Goal: Transaction & Acquisition: Purchase product/service

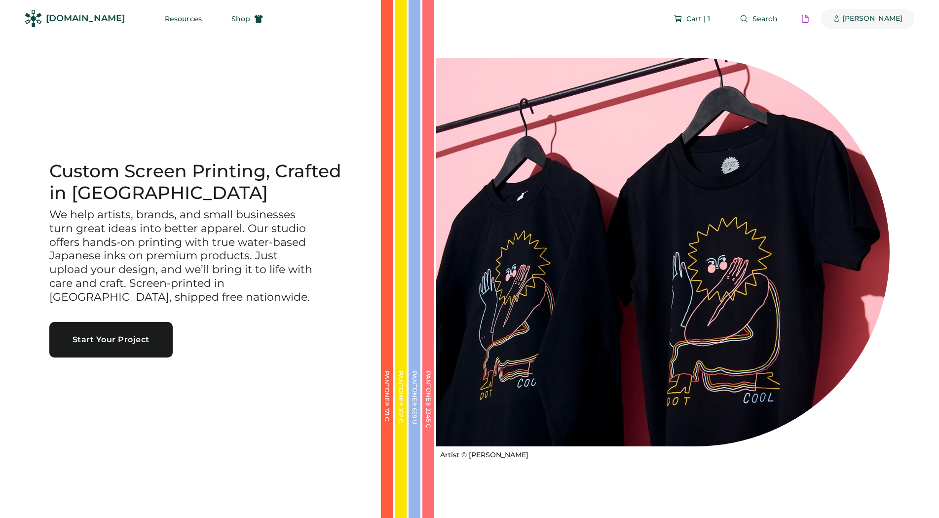
click at [864, 17] on div "[PERSON_NAME]" at bounding box center [873, 19] width 60 height 10
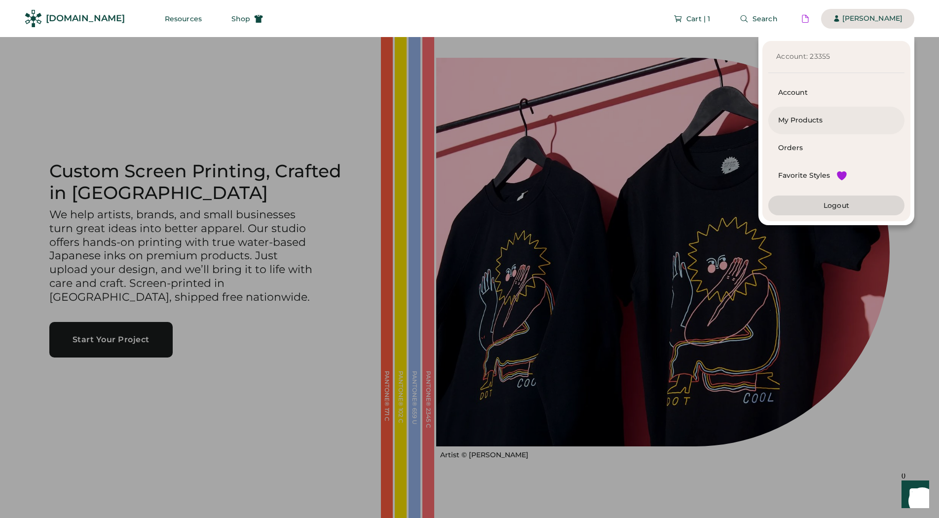
click at [801, 123] on div "My Products" at bounding box center [836, 120] width 116 height 10
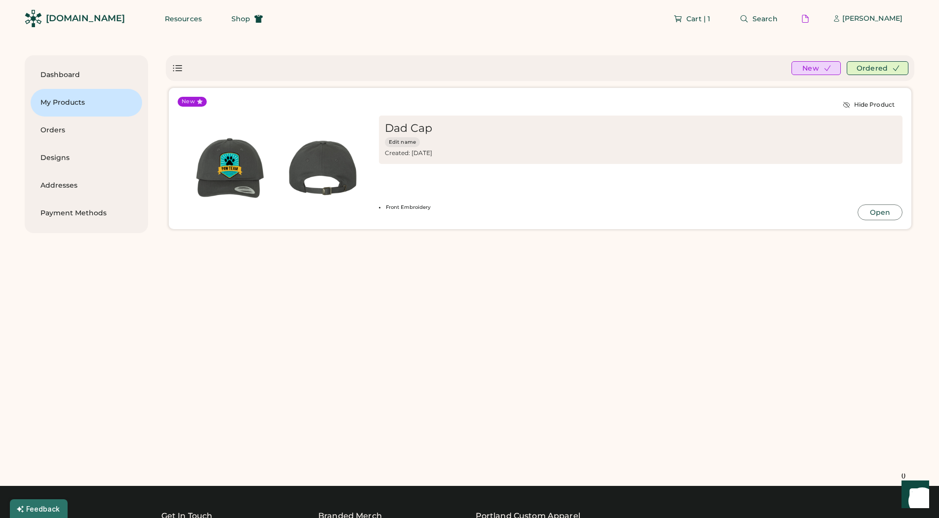
click at [325, 178] on img at bounding box center [322, 167] width 93 height 93
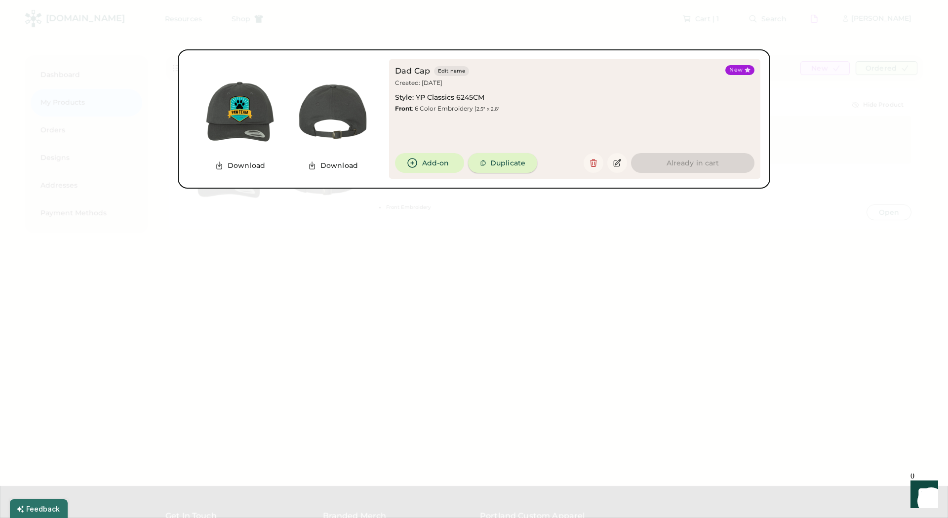
click at [514, 159] on button "Duplicate" at bounding box center [502, 163] width 69 height 20
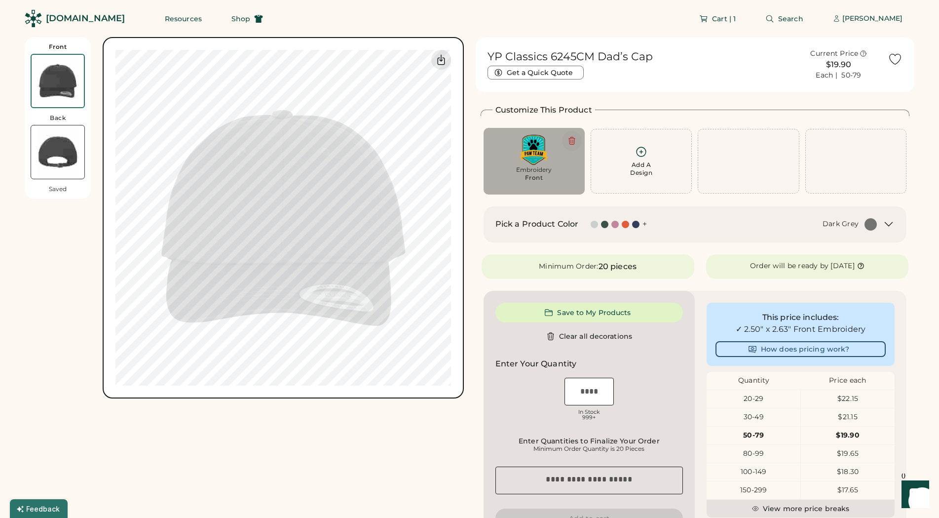
click at [575, 141] on icon at bounding box center [572, 140] width 9 height 9
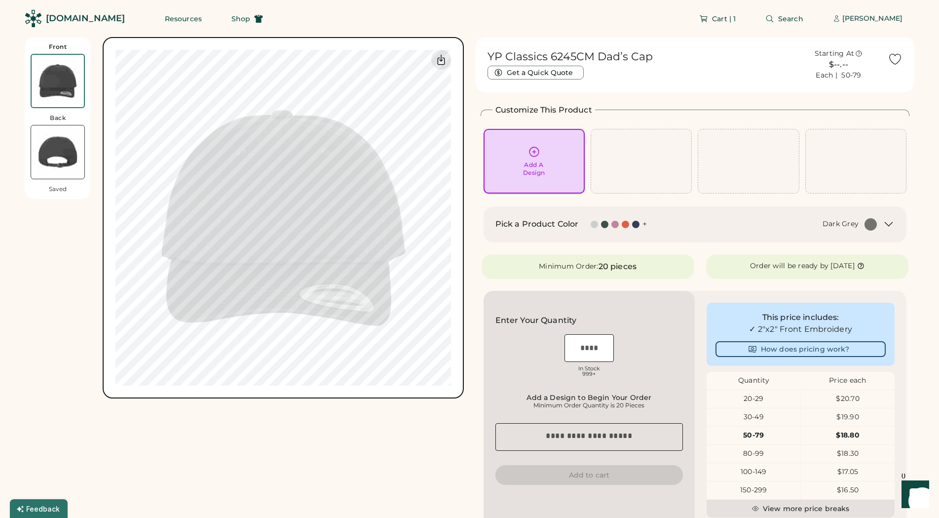
click at [527, 147] on div "Add A Design" at bounding box center [534, 161] width 87 height 31
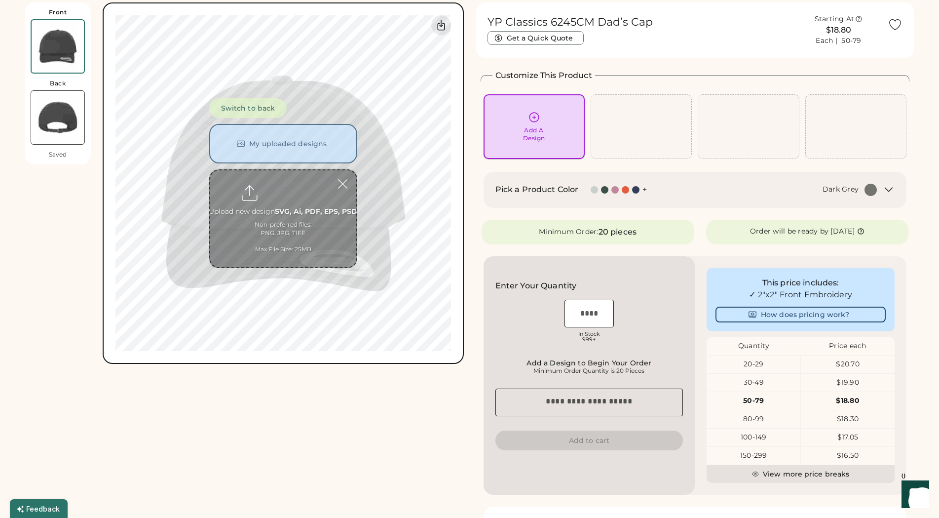
scroll to position [37, 0]
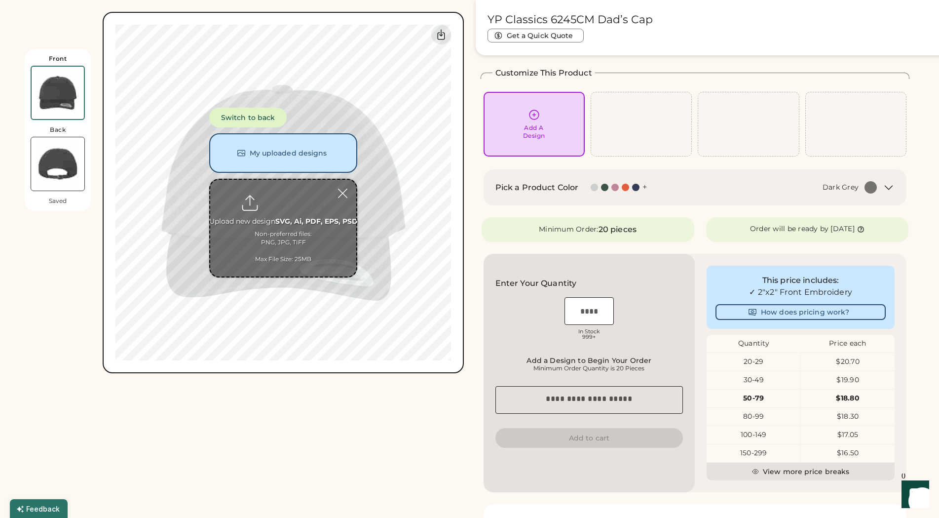
click at [292, 207] on input "file" at bounding box center [283, 228] width 146 height 97
type input "**********"
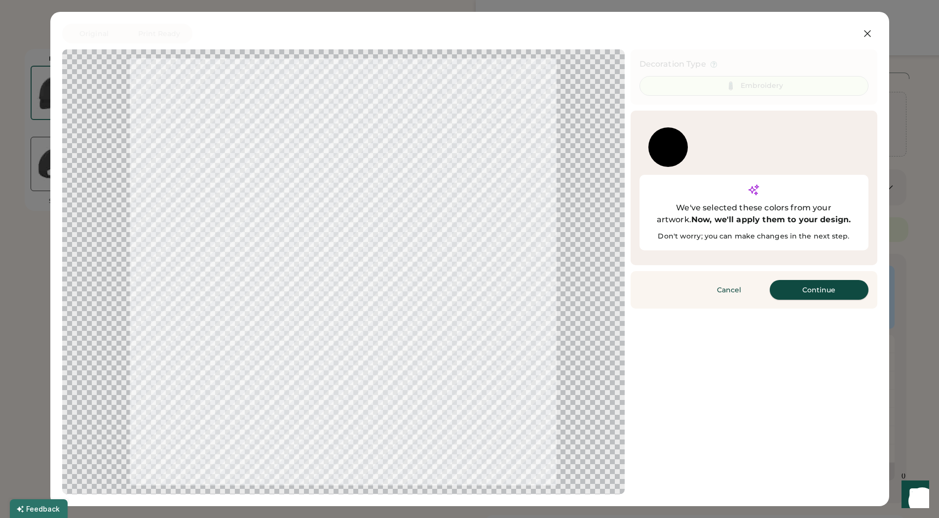
click at [844, 280] on button "Continue" at bounding box center [819, 290] width 99 height 20
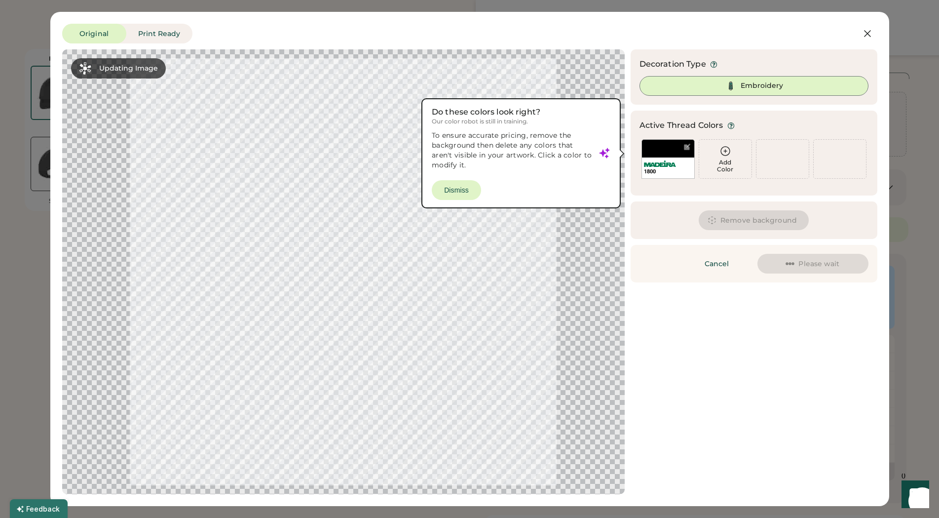
click at [460, 192] on div at bounding box center [343, 271] width 545 height 427
click at [460, 186] on div at bounding box center [343, 271] width 545 height 427
click at [828, 394] on div "Updating Image Approximated embroidery result with active thread colors. Design…" at bounding box center [469, 271] width 815 height 445
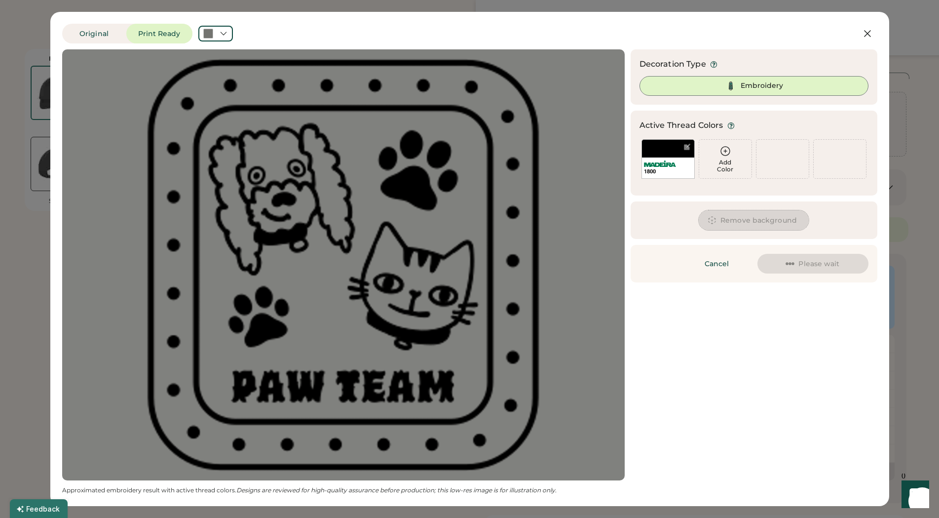
click at [756, 217] on button "Remove background" at bounding box center [754, 220] width 110 height 20
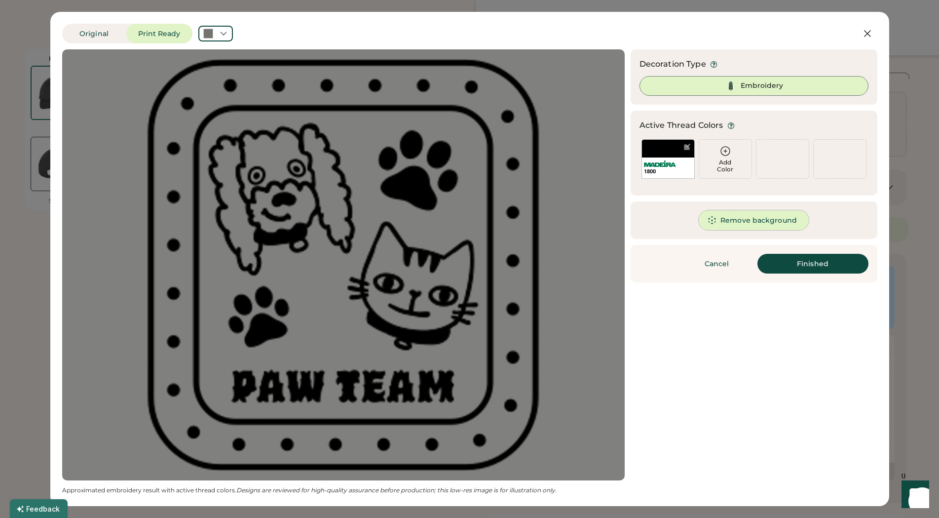
click at [729, 362] on div "Updating Image Approximated embroidery result with active thread colors. Design…" at bounding box center [469, 271] width 815 height 445
click at [760, 223] on button "Remove background" at bounding box center [754, 220] width 110 height 20
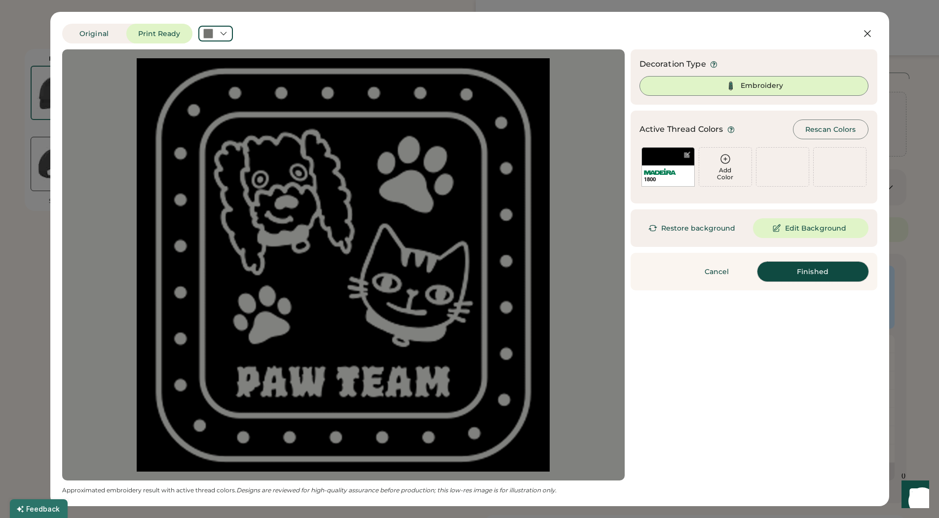
click at [814, 273] on button "Finished" at bounding box center [813, 272] width 111 height 20
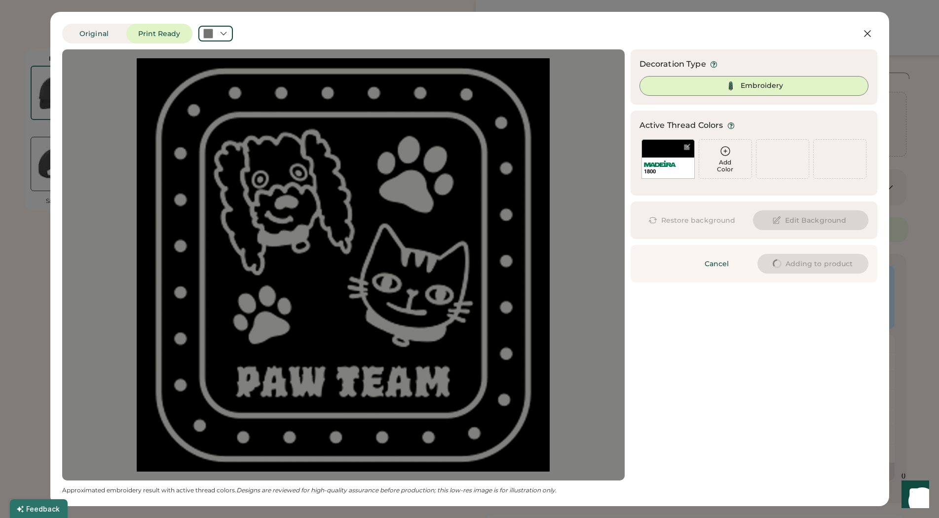
type input "****"
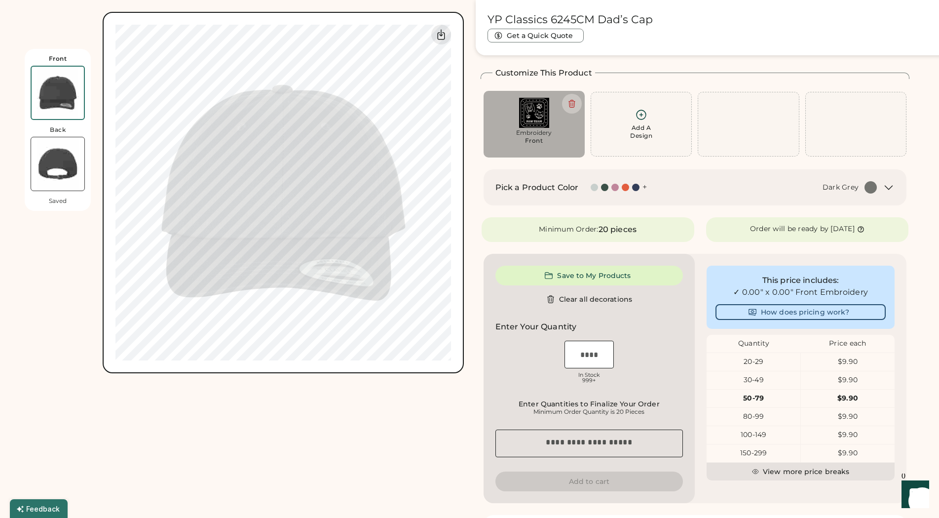
type input "****"
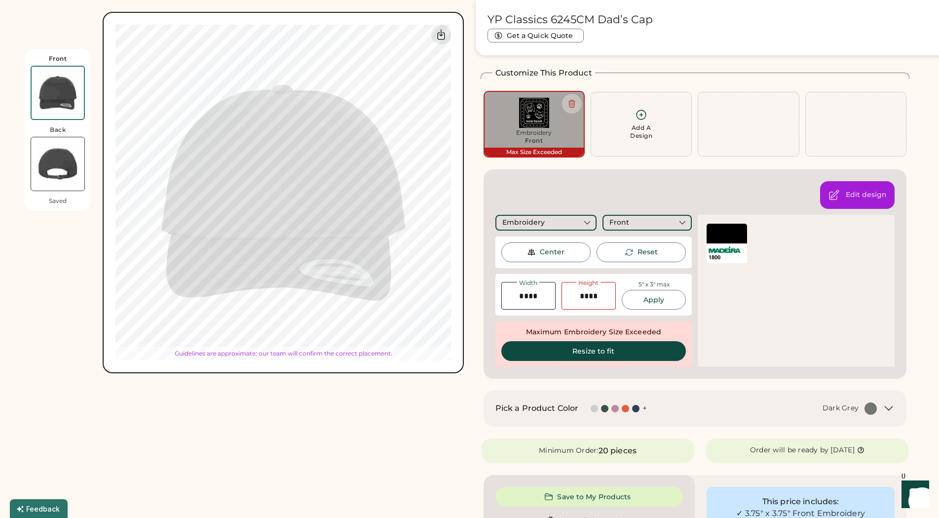
type input "****"
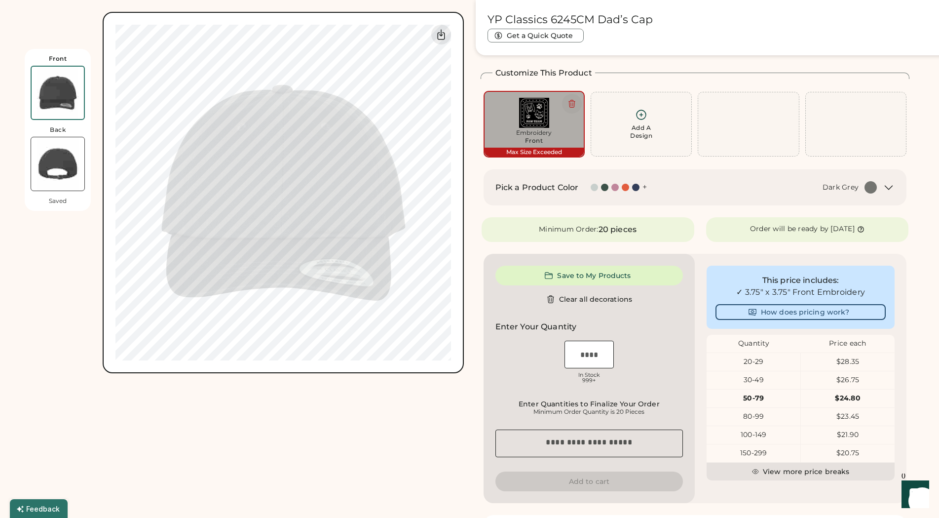
click at [572, 105] on icon at bounding box center [572, 103] width 9 height 9
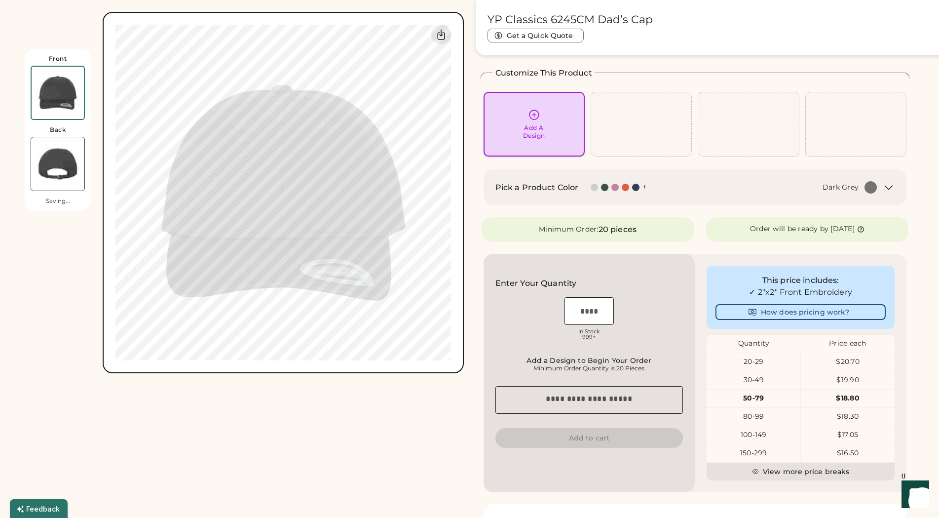
click at [529, 131] on div "Add A Design" at bounding box center [534, 132] width 22 height 16
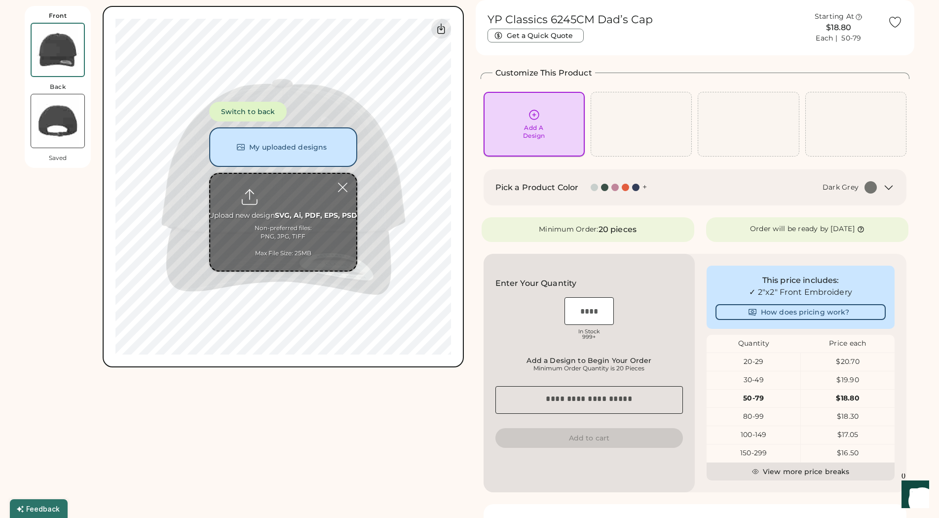
scroll to position [0, 0]
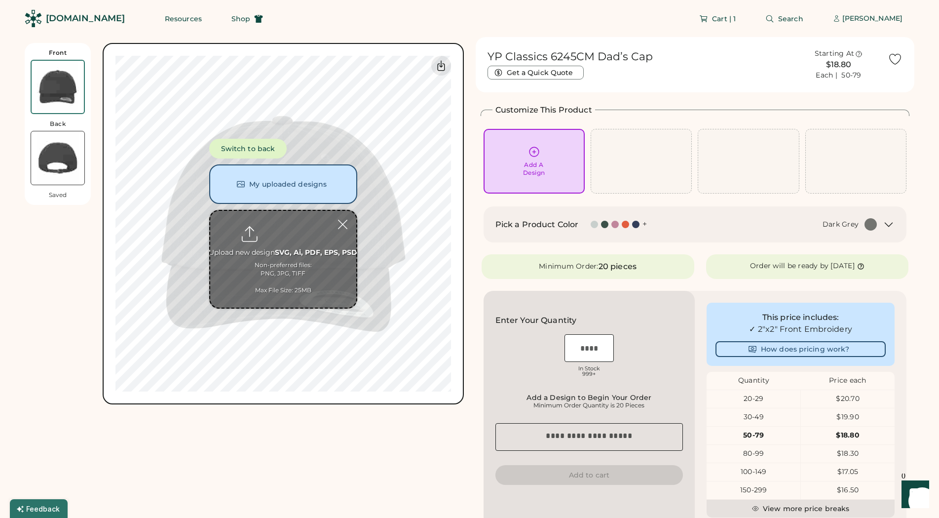
click at [278, 226] on input "file" at bounding box center [283, 259] width 146 height 97
type input "**********"
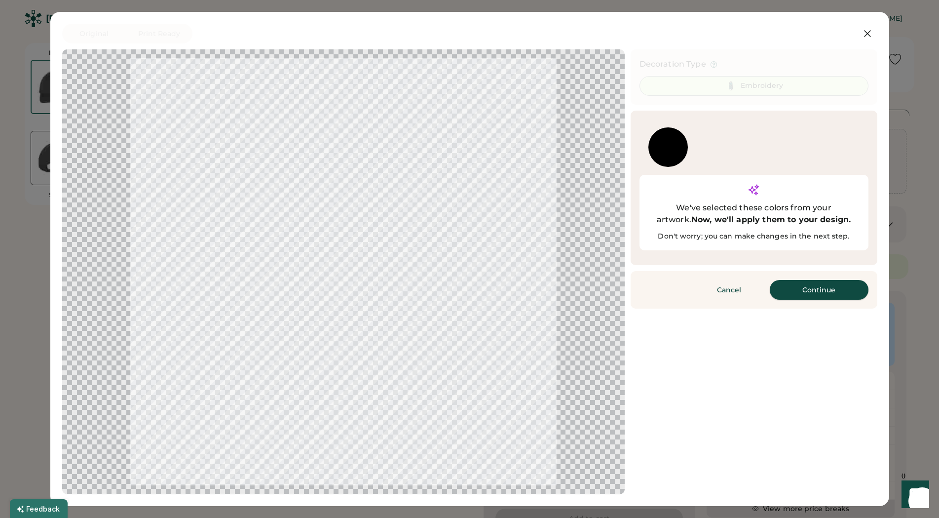
click at [833, 280] on button "Continue" at bounding box center [819, 290] width 99 height 20
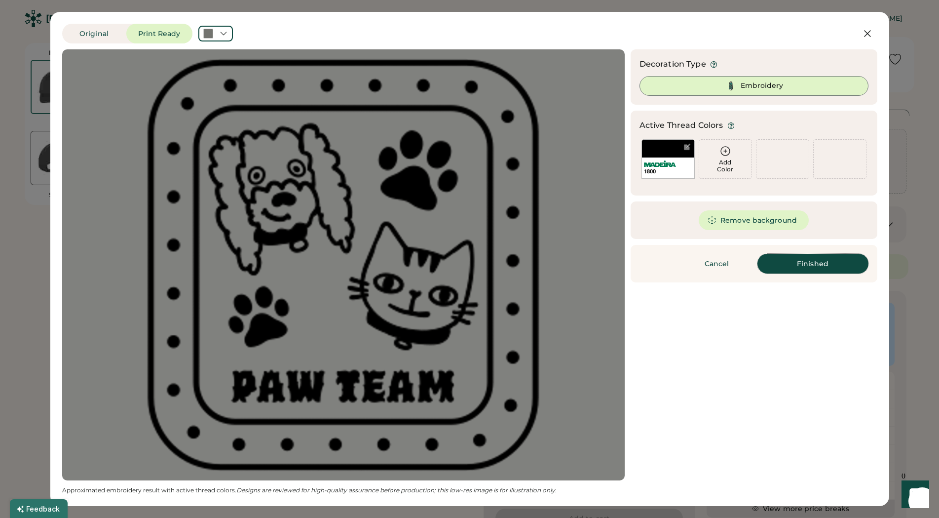
click at [840, 263] on button "Finished" at bounding box center [813, 264] width 111 height 20
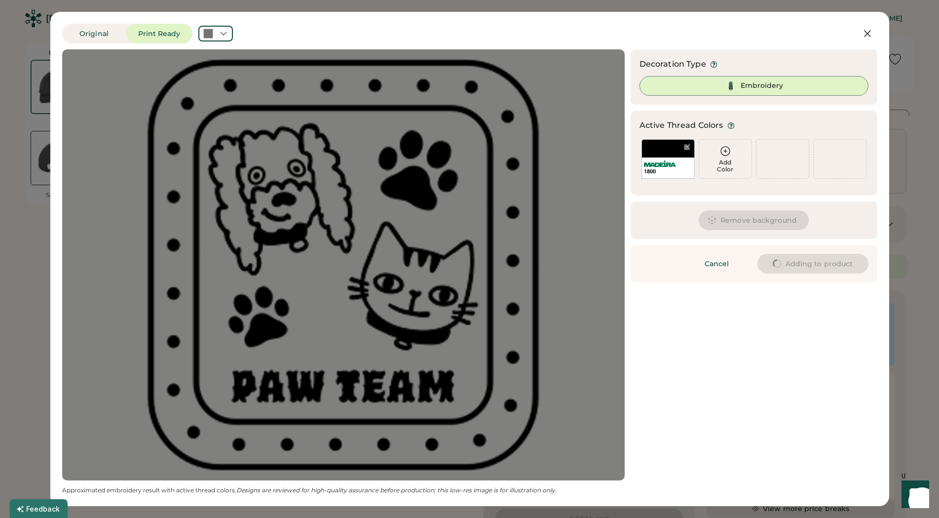
type input "****"
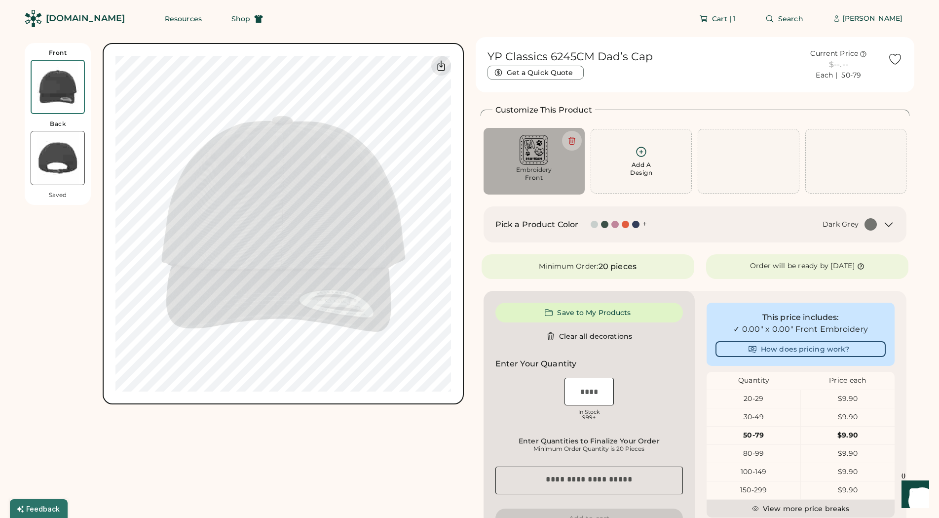
type input "****"
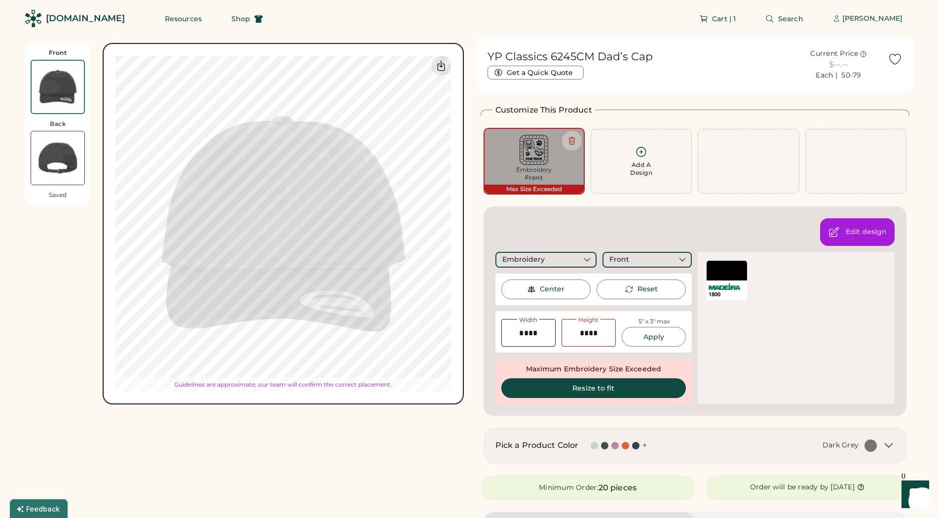
type input "****"
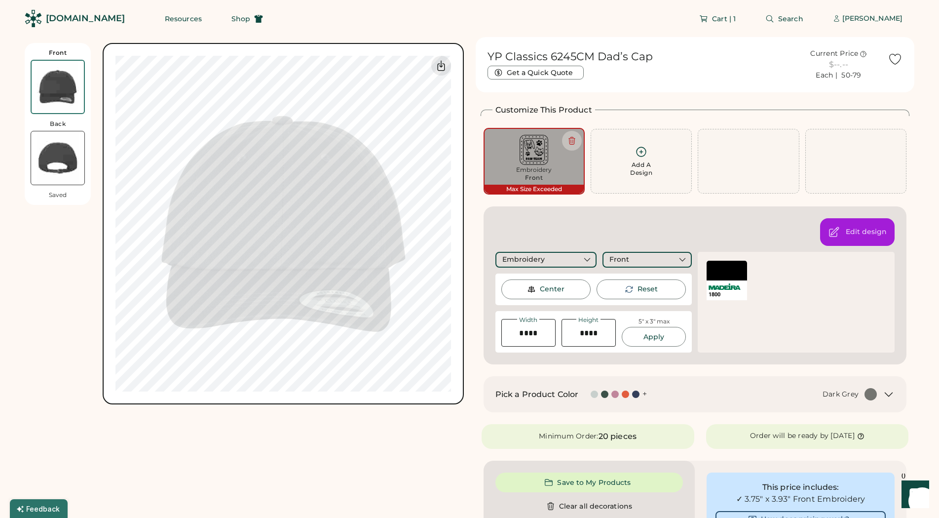
click at [312, 428] on div "Front Back Saved Switch to back My uploaded designs Upload new design SVG, Ai, …" at bounding box center [244, 453] width 439 height 832
click at [318, 455] on div "Front Back Saved Switch to back My uploaded designs Upload new design SVG, Ai, …" at bounding box center [244, 453] width 439 height 832
type input "****"
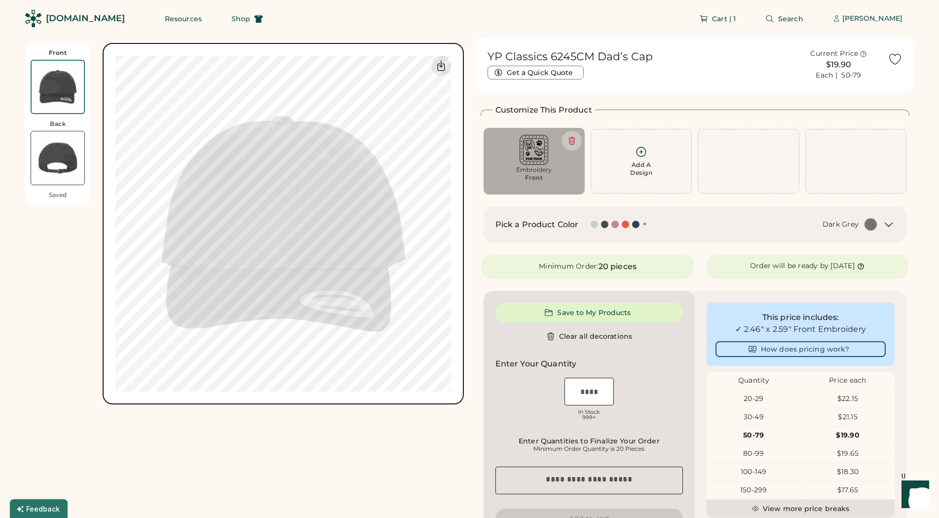
type input "****"
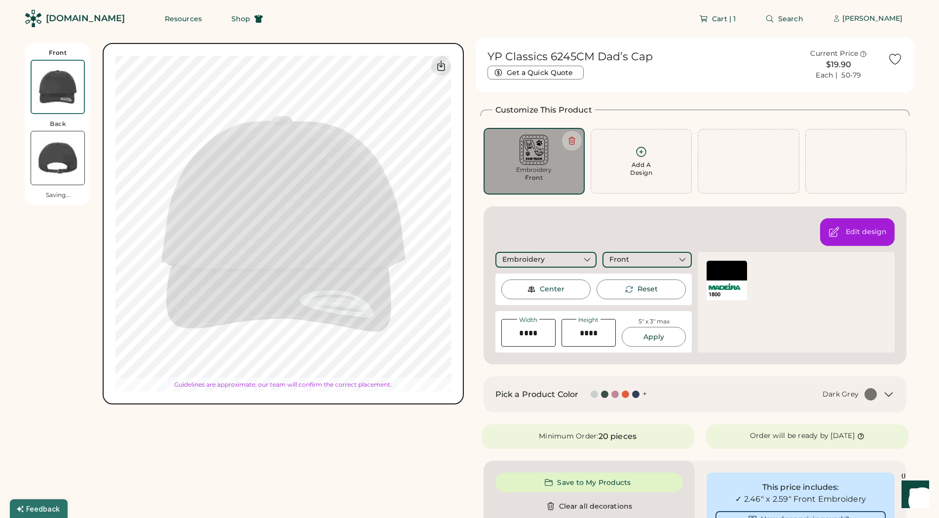
type input "****"
click at [548, 287] on div "Center" at bounding box center [552, 289] width 25 height 10
click at [467, 438] on div "Front Back Saved Switch to back My uploaded designs Upload new design SVG, Ai, …" at bounding box center [470, 453] width 890 height 832
click at [763, 404] on div "Pick a Product Color + Dark Grey" at bounding box center [695, 394] width 423 height 36
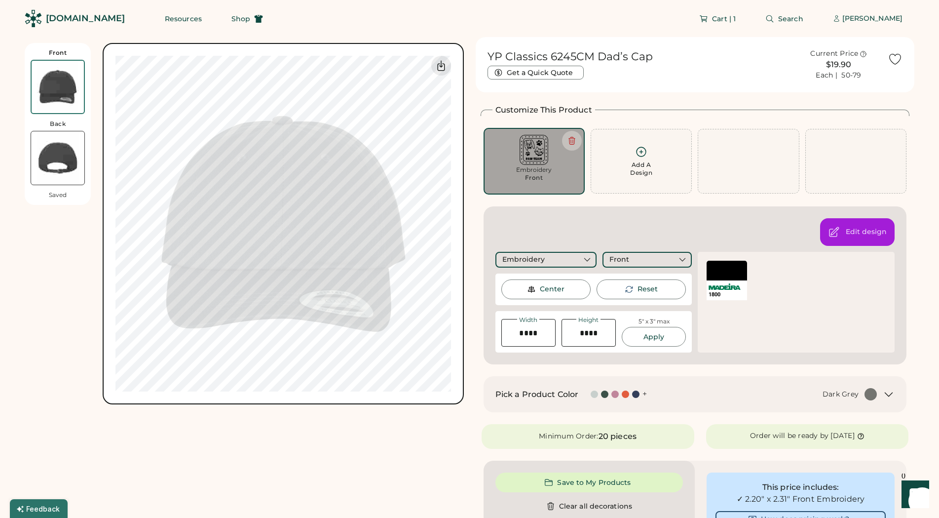
click at [888, 394] on icon at bounding box center [889, 394] width 12 height 12
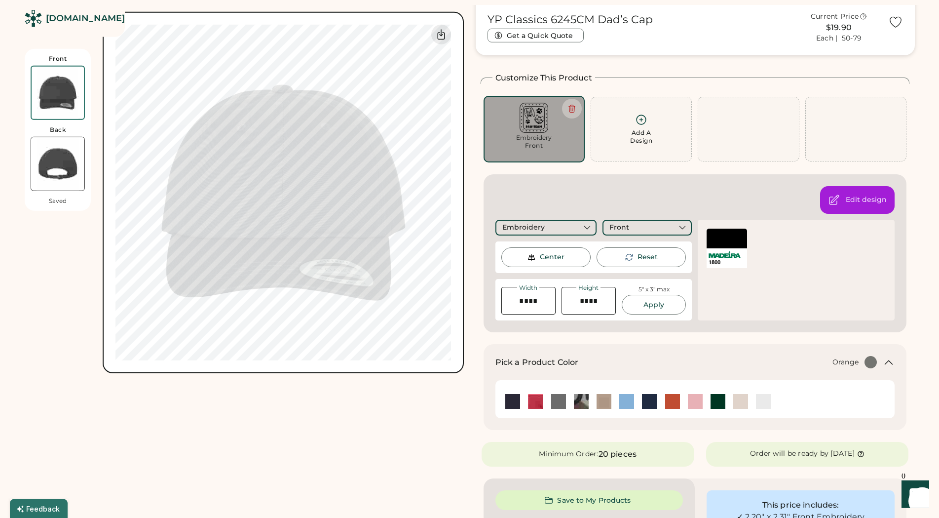
scroll to position [50, 0]
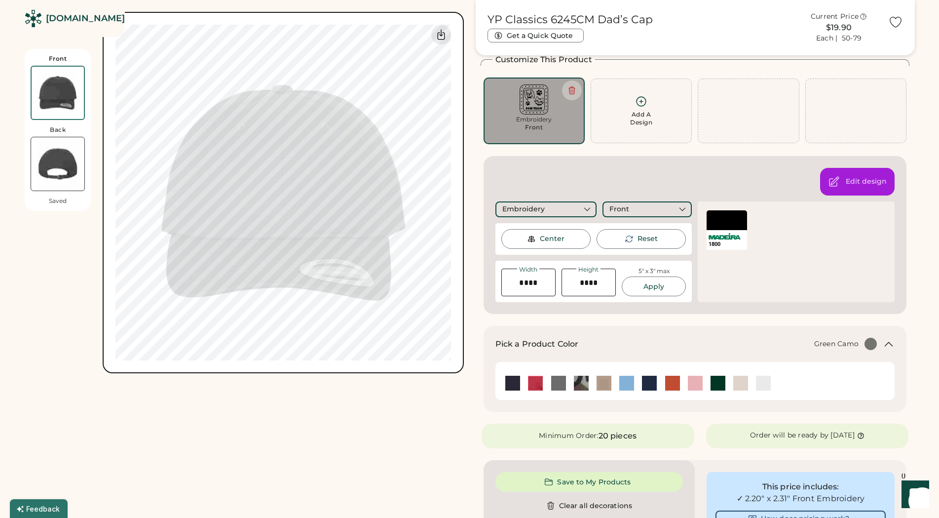
click at [581, 385] on img at bounding box center [581, 383] width 15 height 15
click at [538, 383] on img at bounding box center [535, 383] width 15 height 15
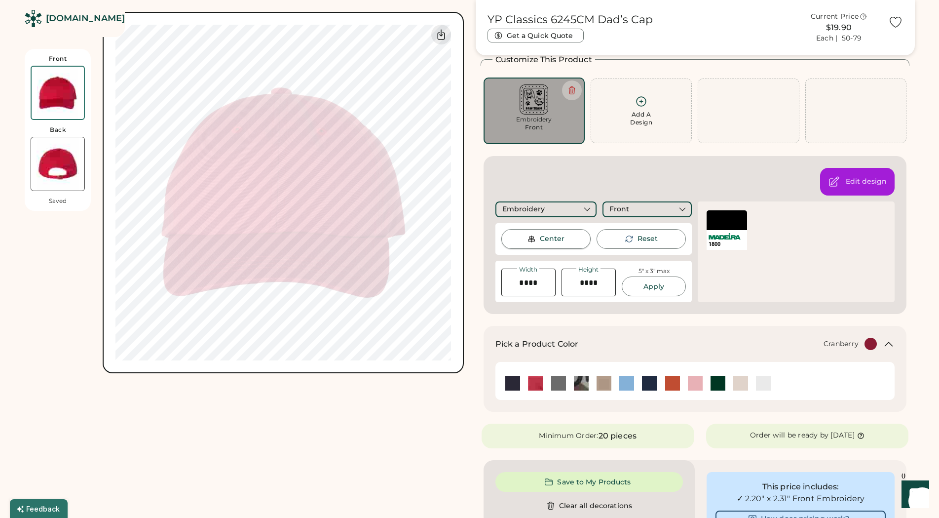
click at [539, 240] on div "Center" at bounding box center [545, 239] width 89 height 20
click at [654, 379] on img at bounding box center [649, 383] width 15 height 15
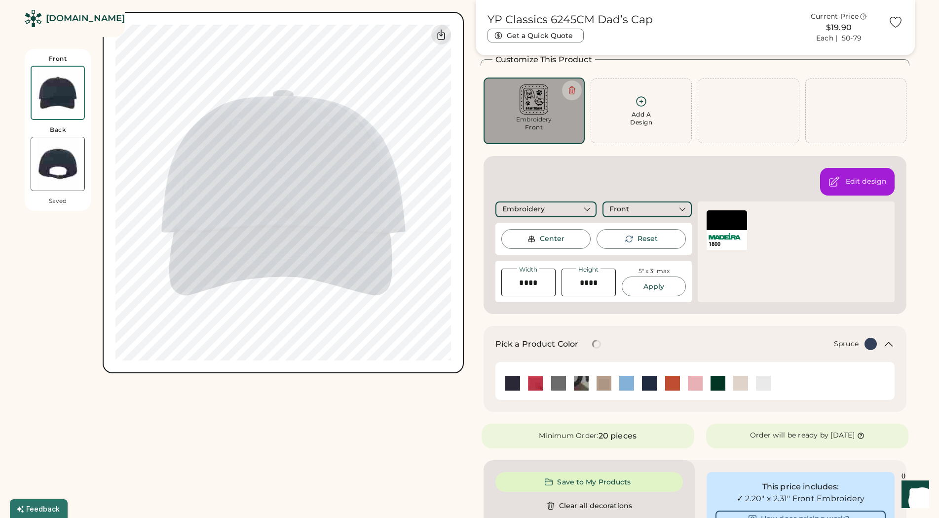
click at [716, 380] on img at bounding box center [718, 383] width 15 height 15
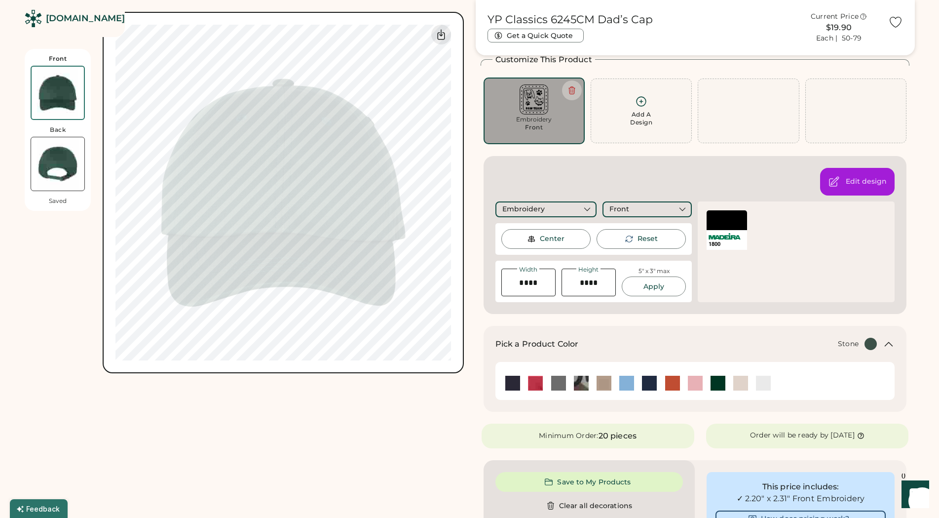
click at [743, 384] on img at bounding box center [740, 383] width 15 height 15
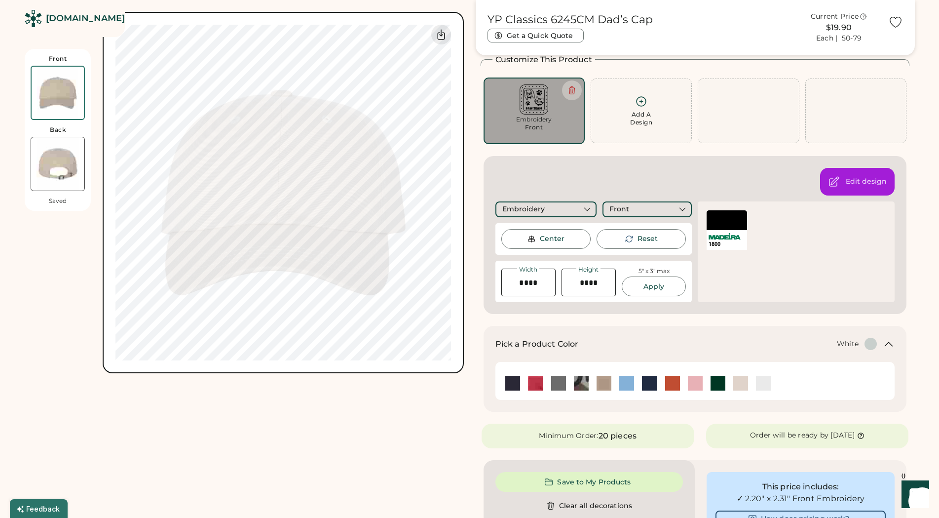
click at [769, 385] on img at bounding box center [763, 383] width 15 height 15
click at [515, 380] on img at bounding box center [512, 383] width 15 height 15
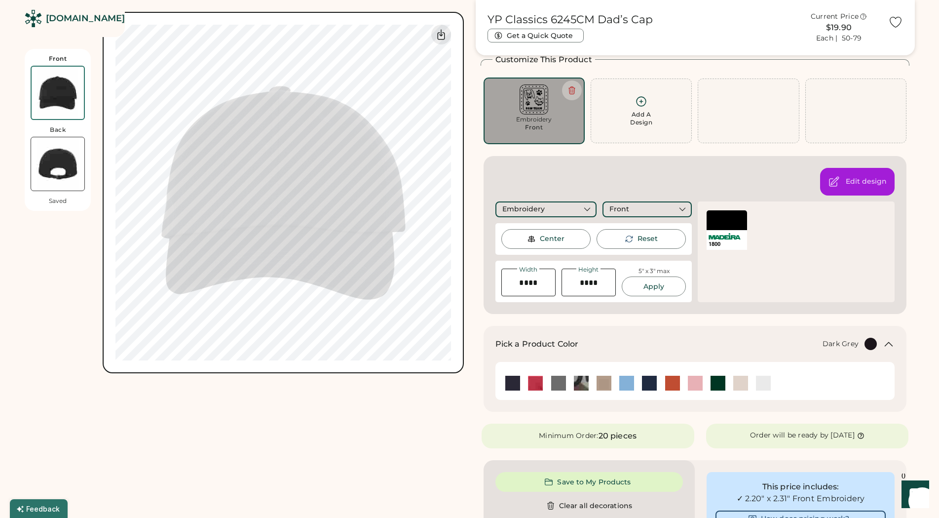
click at [556, 385] on img at bounding box center [558, 383] width 15 height 15
click at [520, 105] on img at bounding box center [534, 99] width 87 height 30
type input "****"
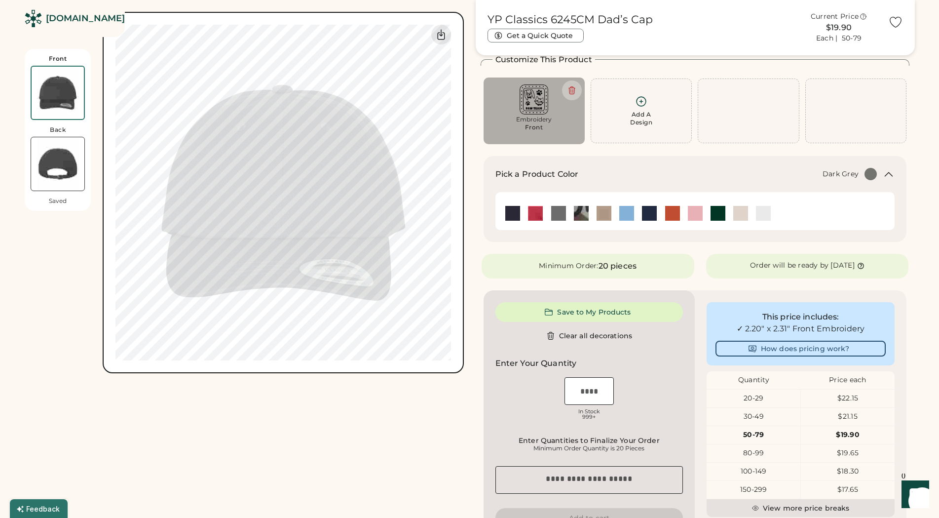
click at [531, 103] on img at bounding box center [534, 99] width 87 height 30
type input "****"
click at [531, 103] on img at bounding box center [534, 99] width 87 height 30
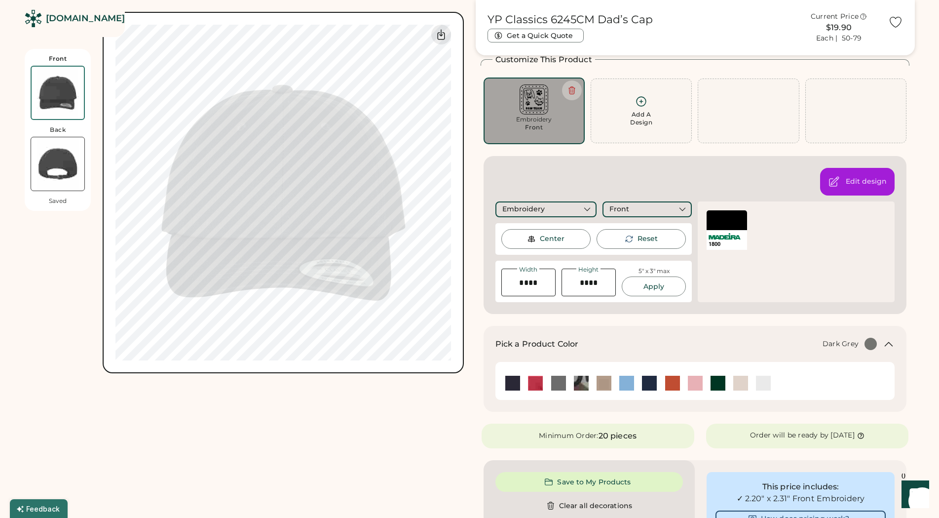
click at [731, 221] on div at bounding box center [727, 220] width 40 height 20
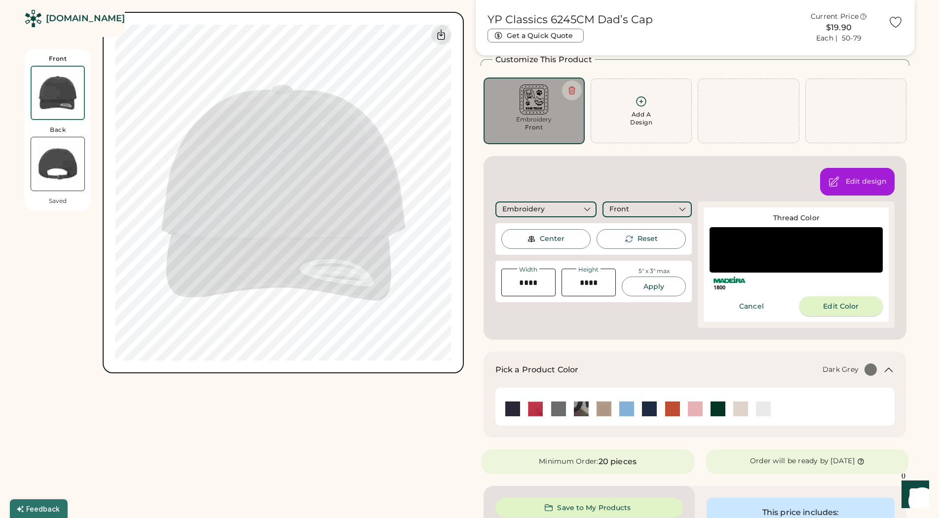
click at [859, 313] on button "Edit Color" at bounding box center [841, 306] width 83 height 20
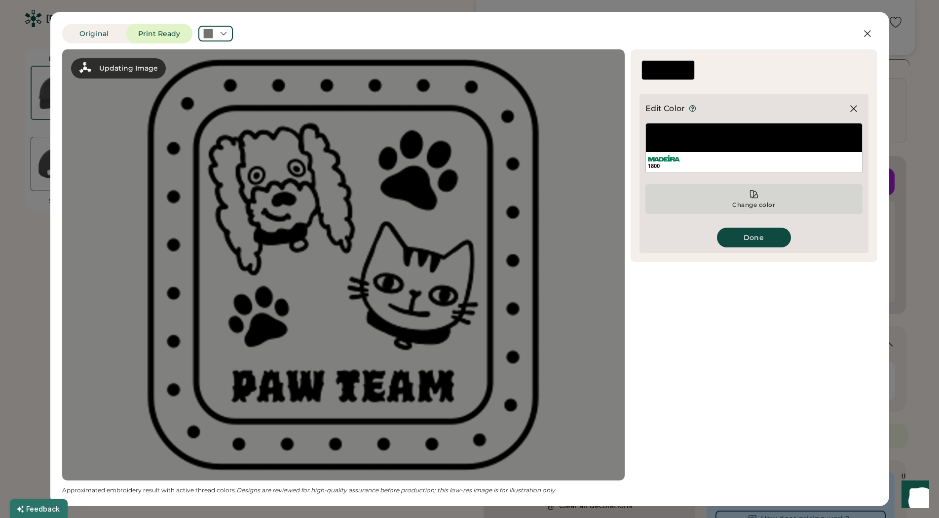
click at [732, 203] on div "Change color" at bounding box center [754, 205] width 44 height 8
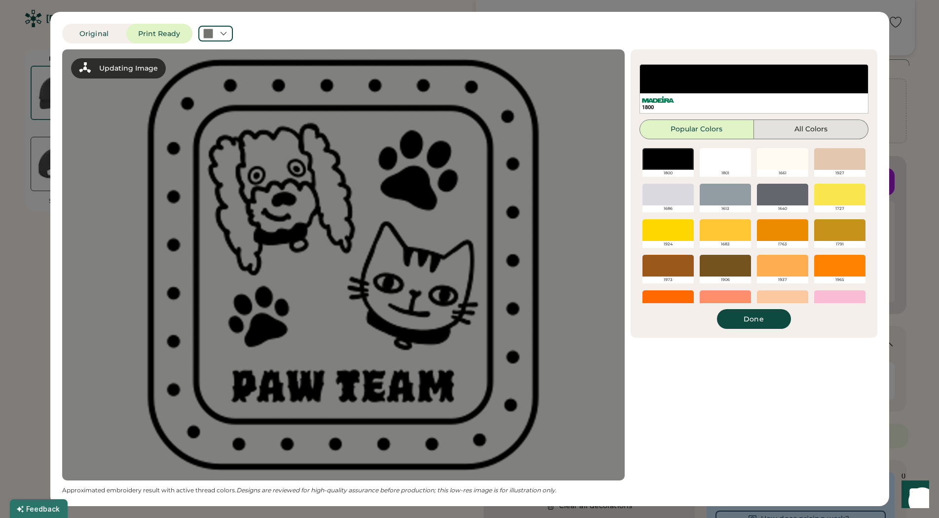
click at [734, 161] on div at bounding box center [725, 159] width 51 height 22
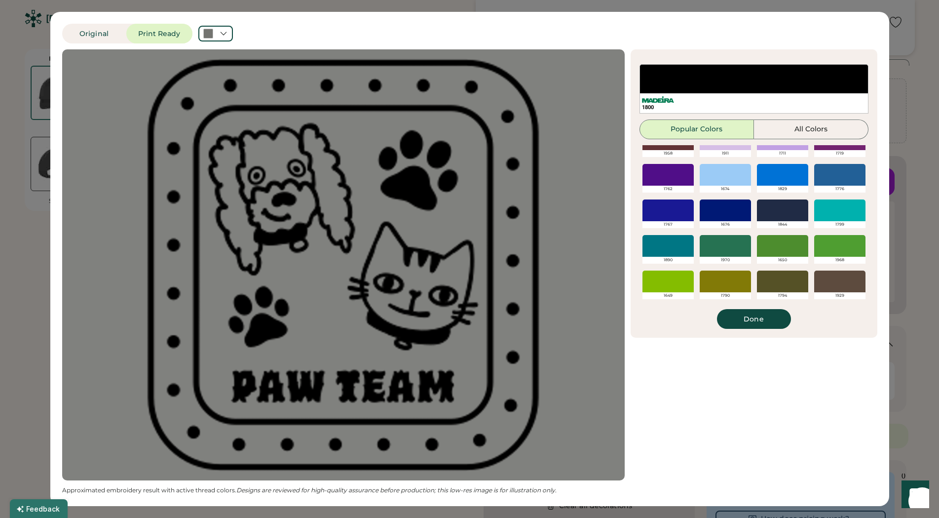
scroll to position [0, 0]
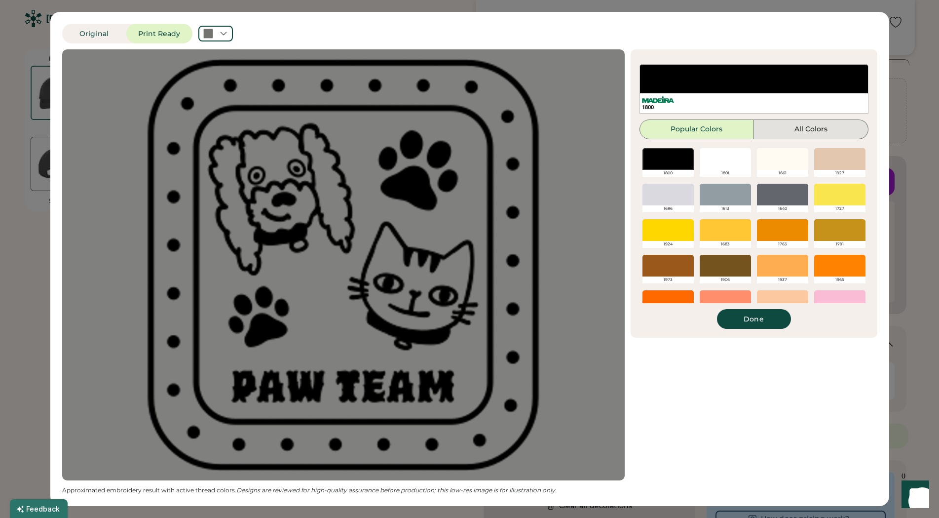
click at [797, 133] on button "All Colors" at bounding box center [811, 129] width 115 height 20
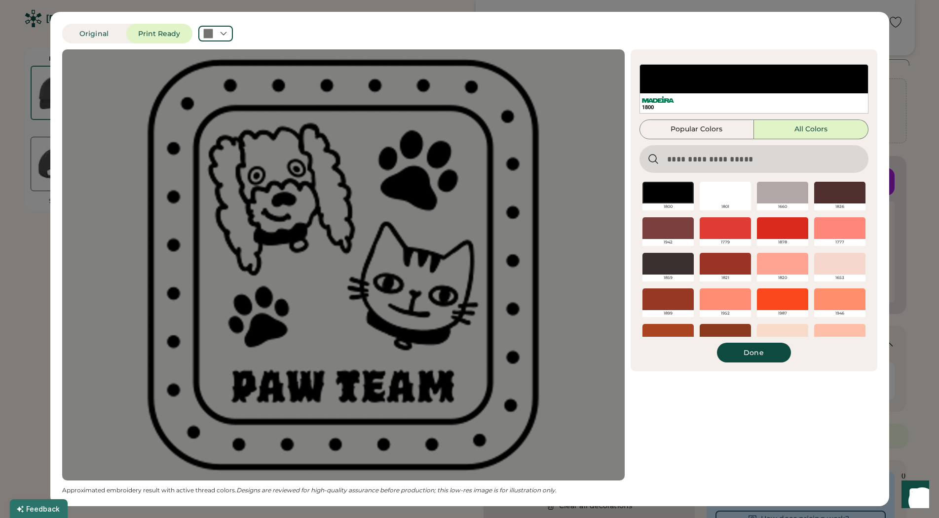
click at [709, 159] on input "input" at bounding box center [754, 159] width 229 height 28
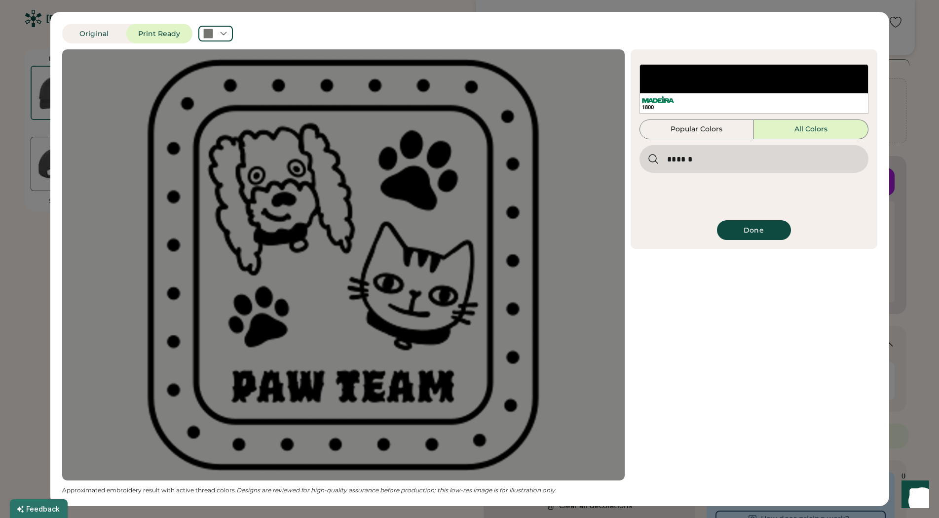
type input "******"
drag, startPoint x: 730, startPoint y: 170, endPoint x: 636, endPoint y: 163, distance: 95.1
click at [640, 163] on input "input" at bounding box center [754, 159] width 229 height 28
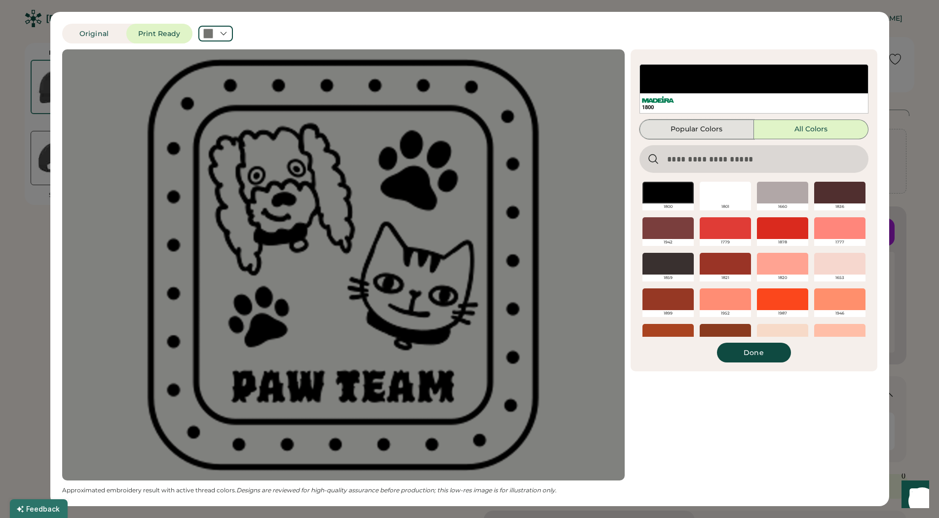
click at [704, 126] on button "Popular Colors" at bounding box center [697, 129] width 115 height 20
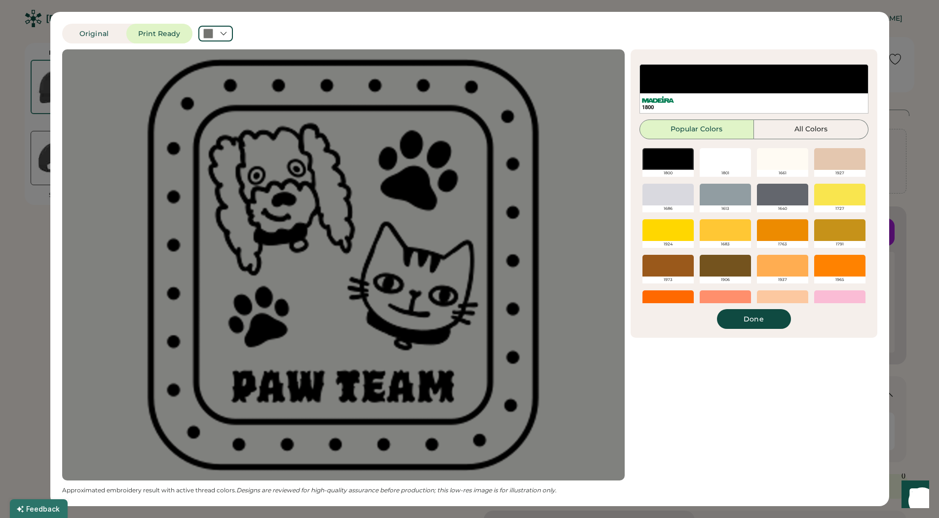
click at [693, 122] on button "Popular Colors" at bounding box center [697, 129] width 115 height 20
click at [806, 134] on button "All Colors" at bounding box center [811, 129] width 115 height 20
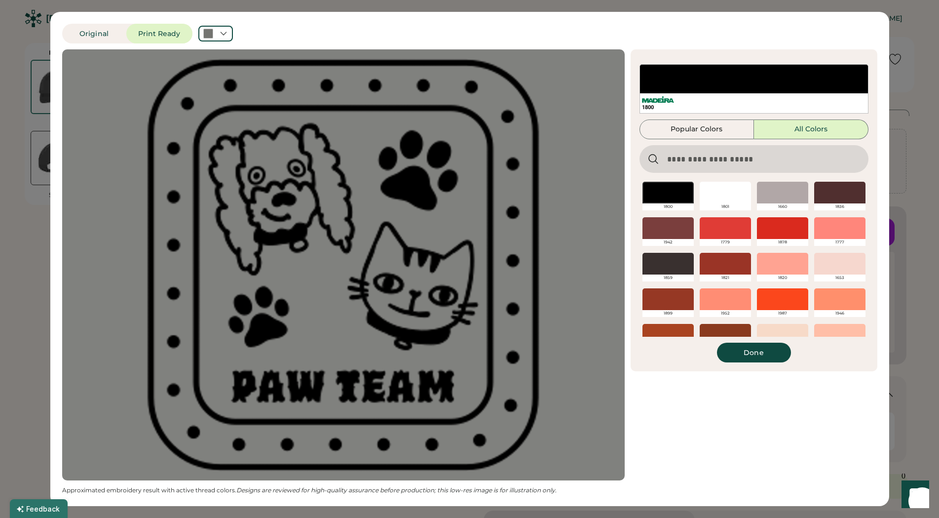
click at [709, 167] on input "input" at bounding box center [754, 159] width 229 height 28
click at [731, 193] on div at bounding box center [725, 193] width 51 height 22
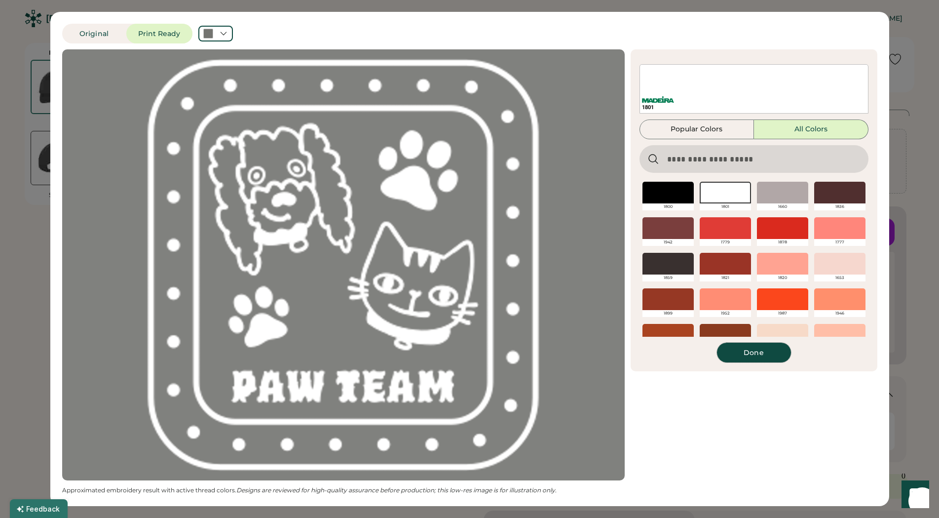
click at [753, 354] on button "Done" at bounding box center [754, 353] width 74 height 20
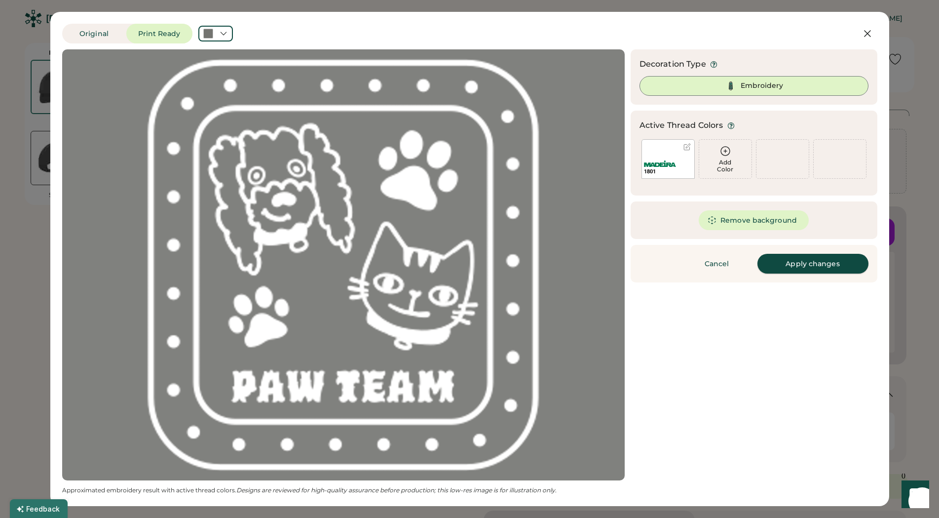
click at [801, 266] on button "Apply changes" at bounding box center [813, 264] width 111 height 20
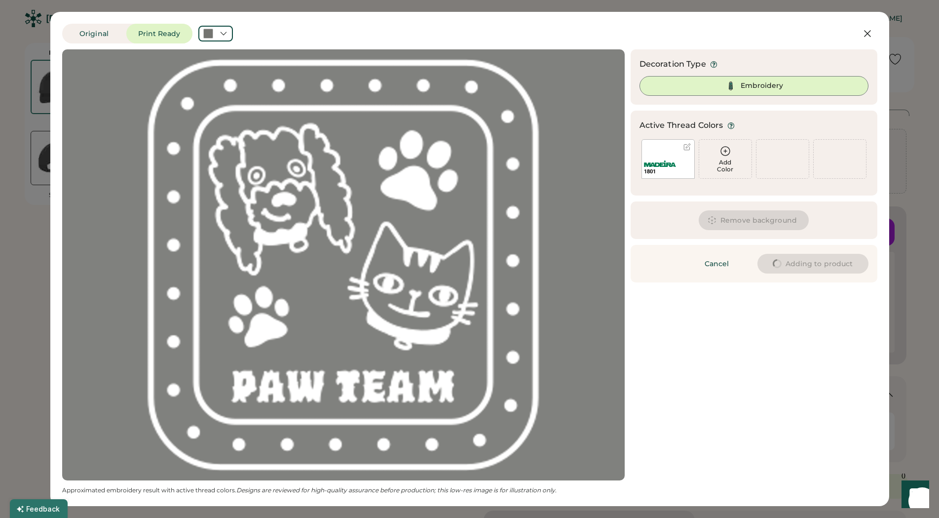
type input "****"
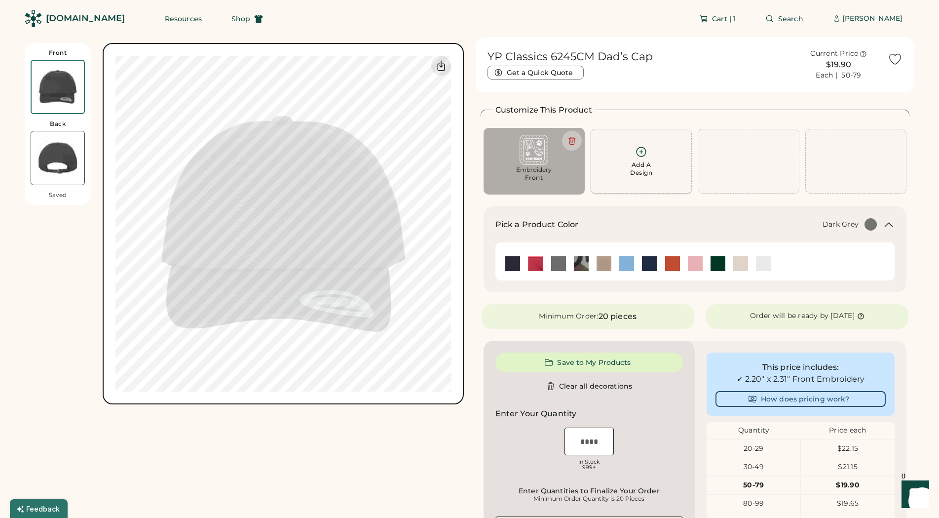
type input "****"
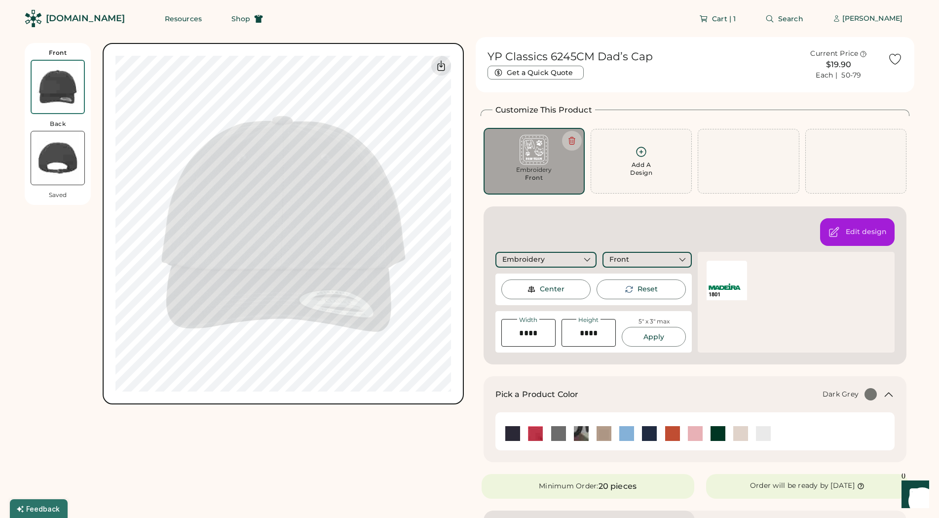
click at [340, 442] on div "Front Back Saved Switch to back My uploaded designs Upload new design SVG, Ai, …" at bounding box center [244, 478] width 439 height 882
type input "****"
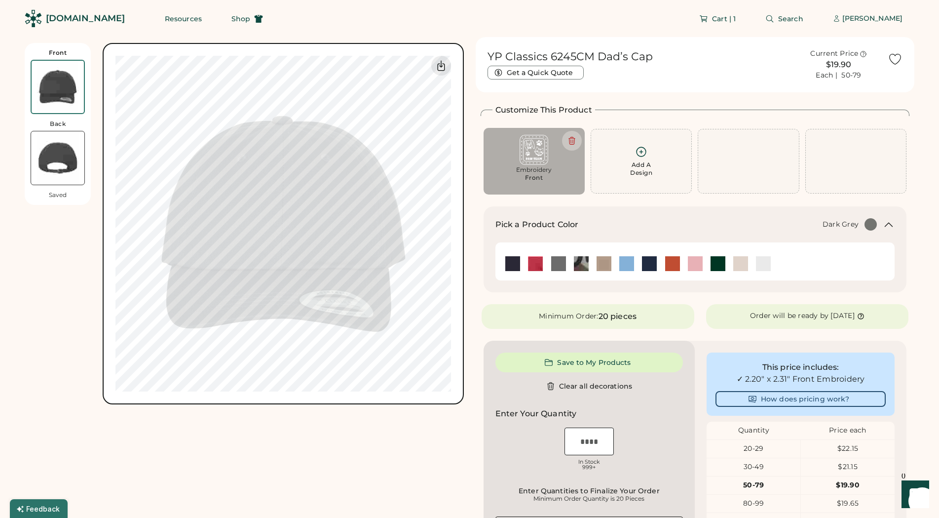
type input "****"
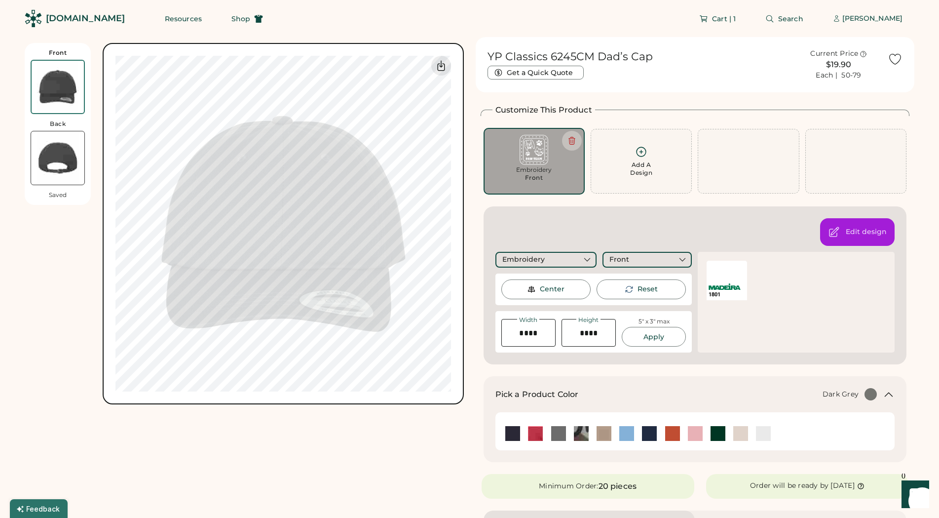
type input "****"
click at [563, 287] on div "Center" at bounding box center [552, 289] width 25 height 10
click at [470, 452] on div "Front Back Saved Switch to back My uploaded designs Upload new design SVG, Ai, …" at bounding box center [470, 478] width 890 height 882
click at [584, 260] on icon at bounding box center [587, 259] width 9 height 9
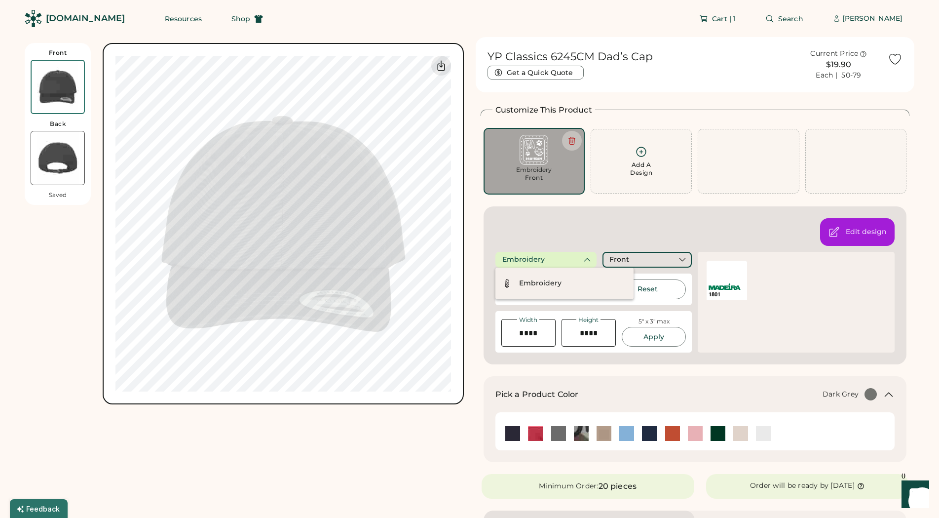
click at [578, 244] on div "Edit design Embroidery Front Center Reset Width Height 5" x 3" max Apply Maximu…" at bounding box center [695, 285] width 423 height 158
click at [643, 256] on div "Front" at bounding box center [647, 260] width 89 height 16
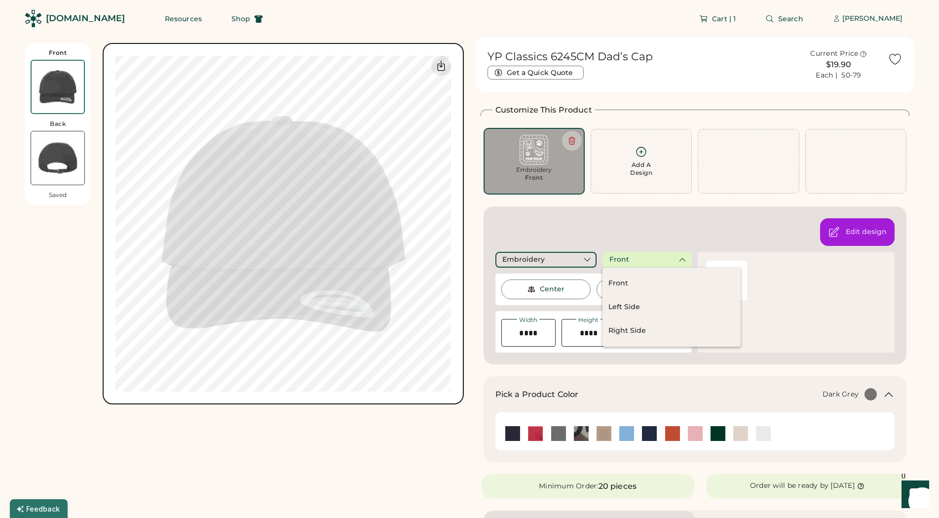
click at [623, 236] on div "Edit design Embroidery Front Center Reset Width Height 5" x 3" max Apply Maximu…" at bounding box center [695, 285] width 423 height 158
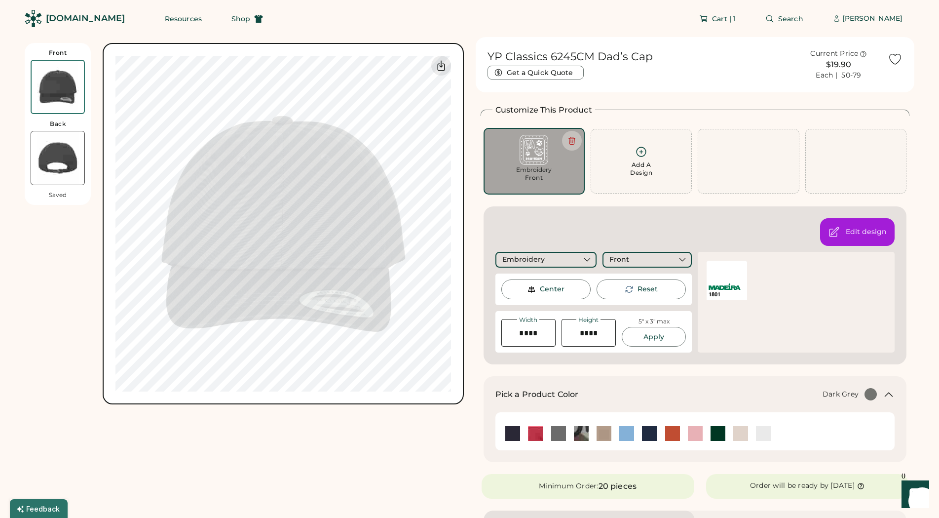
click at [624, 237] on div "Edit design Embroidery Front Center Reset Width Height 5" x 3" max Apply Maximu…" at bounding box center [695, 285] width 423 height 158
click at [519, 145] on img at bounding box center [534, 150] width 87 height 30
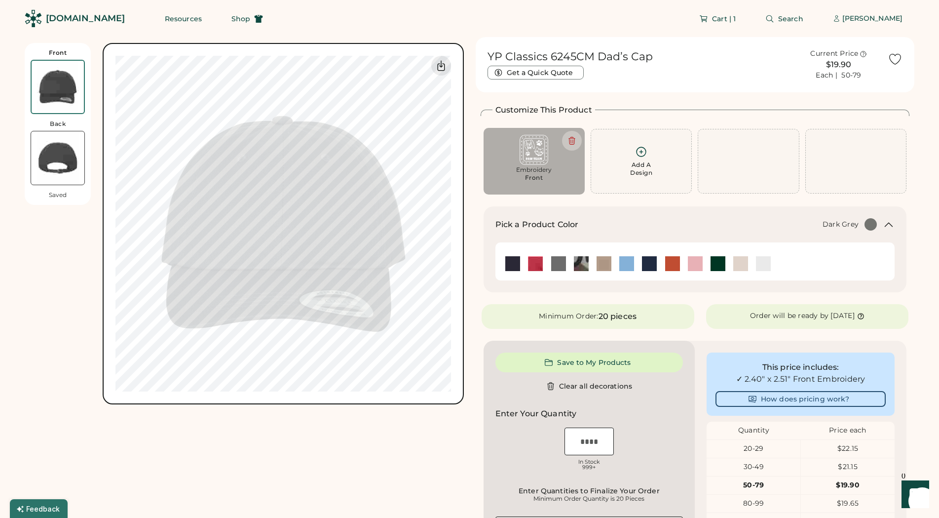
click at [522, 160] on img at bounding box center [534, 150] width 87 height 30
type input "****"
click at [522, 160] on img at bounding box center [534, 150] width 87 height 30
type input "****"
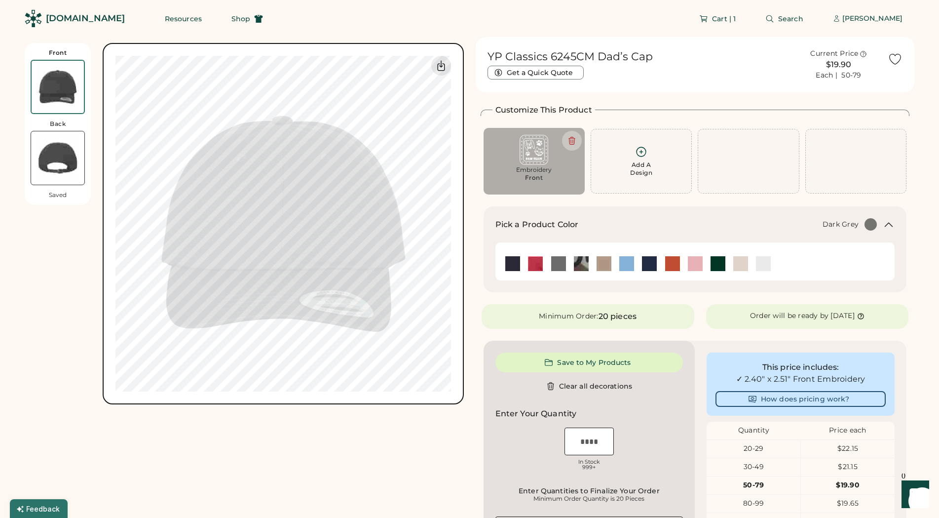
type input "****"
click at [523, 152] on img at bounding box center [534, 150] width 87 height 30
type input "****"
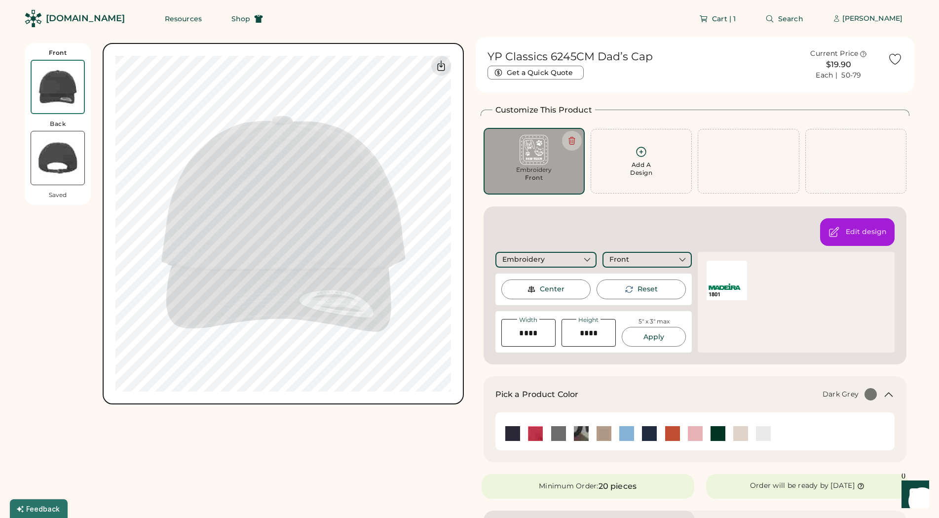
click at [523, 152] on img at bounding box center [534, 150] width 87 height 30
type input "****"
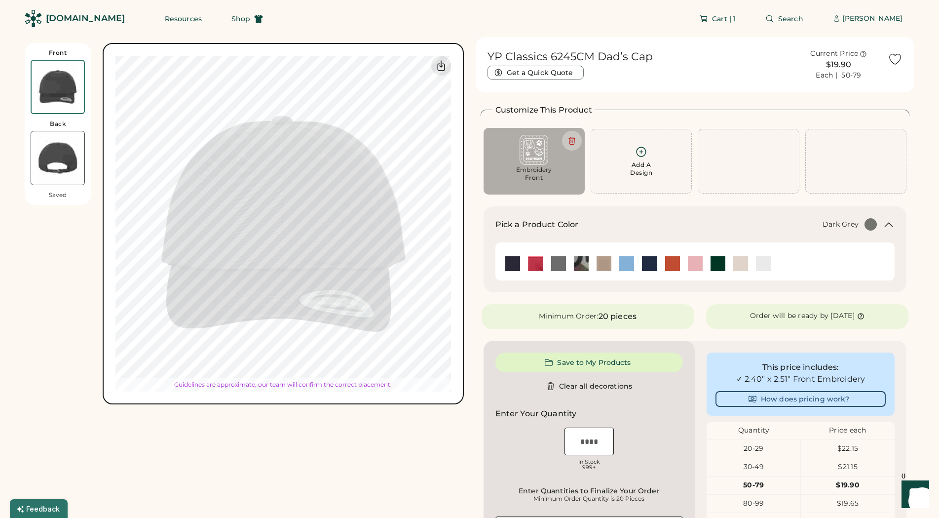
type input "****"
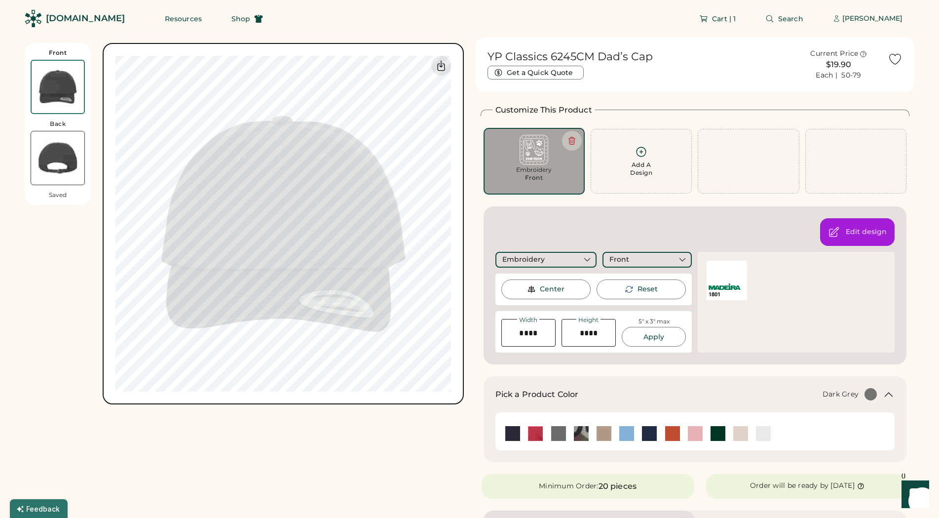
click at [721, 285] on img at bounding box center [725, 286] width 32 height 6
click at [841, 227] on div "Edit design" at bounding box center [857, 232] width 75 height 28
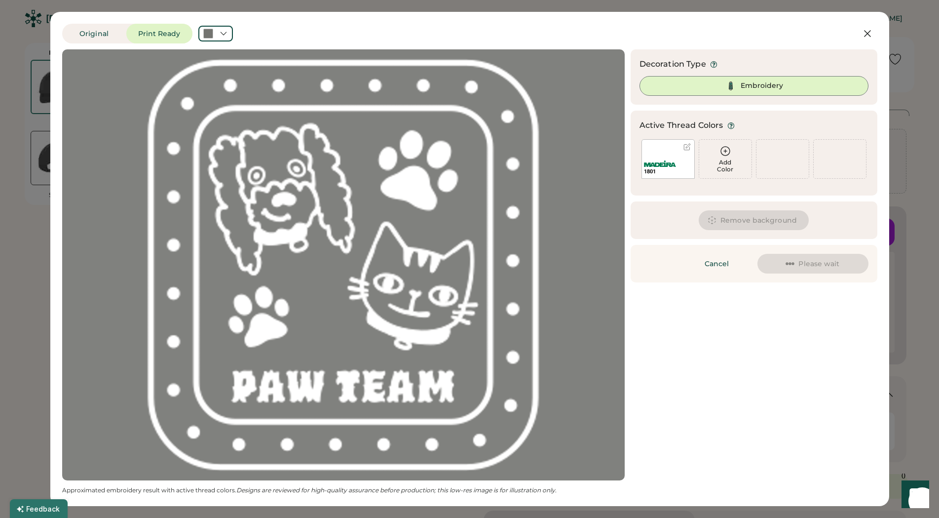
click at [735, 150] on div "Add Color" at bounding box center [725, 159] width 52 height 38
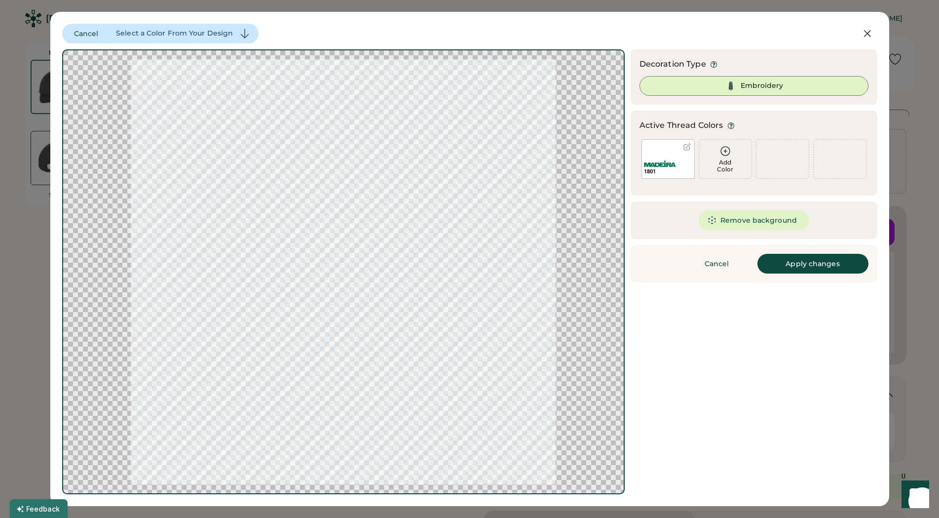
click at [729, 162] on div "Add Color" at bounding box center [725, 166] width 52 height 14
click at [718, 154] on div "Add Color" at bounding box center [725, 159] width 52 height 38
click at [725, 154] on icon at bounding box center [726, 151] width 12 height 12
click at [688, 148] on div at bounding box center [687, 146] width 7 height 7
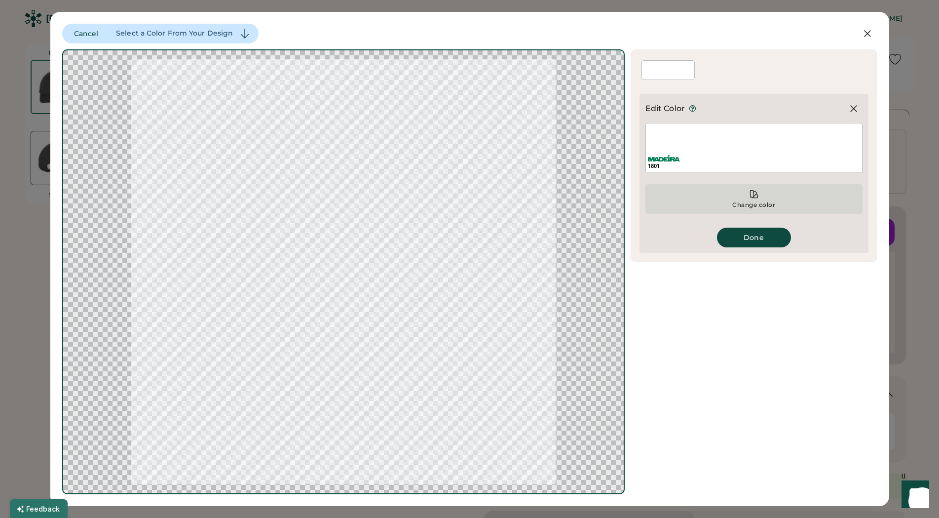
click at [754, 197] on icon at bounding box center [754, 194] width 10 height 10
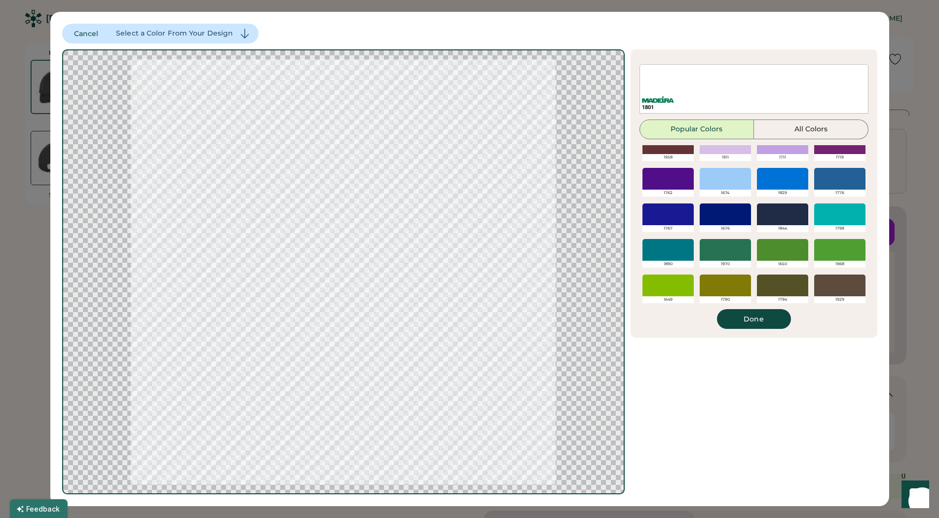
scroll to position [233, 0]
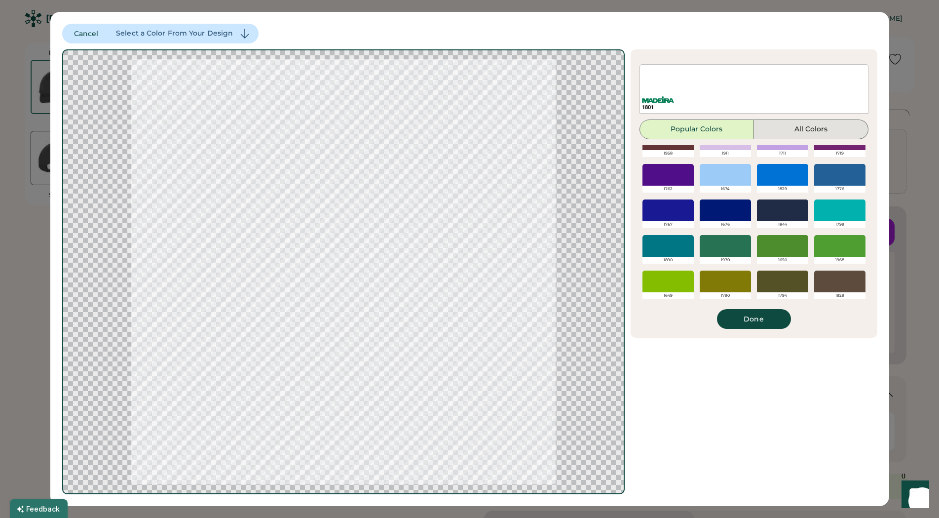
click at [820, 127] on button "All Colors" at bounding box center [811, 129] width 115 height 20
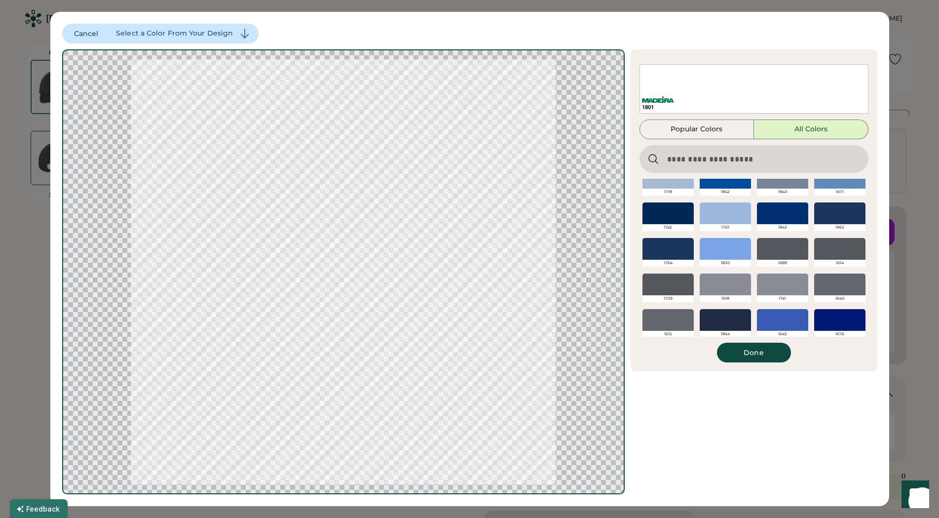
scroll to position [1661, 0]
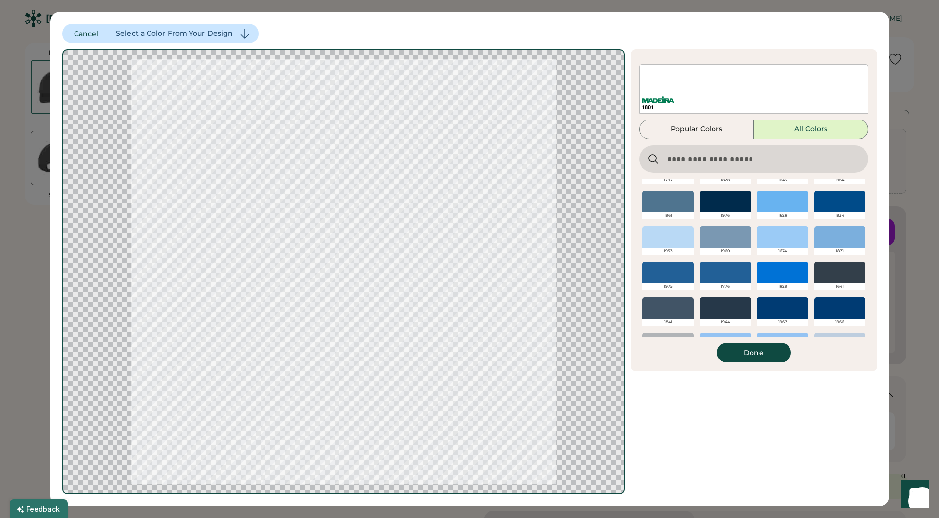
click at [653, 100] on img at bounding box center [658, 99] width 32 height 6
click at [705, 156] on input "input" at bounding box center [754, 159] width 229 height 28
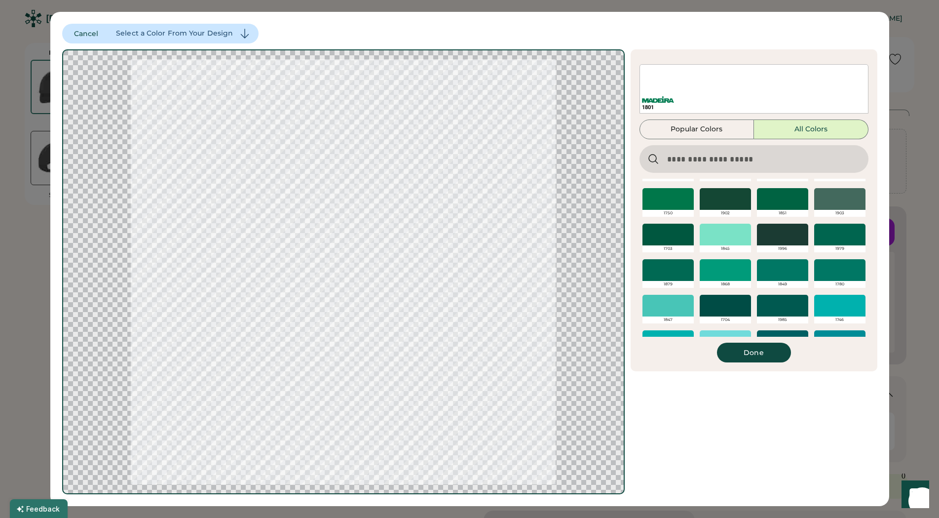
scroll to position [1259, 0]
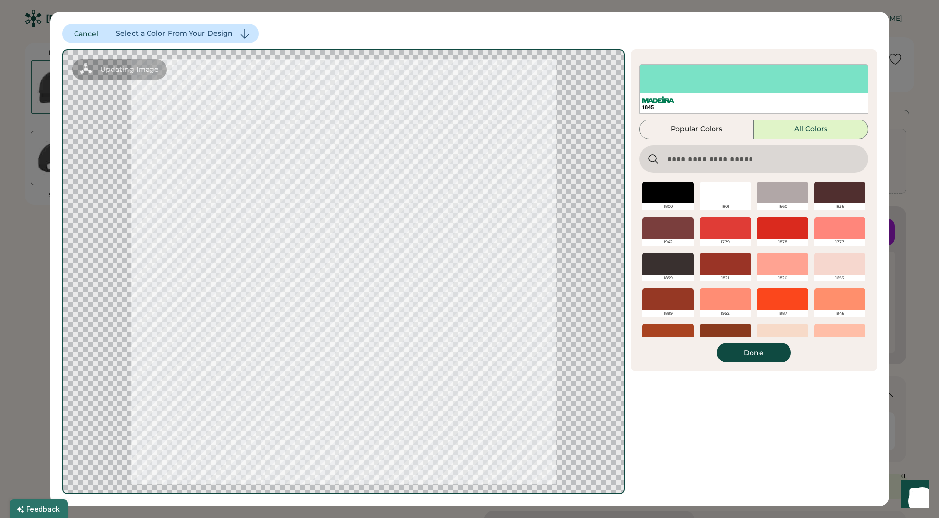
scroll to position [1259, 0]
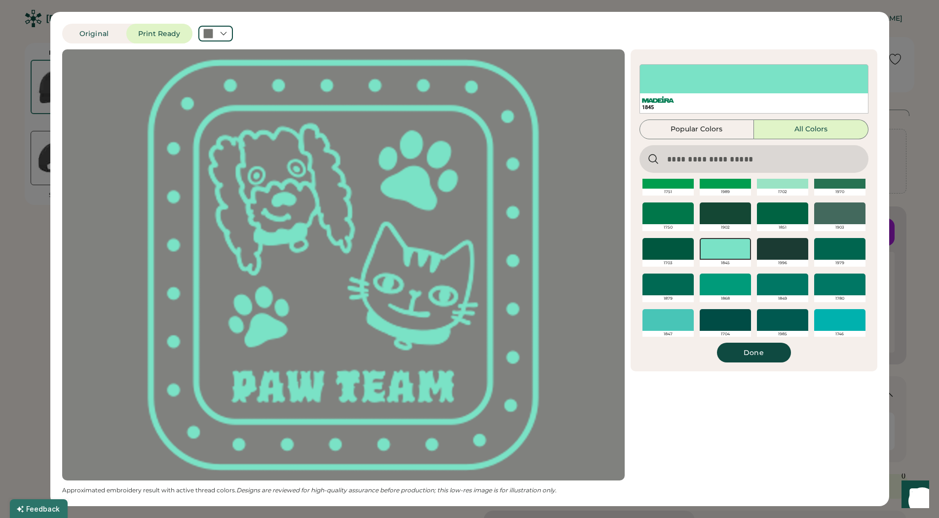
click at [664, 323] on div at bounding box center [668, 320] width 51 height 22
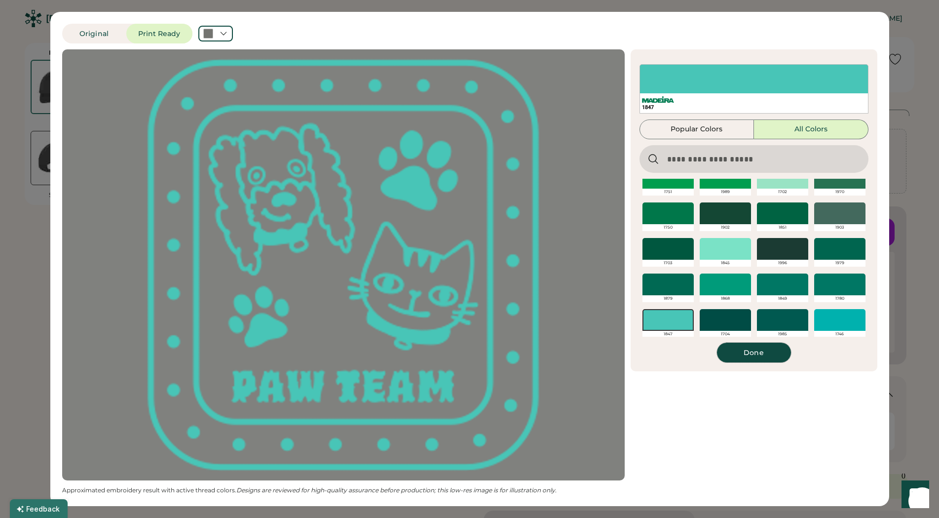
click at [759, 352] on button "Done" at bounding box center [754, 353] width 74 height 20
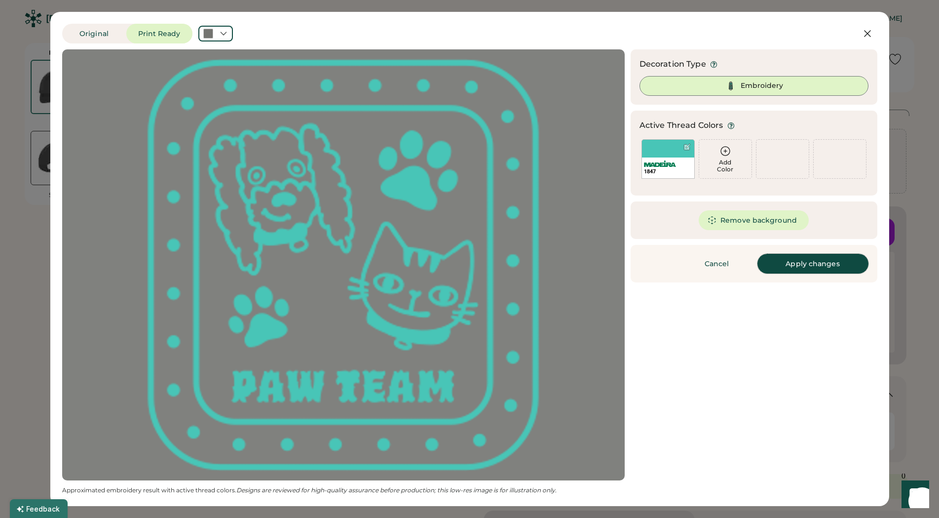
click at [806, 263] on button "Apply changes" at bounding box center [813, 264] width 111 height 20
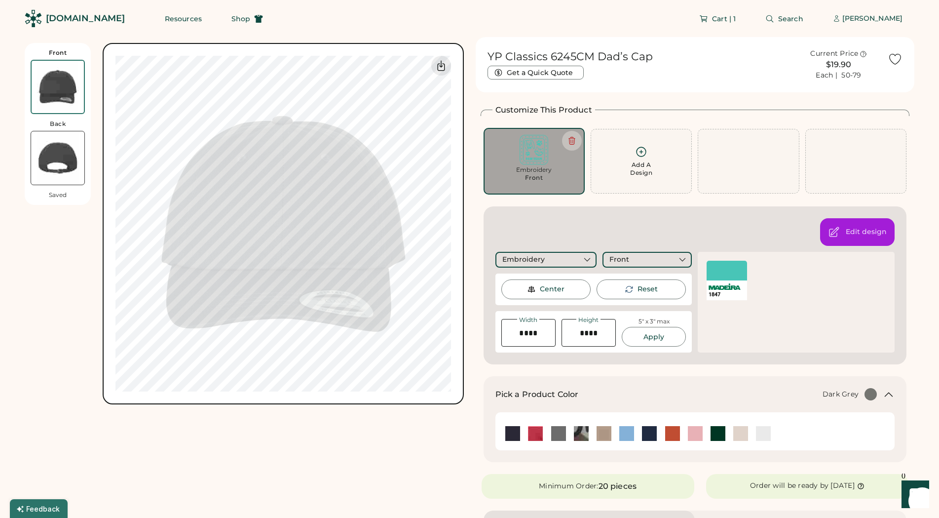
click at [356, 413] on div "Front Back Saved Switch to back My uploaded designs Upload new design SVG, Ai, …" at bounding box center [244, 478] width 439 height 882
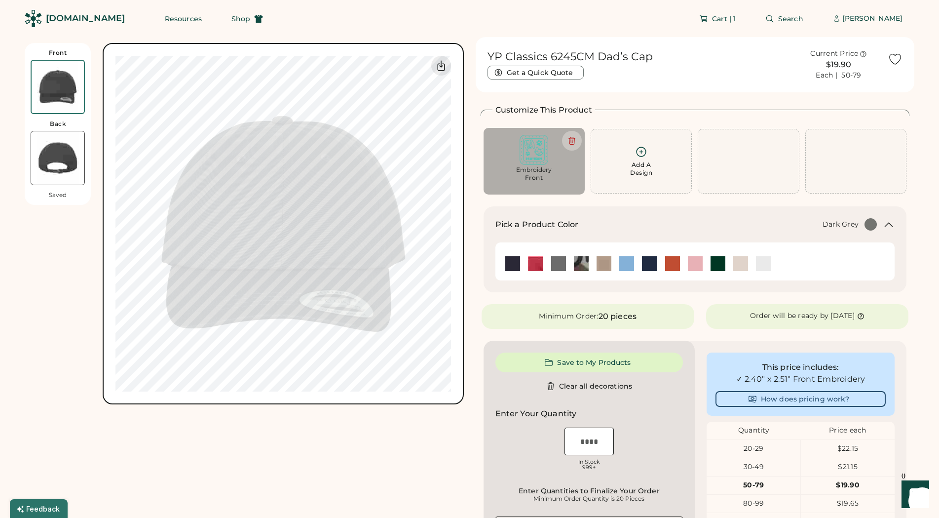
click at [597, 436] on input "input" at bounding box center [589, 441] width 49 height 28
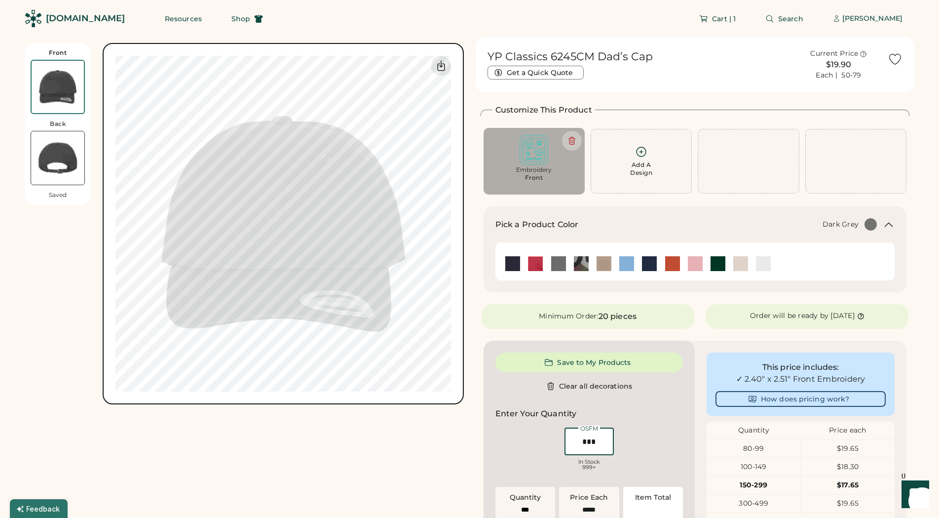
type input "***"
click at [522, 435] on div "OSFM Loading Inventory In Stock 999+" at bounding box center [590, 449] width 188 height 49
type input "******"
drag, startPoint x: 598, startPoint y: 441, endPoint x: 521, endPoint y: 434, distance: 77.3
click at [565, 434] on input "input" at bounding box center [589, 441] width 49 height 28
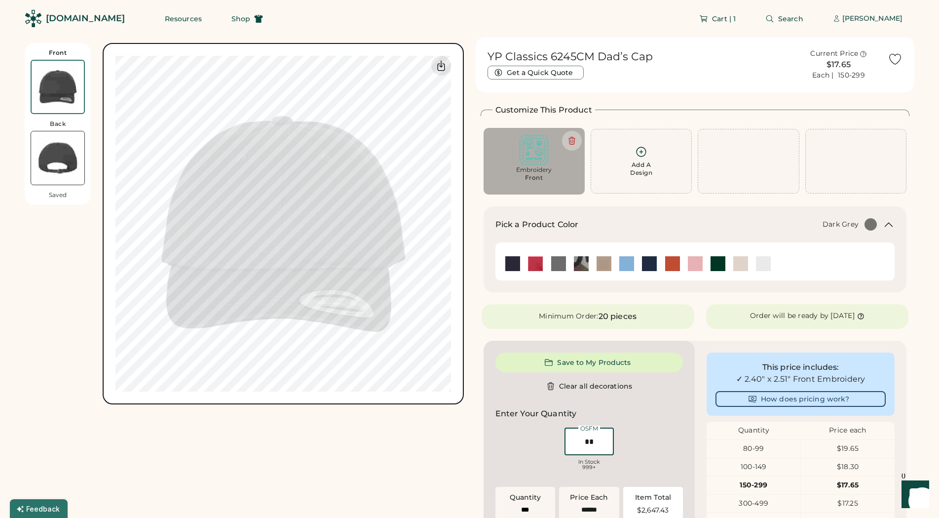
type input "***"
click at [469, 439] on div "Front Back Saved Switch to back My uploaded designs Upload new design SVG, Ai, …" at bounding box center [470, 403] width 890 height 733
click at [546, 430] on div "OSFM Loading Inventory In Stock 999+" at bounding box center [590, 449] width 188 height 49
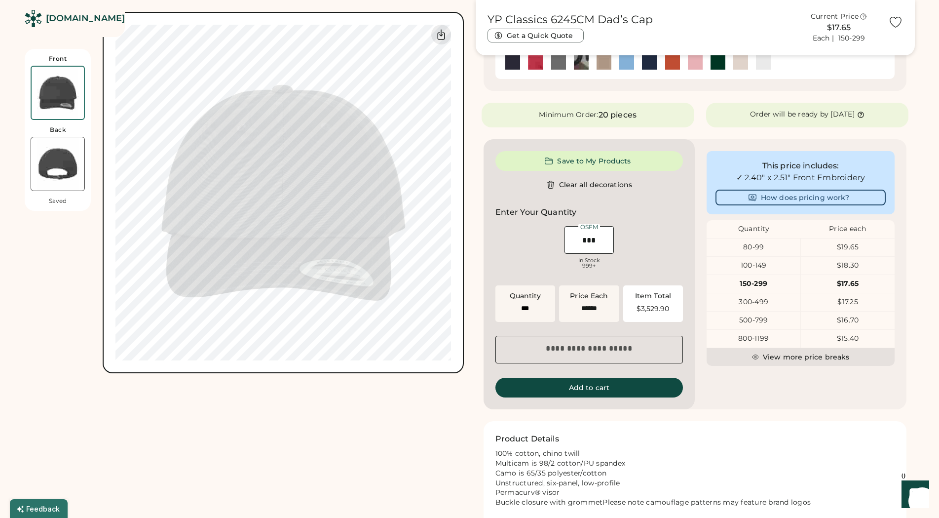
scroll to position [0, 0]
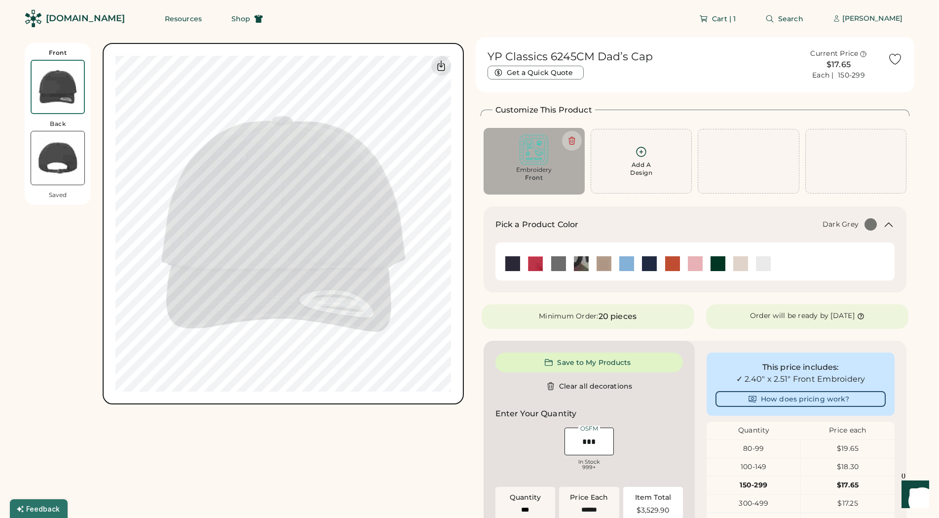
click at [893, 62] on icon at bounding box center [895, 59] width 15 height 15
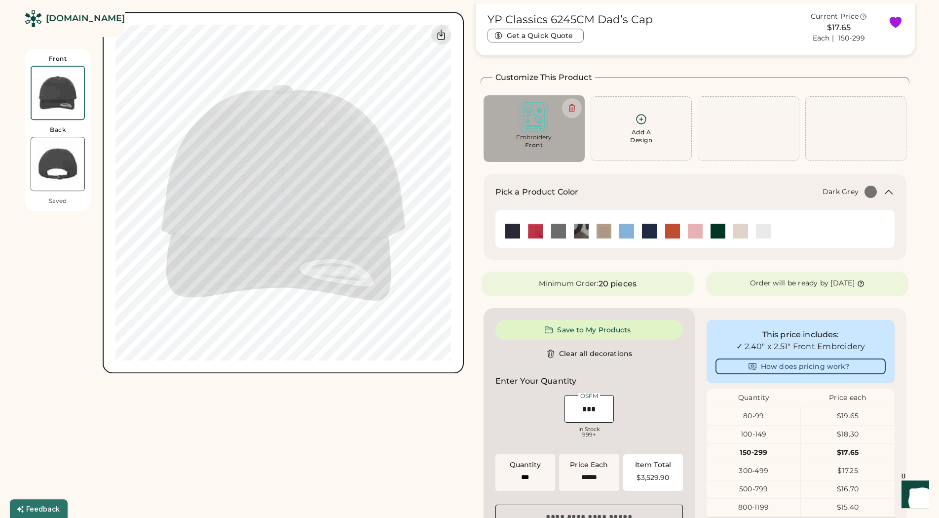
scroll to position [50, 0]
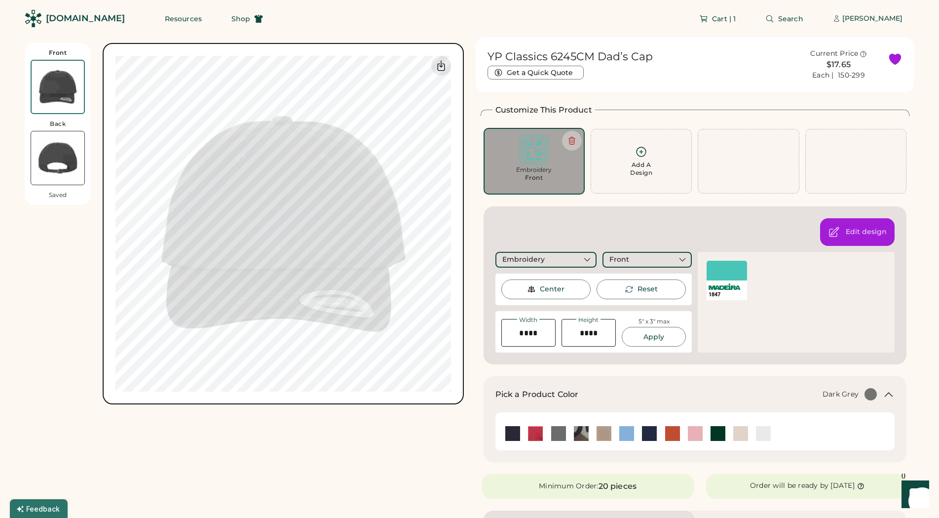
click at [735, 269] on div at bounding box center [727, 271] width 40 height 20
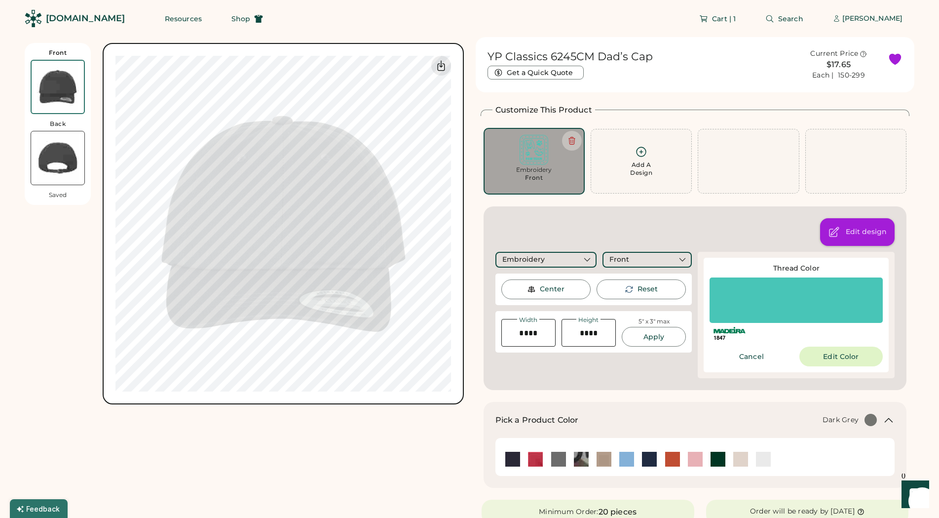
click at [854, 232] on div "Edit design" at bounding box center [866, 232] width 41 height 10
click at [0, 0] on button at bounding box center [0, 0] width 0 height 0
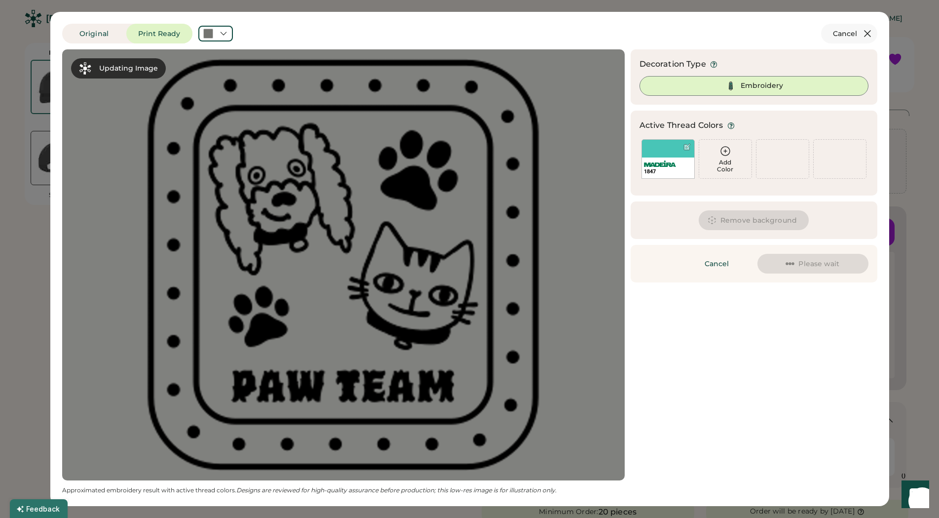
click at [869, 36] on div "Cart | 1 Search Alex Laskowski" at bounding box center [595, 18] width 640 height 37
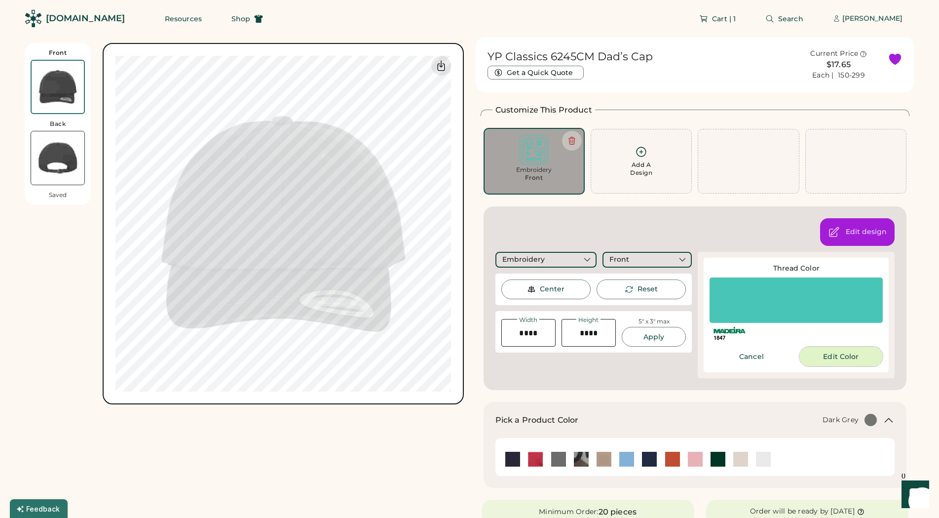
click at [822, 355] on button "Edit Color" at bounding box center [841, 356] width 83 height 20
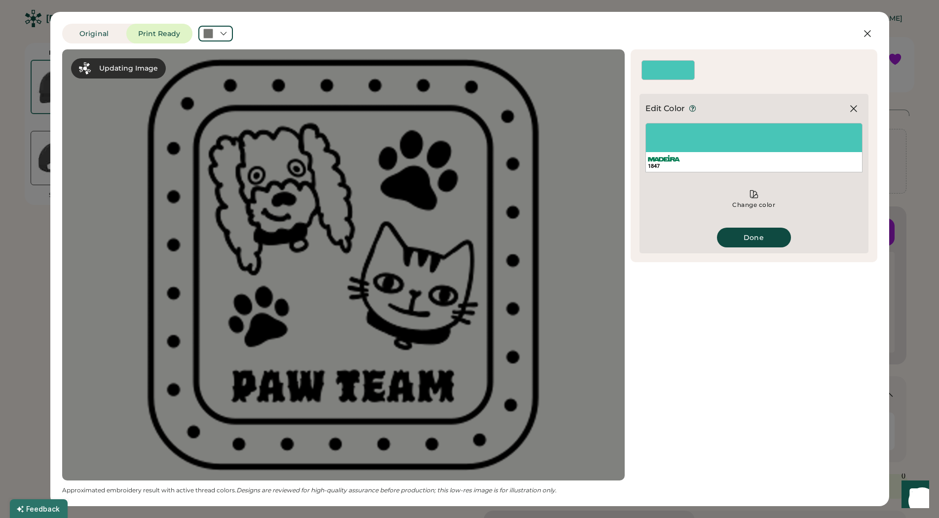
click at [748, 202] on div "Change color" at bounding box center [754, 205] width 44 height 8
click at [750, 192] on icon at bounding box center [754, 194] width 10 height 10
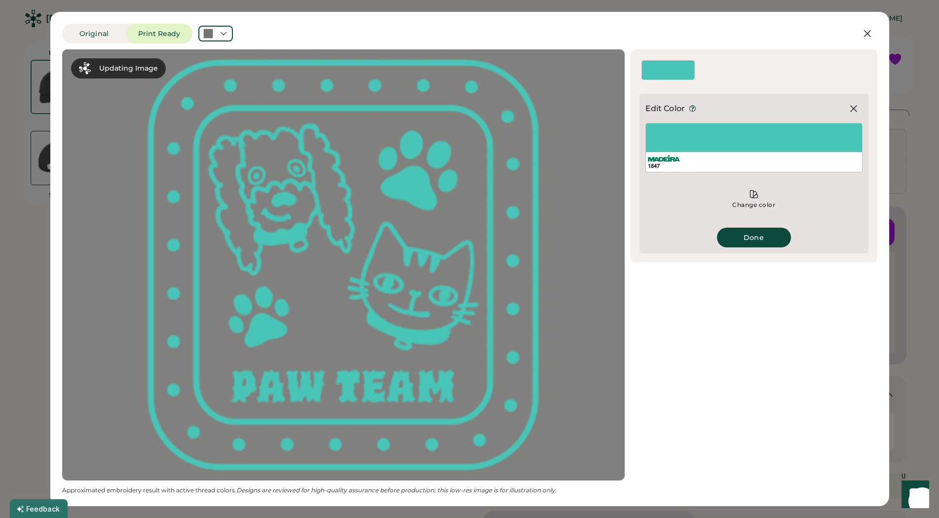
click at [707, 126] on div "1847" at bounding box center [754, 147] width 217 height 49
click at [708, 140] on div "1847" at bounding box center [754, 147] width 217 height 49
click at [756, 193] on icon at bounding box center [754, 194] width 10 height 10
click at [757, 200] on div "Change color" at bounding box center [754, 199] width 217 height 30
click at [756, 200] on div "Change color" at bounding box center [754, 199] width 217 height 30
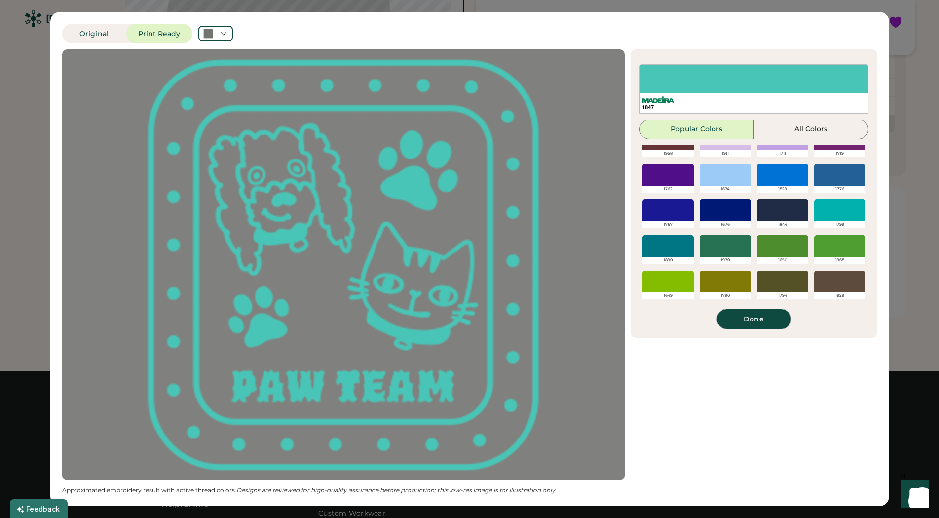
scroll to position [65, 0]
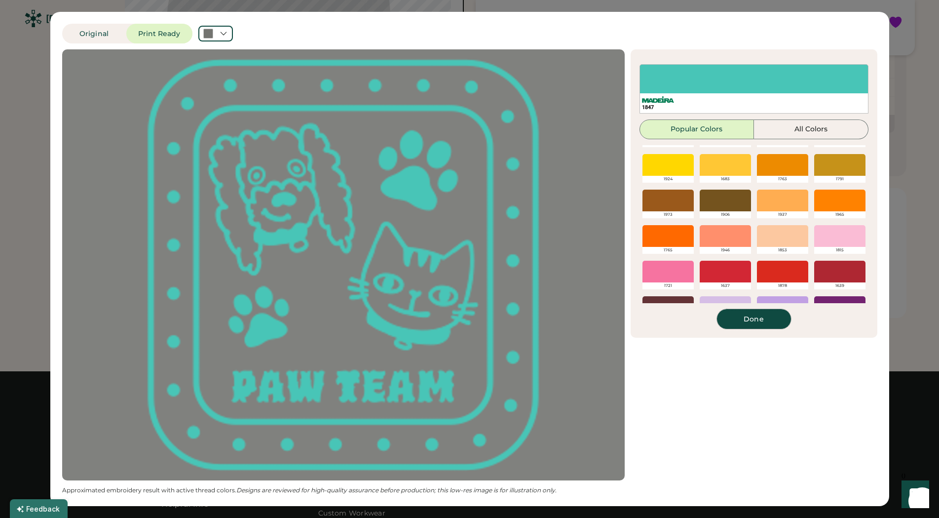
drag, startPoint x: 760, startPoint y: 315, endPoint x: 872, endPoint y: 233, distance: 138.8
click at [844, 303] on div "1847 Popular Colors All Colors 1800 1801 1661 1927 1686 1613 1640 1727 1924 168…" at bounding box center [754, 196] width 229 height 265
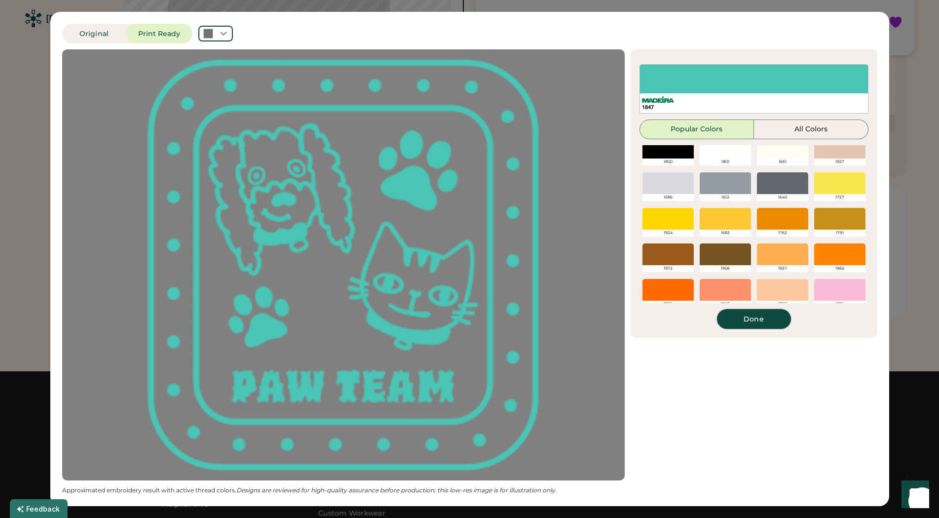
scroll to position [0, 0]
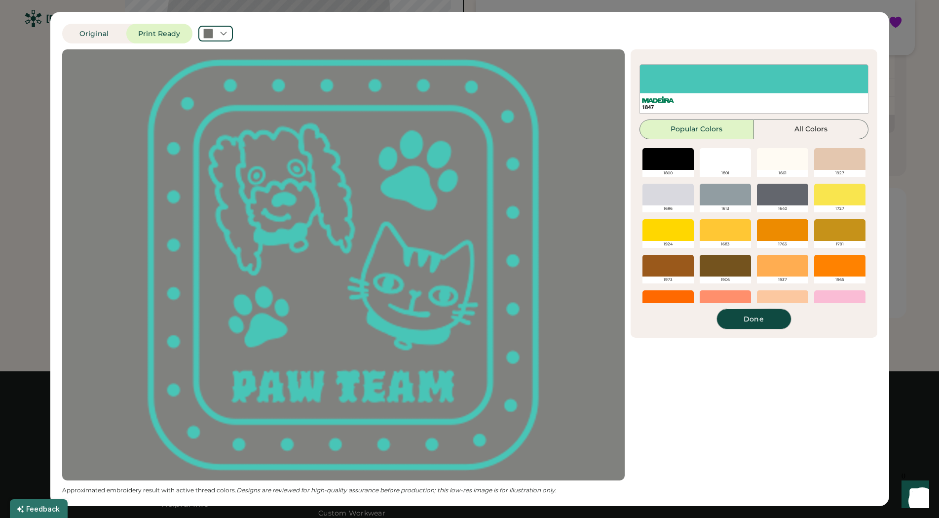
click at [663, 232] on div at bounding box center [668, 230] width 51 height 22
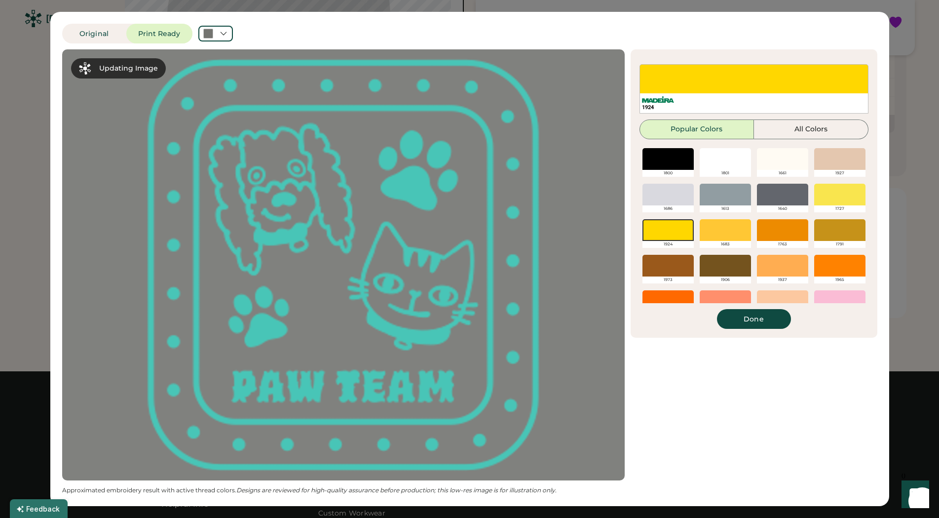
click at [753, 317] on button "Done" at bounding box center [754, 319] width 74 height 20
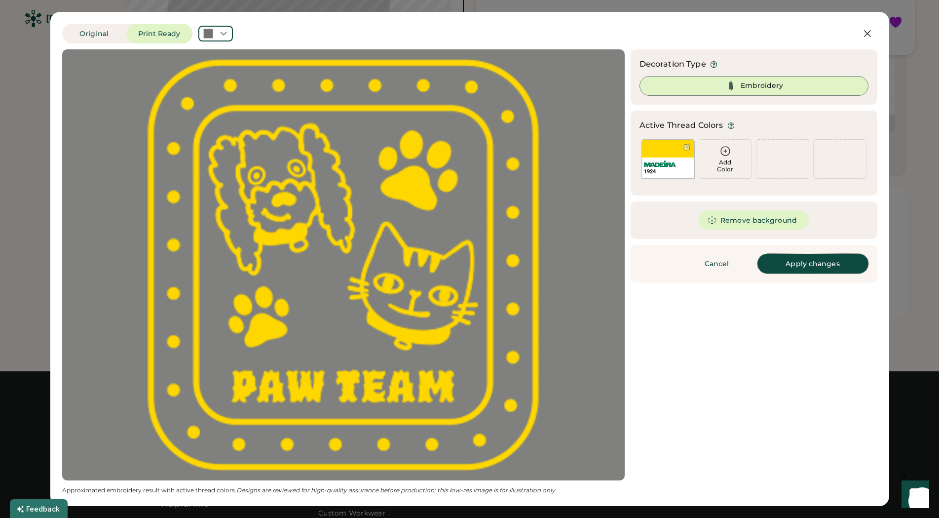
click at [812, 269] on button "Apply changes" at bounding box center [813, 264] width 111 height 20
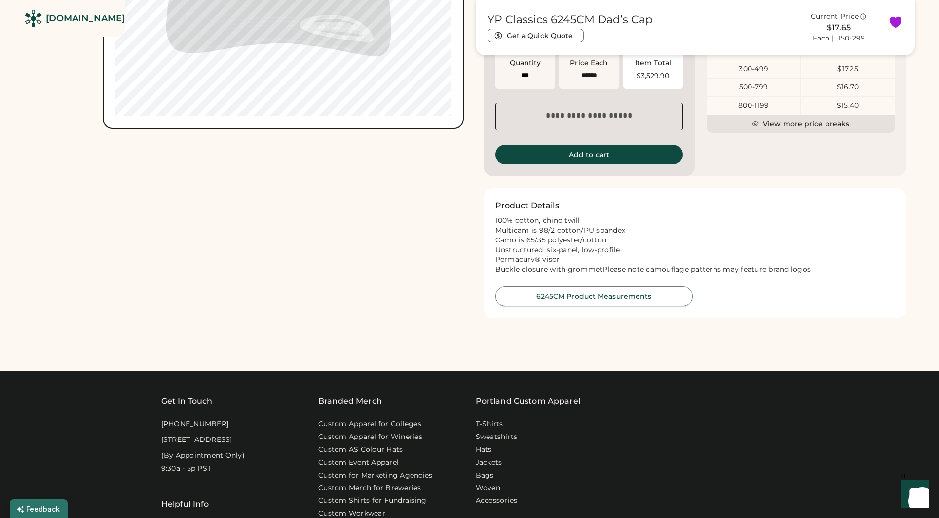
scroll to position [352, 0]
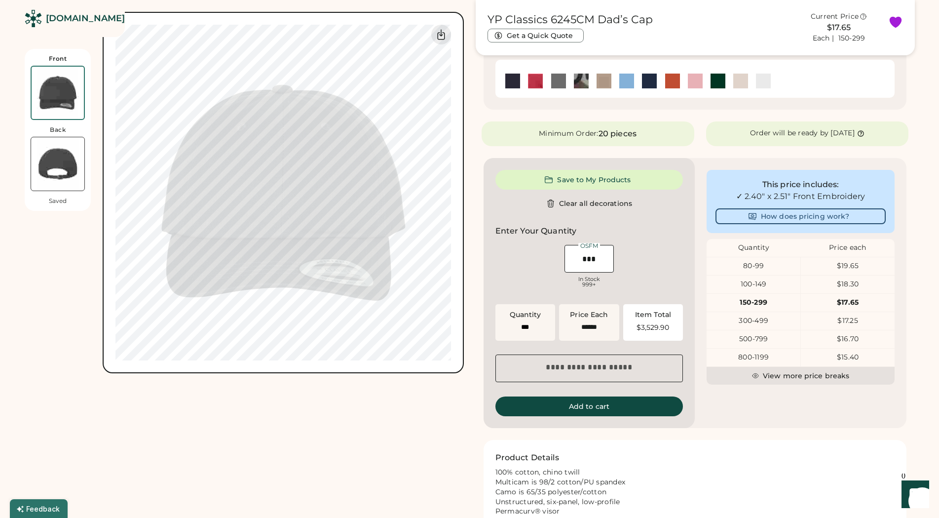
click at [285, 391] on div "Front Back Saved Switch to back My uploaded designs Upload new design SVG, Ai, …" at bounding box center [244, 136] width 439 height 903
click at [788, 442] on div "Product Details 100% cotton, chino twill Multicam is 98/2 cotton/PU spandex Cam…" at bounding box center [695, 505] width 423 height 130
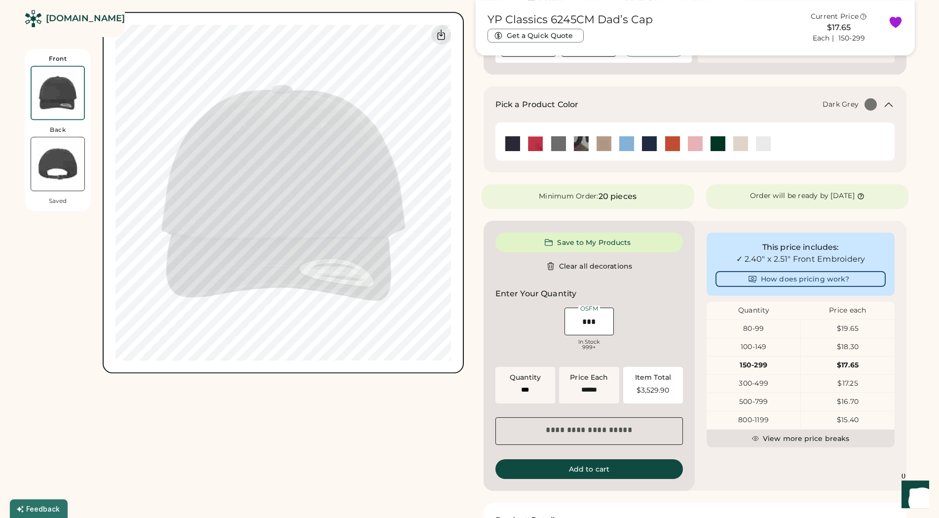
scroll to position [151, 0]
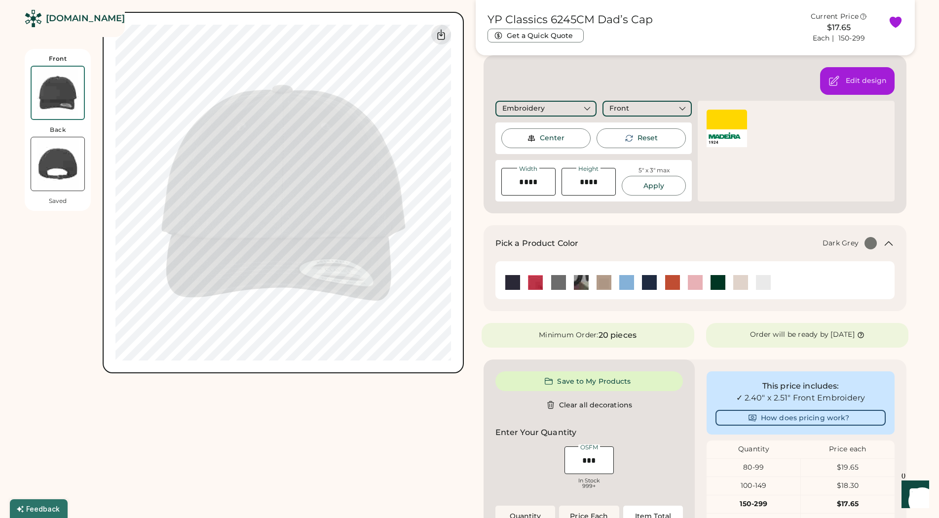
click at [544, 141] on div "Center" at bounding box center [552, 138] width 25 height 10
click at [333, 431] on div "Front Back Saved Switch to back My uploaded designs Upload new design SVG, Ai, …" at bounding box center [244, 337] width 439 height 903
click at [394, 404] on div "Front Back Saved Switch to back My uploaded designs Upload new design SVG, Ai, …" at bounding box center [244, 337] width 439 height 903
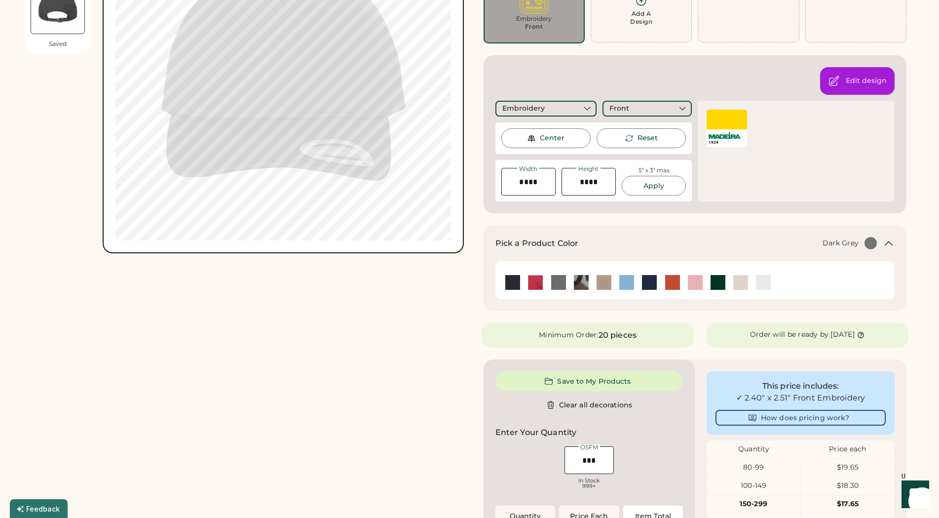
scroll to position [0, 0]
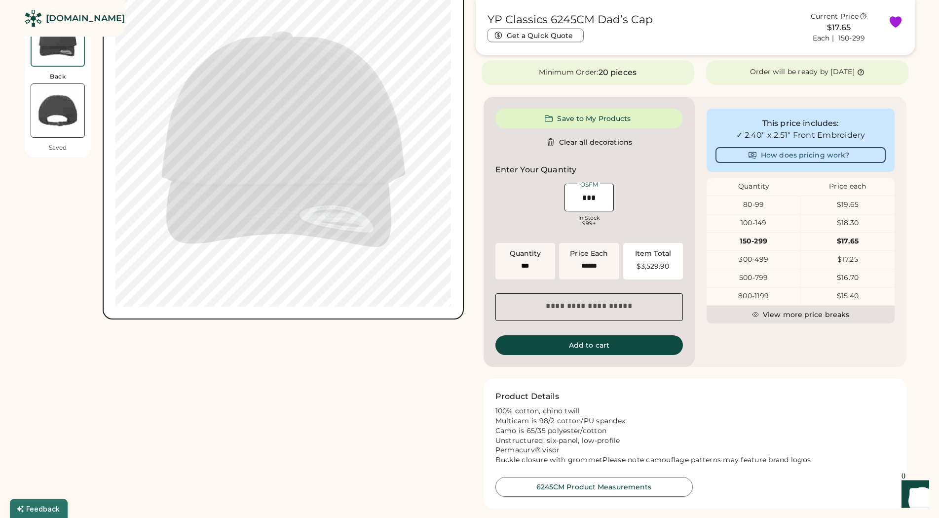
scroll to position [403, 0]
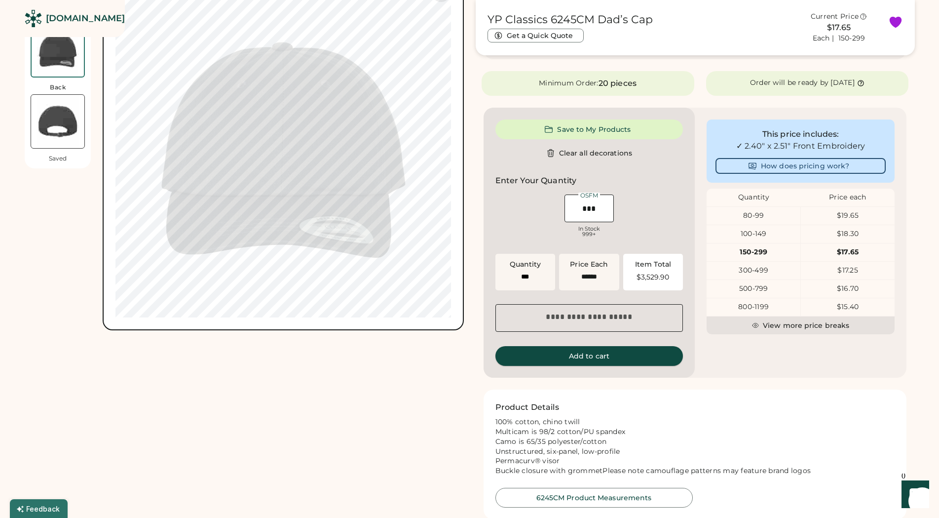
click at [597, 357] on button "Add to cart" at bounding box center [590, 356] width 188 height 20
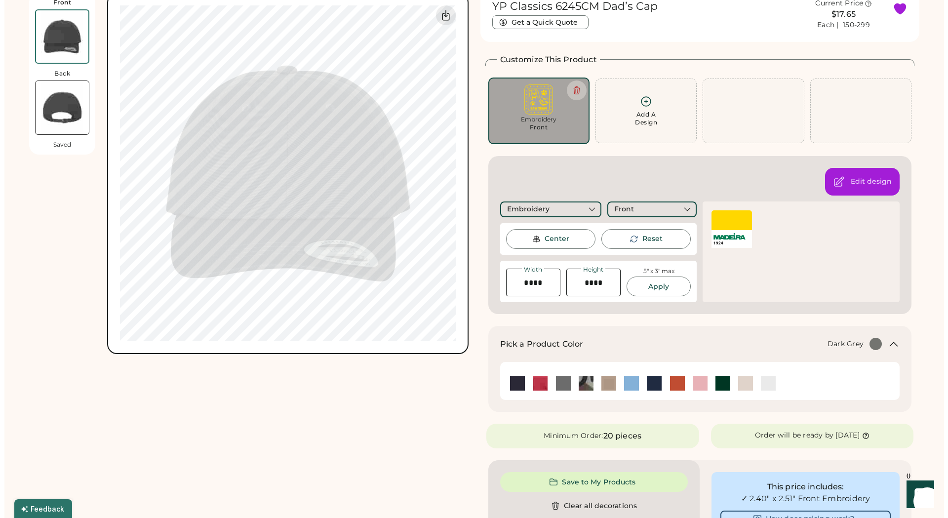
scroll to position [0, 0]
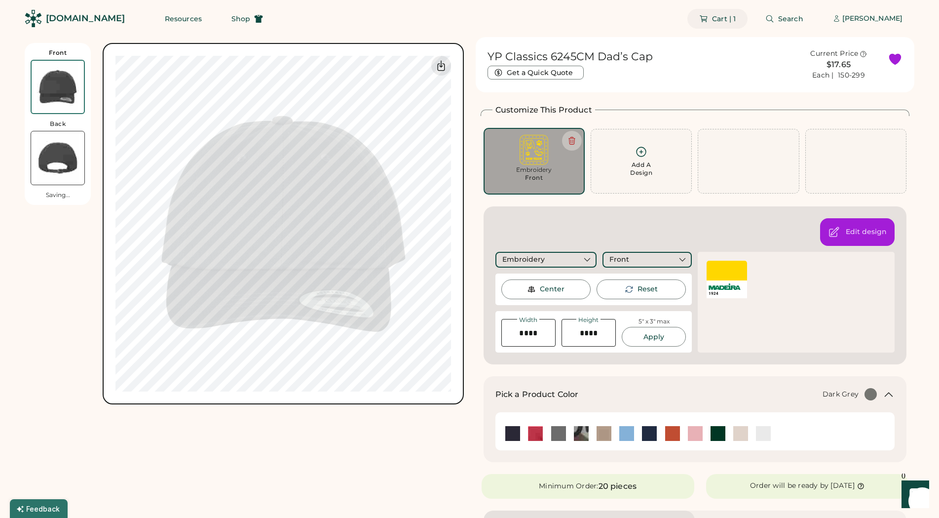
click at [727, 22] on span "Cart | 1" at bounding box center [724, 18] width 24 height 7
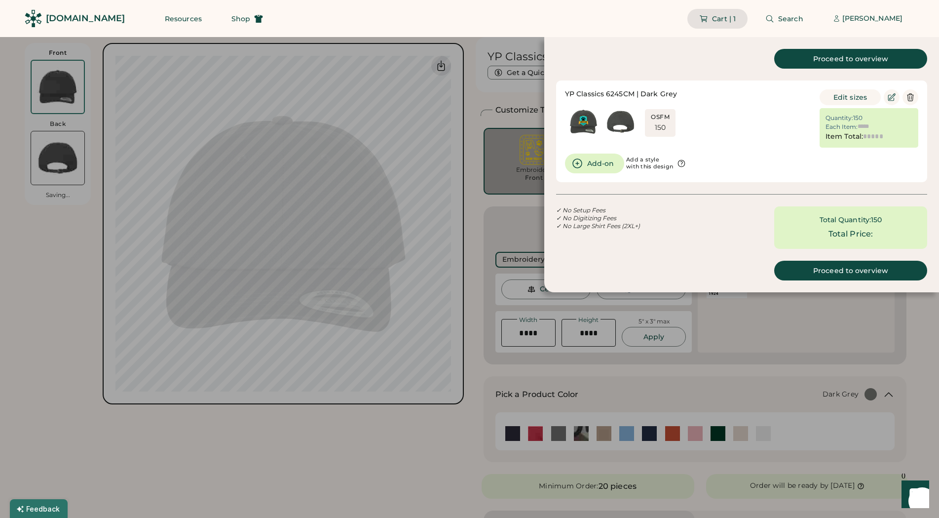
type input "******"
type input "*********"
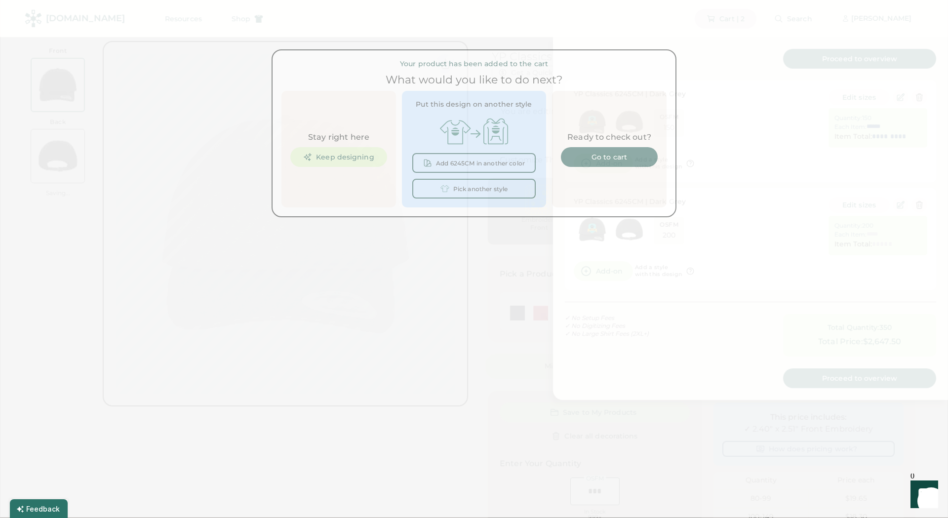
type input "******"
type input "*********"
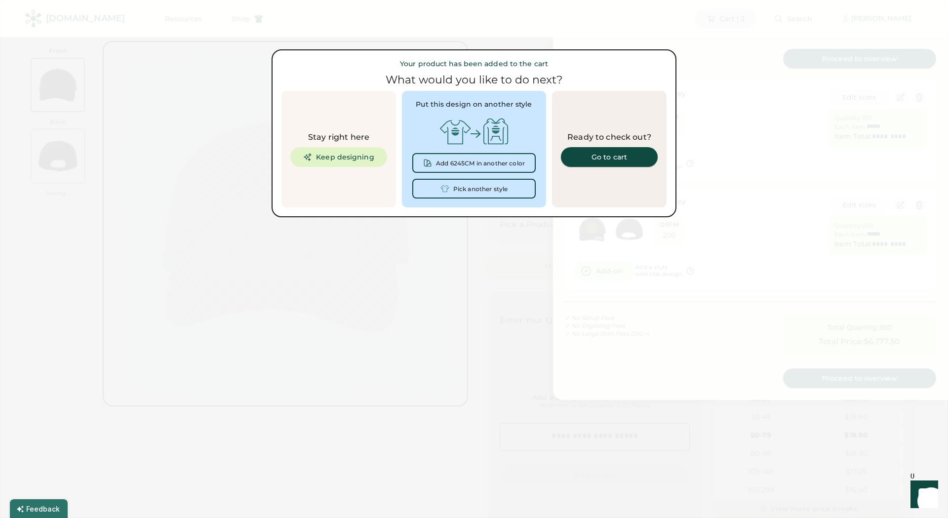
click at [595, 154] on div "Go to cart" at bounding box center [609, 157] width 73 height 7
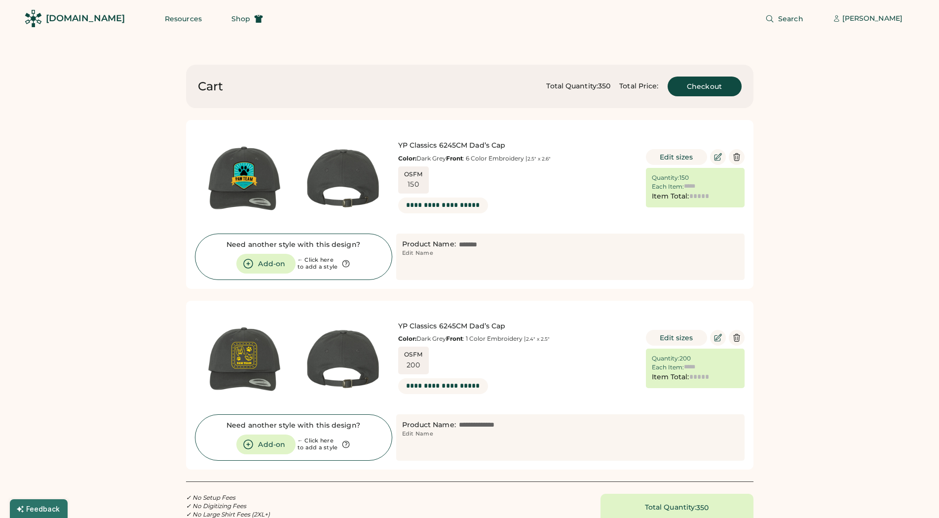
type input "******"
type input "*********"
type input "******"
type input "*********"
click at [185, 264] on div "Cart Total Quantity: 350 Total Price: $6,177.50 Checkout YP Classics 6245CM Dad…" at bounding box center [469, 332] width 617 height 534
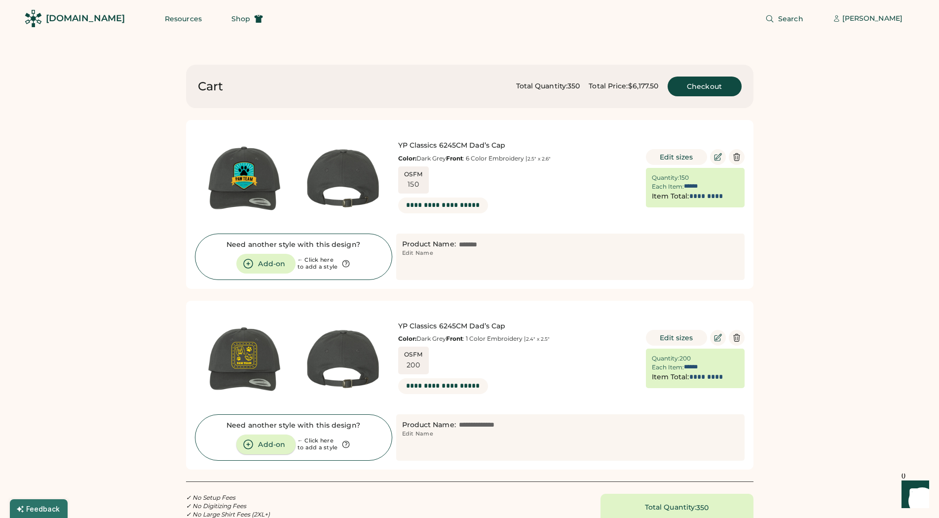
click at [267, 447] on button "Add-on" at bounding box center [265, 444] width 59 height 20
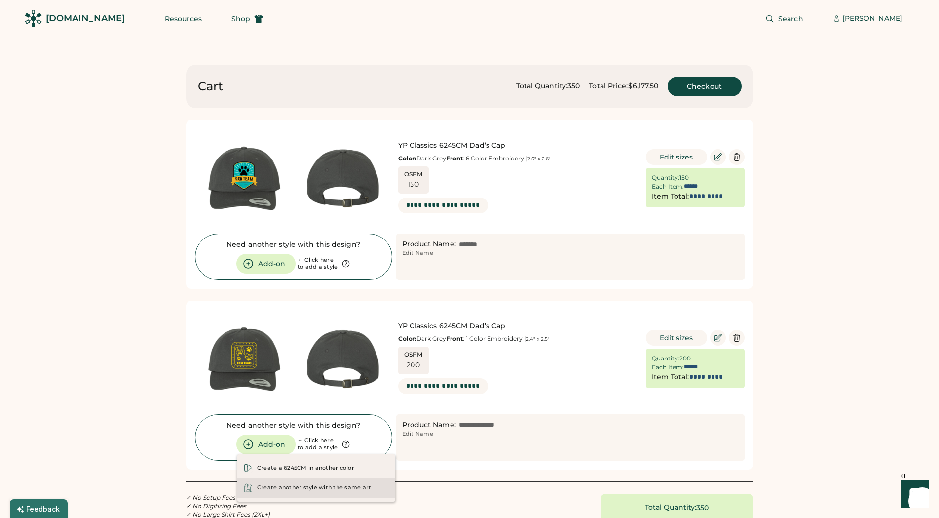
click at [358, 488] on div "Create another style with the same art" at bounding box center [314, 488] width 115 height 8
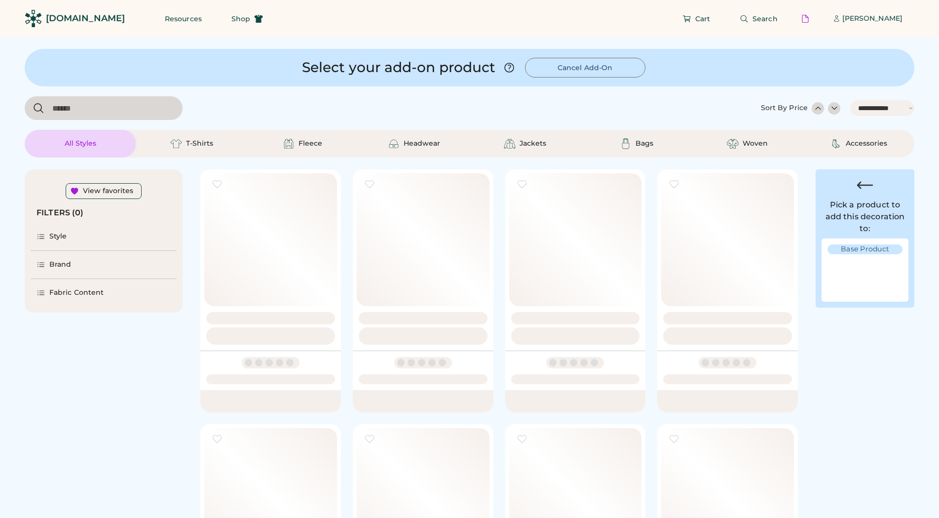
select select "*****"
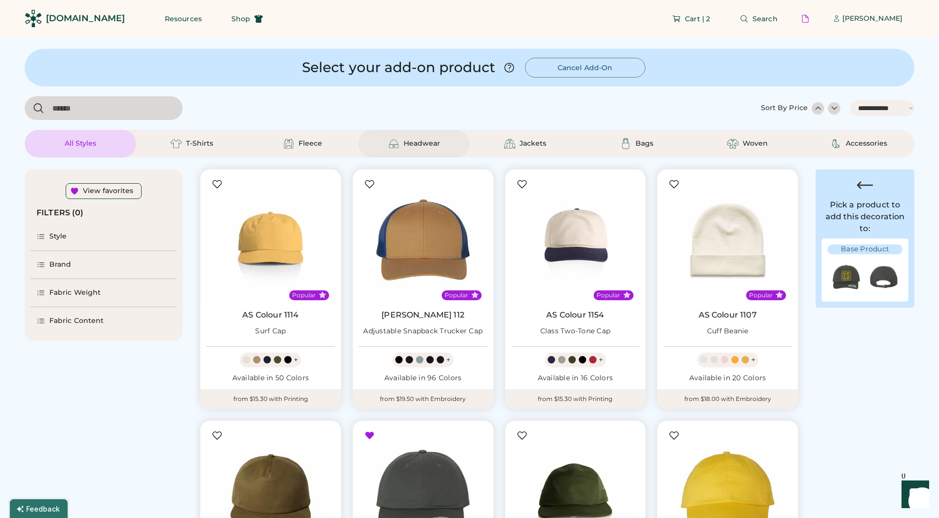
click at [413, 142] on div "Headwear" at bounding box center [422, 144] width 37 height 10
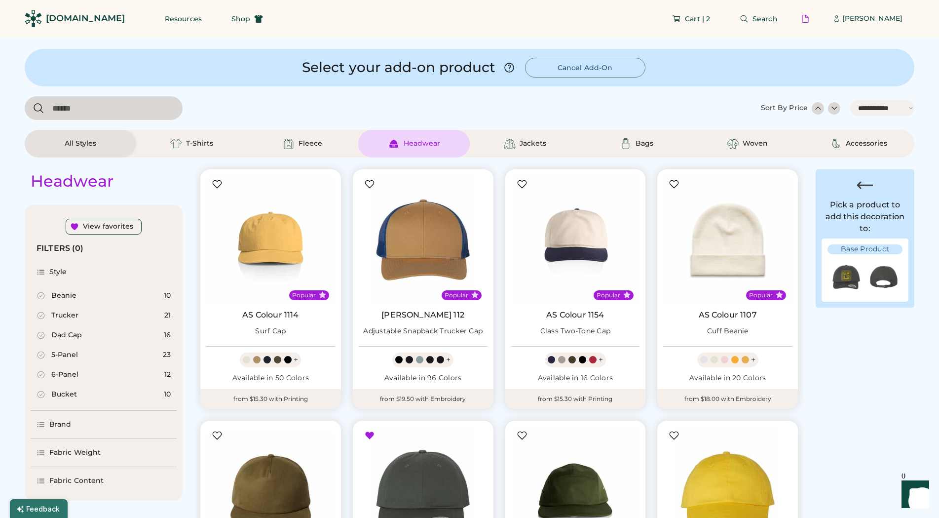
click at [60, 335] on div "Dad Cap" at bounding box center [66, 335] width 31 height 10
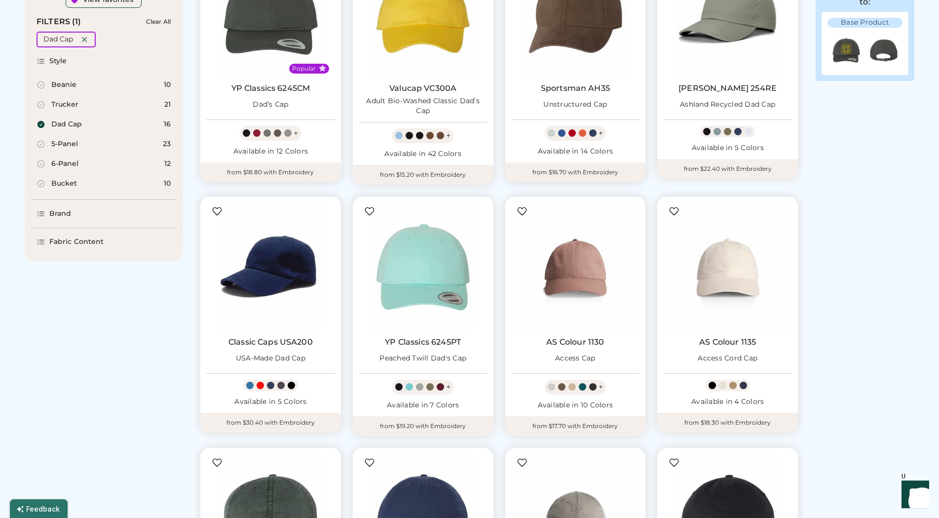
scroll to position [252, 0]
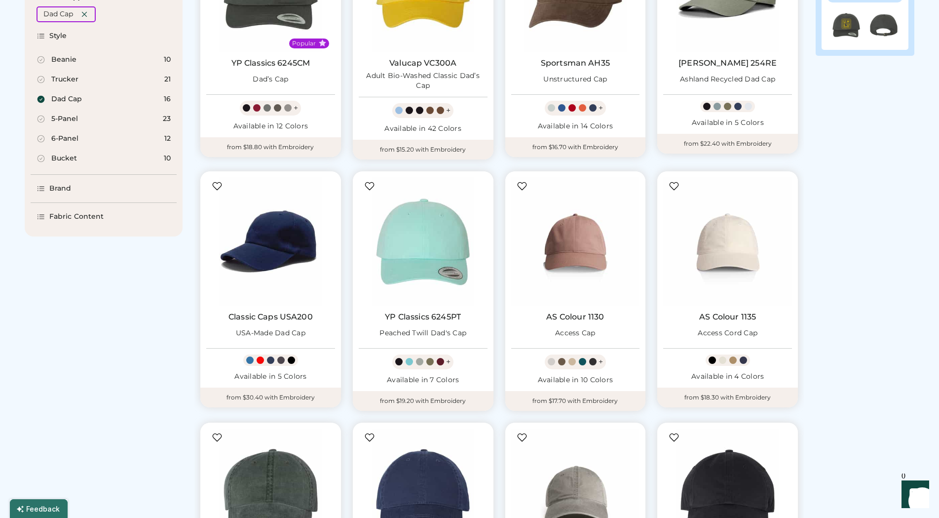
click at [884, 322] on div "Headwear View favorites FILTERS (1) Clear All Dad Cap Style Beanie 10 Trucker 2…" at bounding box center [470, 303] width 890 height 794
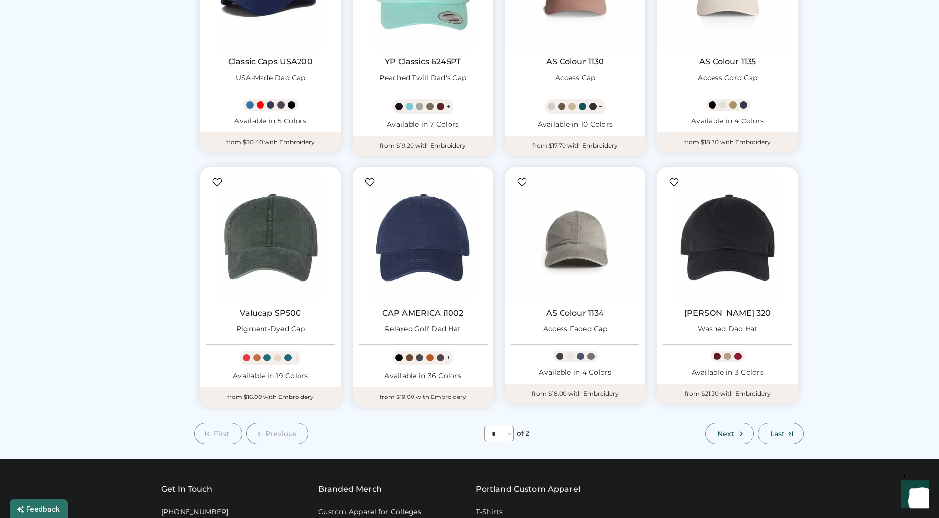
scroll to position [554, 0]
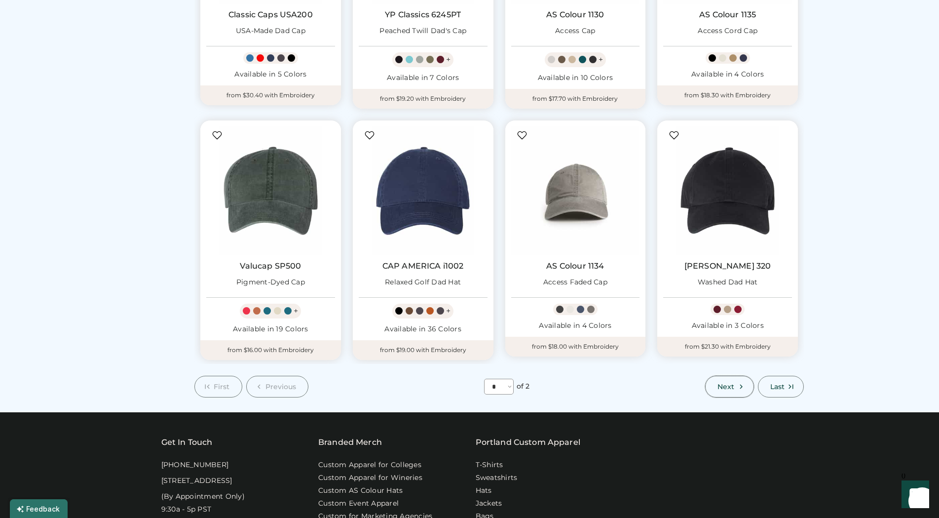
click at [725, 383] on span "Next" at bounding box center [726, 386] width 17 height 7
select select "*"
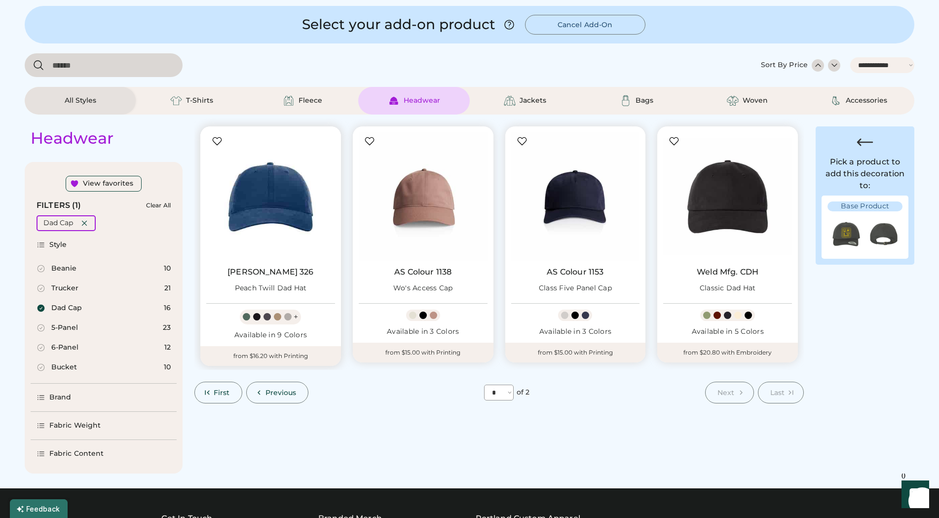
click at [260, 198] on img at bounding box center [270, 196] width 129 height 129
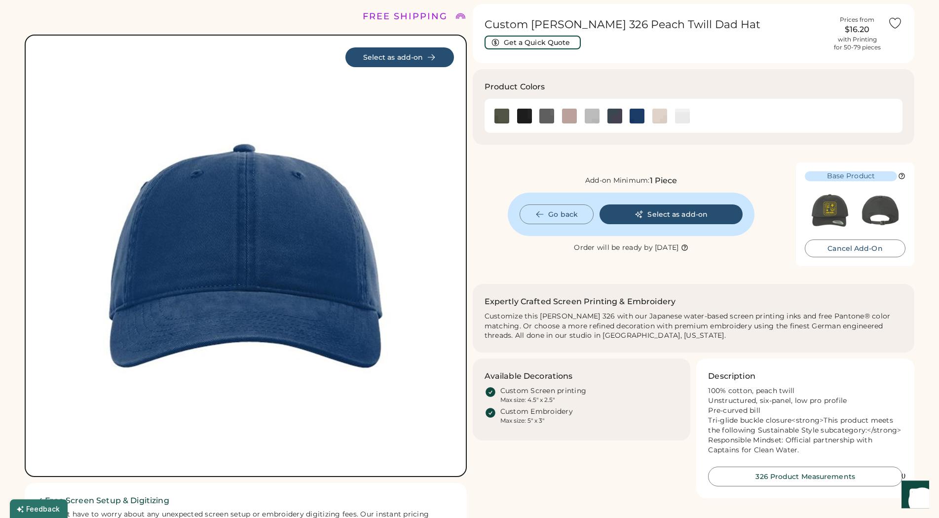
scroll to position [50, 0]
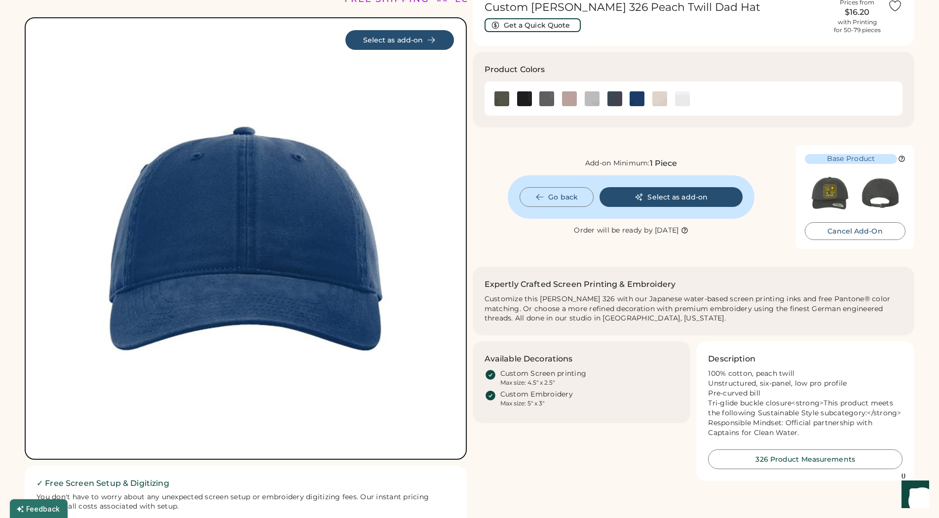
click at [365, 253] on img at bounding box center [246, 238] width 417 height 417
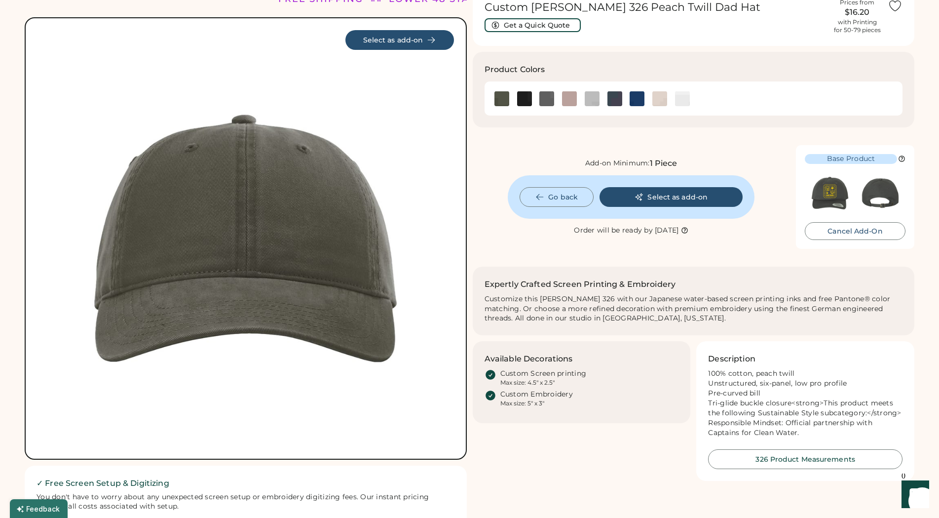
scroll to position [0, 0]
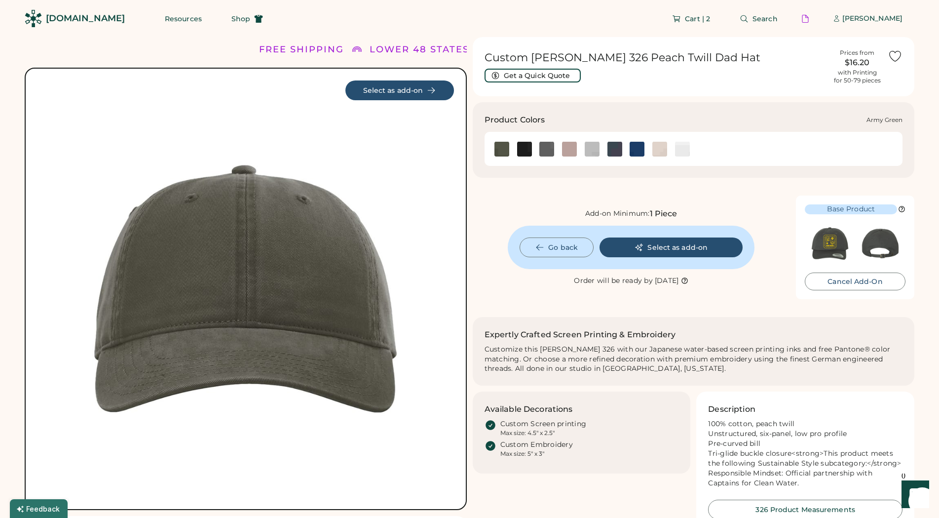
click at [503, 151] on img at bounding box center [502, 149] width 15 height 15
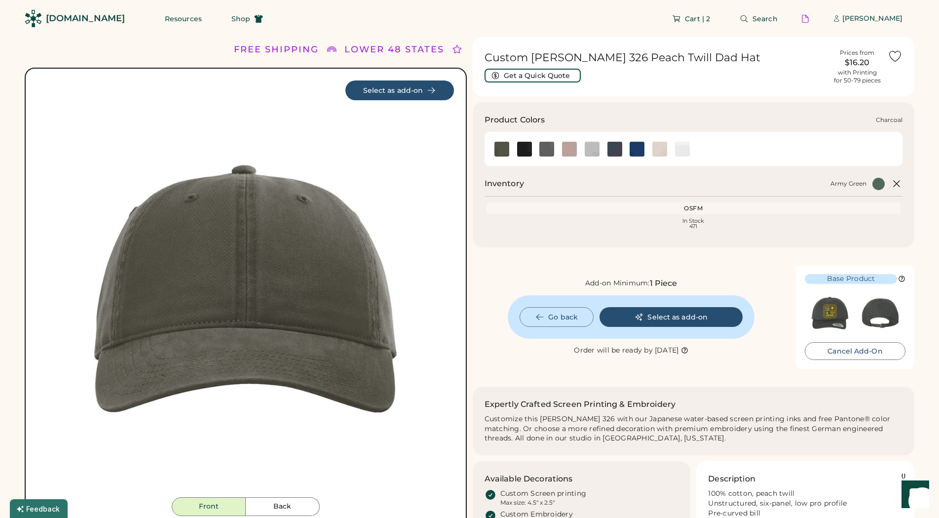
click at [548, 149] on img at bounding box center [546, 149] width 15 height 15
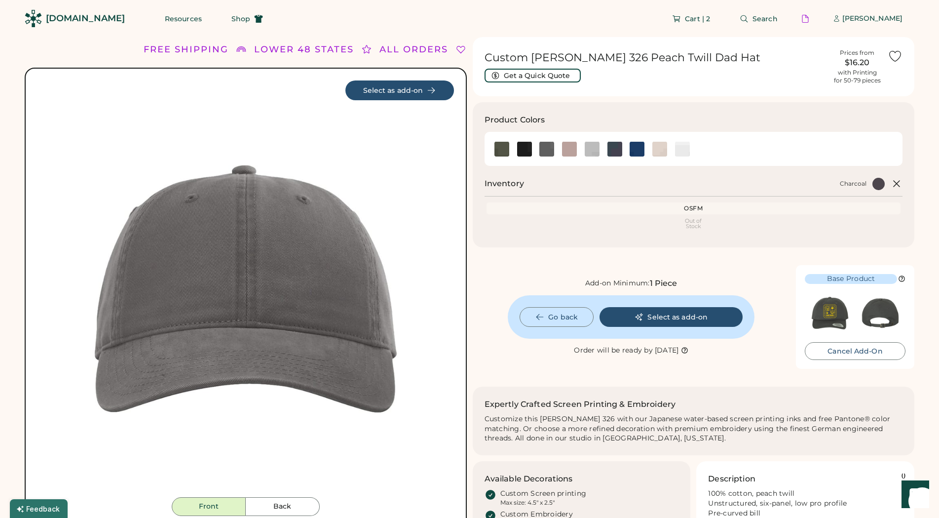
click at [701, 207] on div "OSFM" at bounding box center [694, 208] width 411 height 8
drag, startPoint x: 693, startPoint y: 223, endPoint x: 686, endPoint y: 231, distance: 11.6
click at [692, 223] on div "Out of Stock" at bounding box center [694, 223] width 411 height 11
click at [672, 312] on button "Select as add-on" at bounding box center [671, 317] width 143 height 20
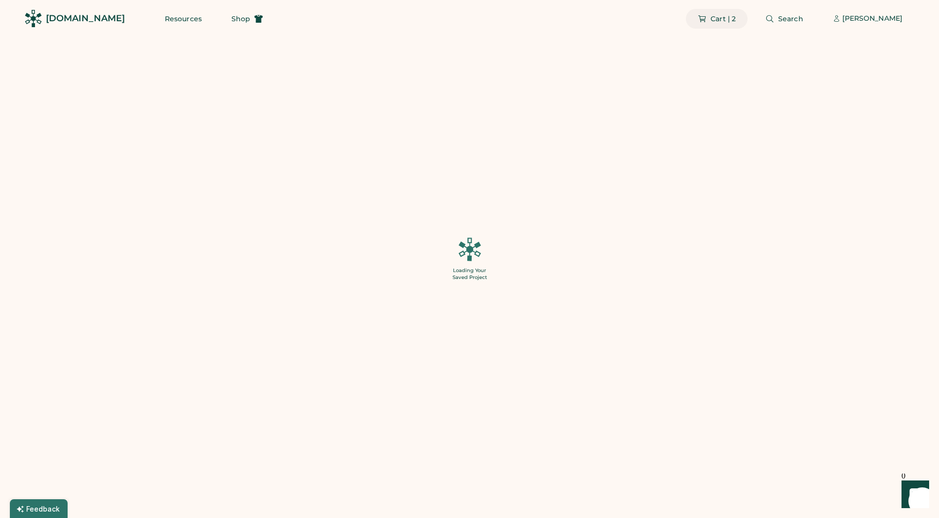
click at [729, 20] on span "Cart | 2" at bounding box center [723, 18] width 25 height 7
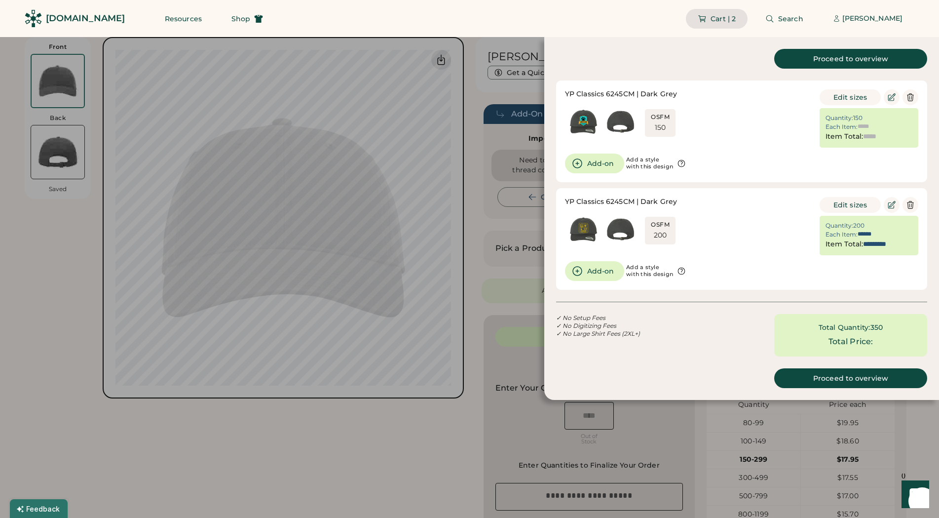
type input "******"
type input "*********"
click at [412, 452] on div at bounding box center [469, 259] width 939 height 518
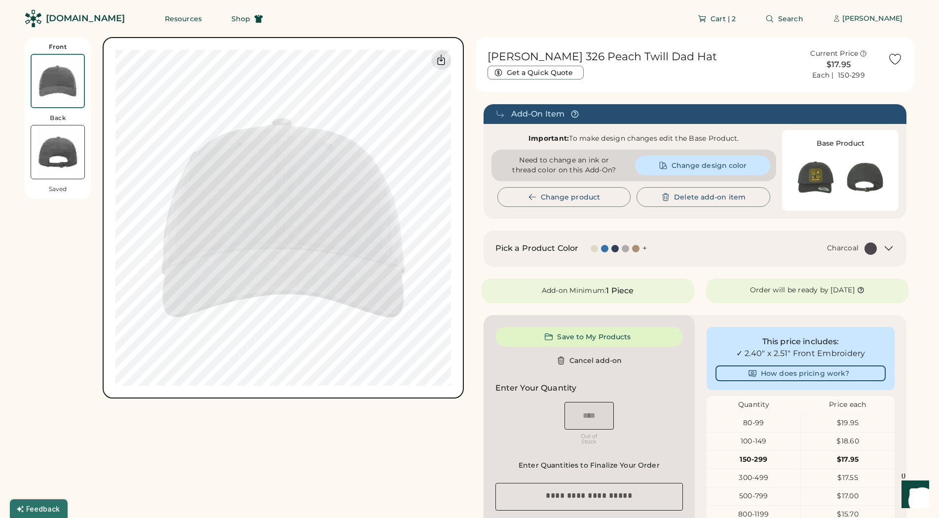
click at [518, 110] on div "Add-On Item" at bounding box center [538, 114] width 54 height 12
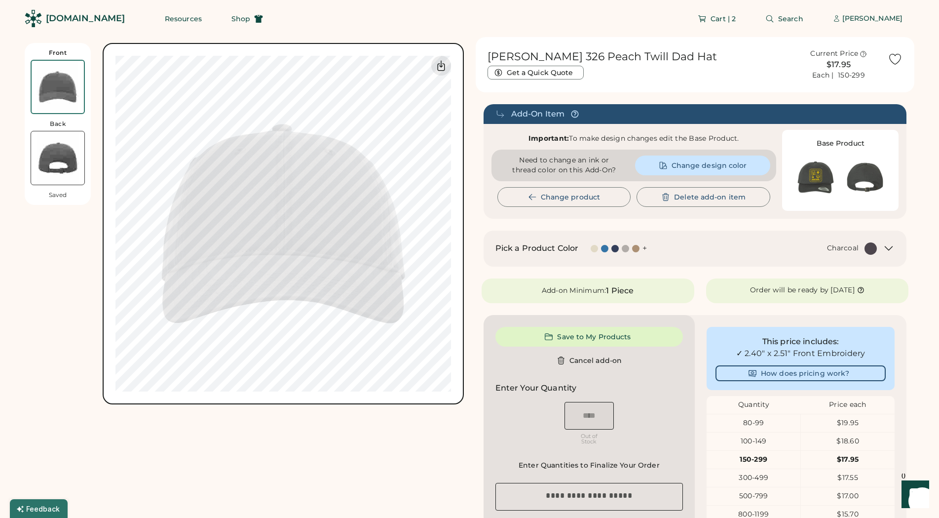
click at [76, 18] on div "[DOMAIN_NAME]" at bounding box center [85, 18] width 79 height 12
drag, startPoint x: 709, startPoint y: 19, endPoint x: 714, endPoint y: 19, distance: 5.5
click at [707, 19] on icon at bounding box center [702, 18] width 9 height 9
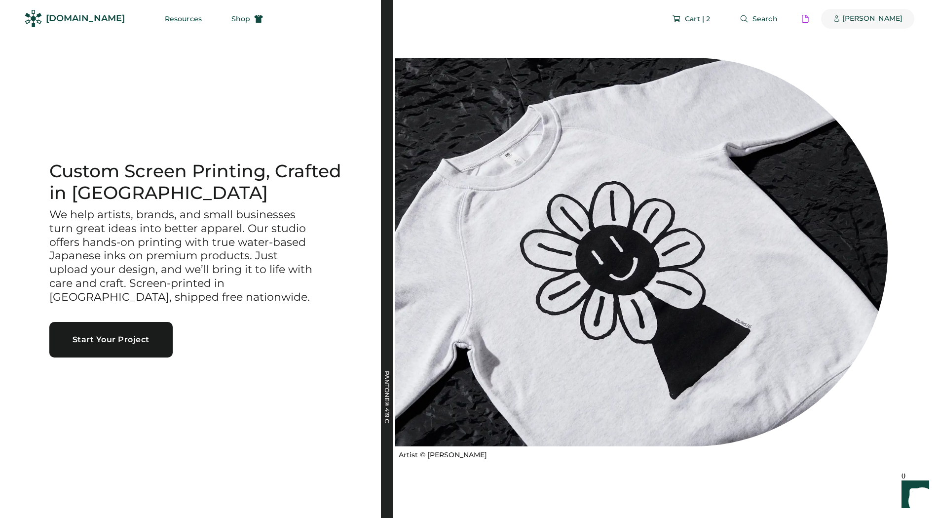
click at [859, 16] on div "[PERSON_NAME]" at bounding box center [873, 19] width 60 height 10
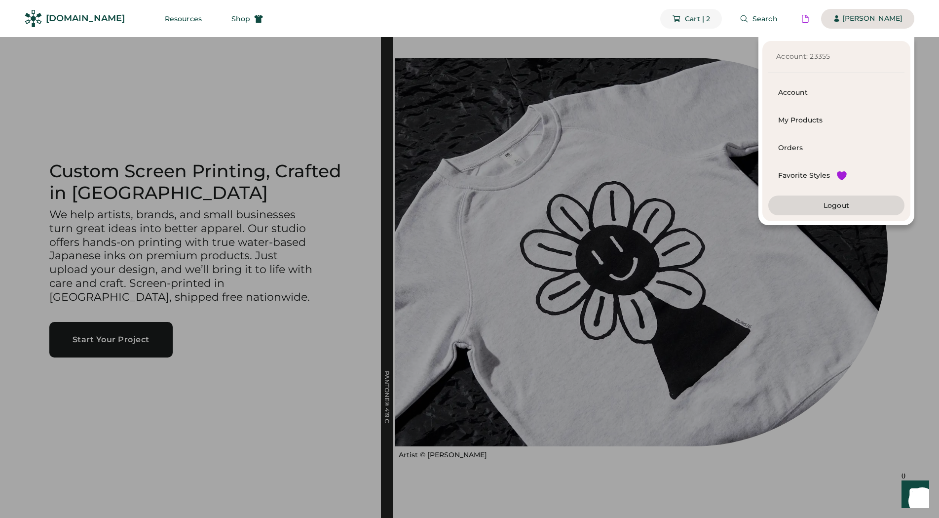
click at [702, 17] on span "Cart | 2" at bounding box center [697, 18] width 25 height 7
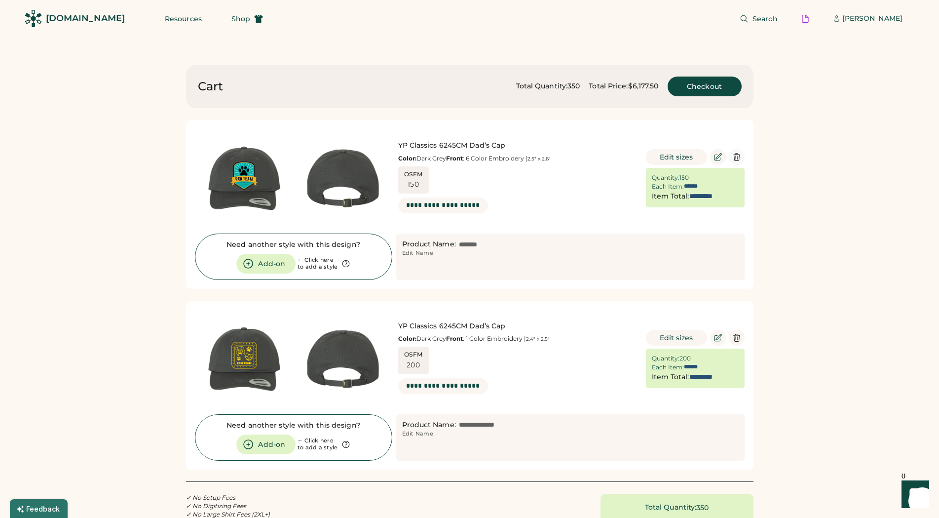
click at [738, 160] on icon at bounding box center [736, 157] width 9 height 9
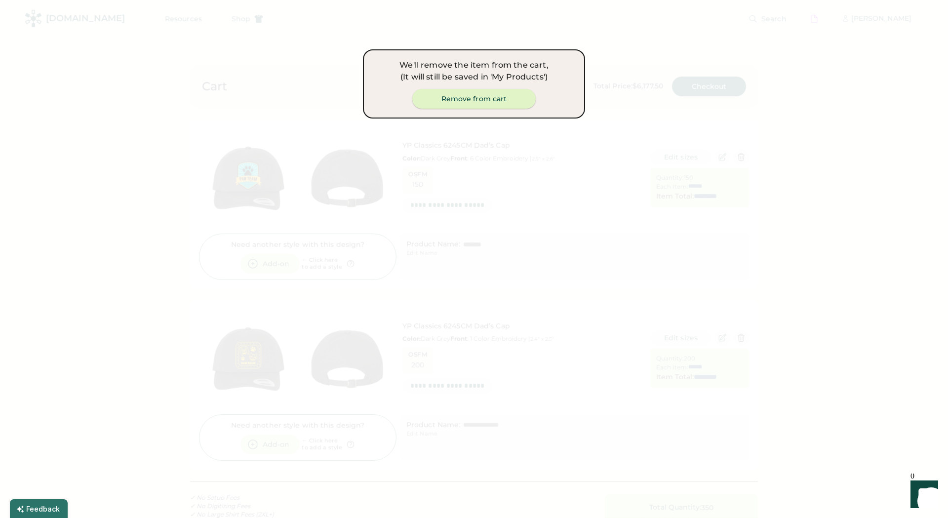
click at [462, 103] on button "Remove from cart" at bounding box center [473, 99] width 123 height 20
type input "*****"
type input "*********"
type input "******"
type input "*********"
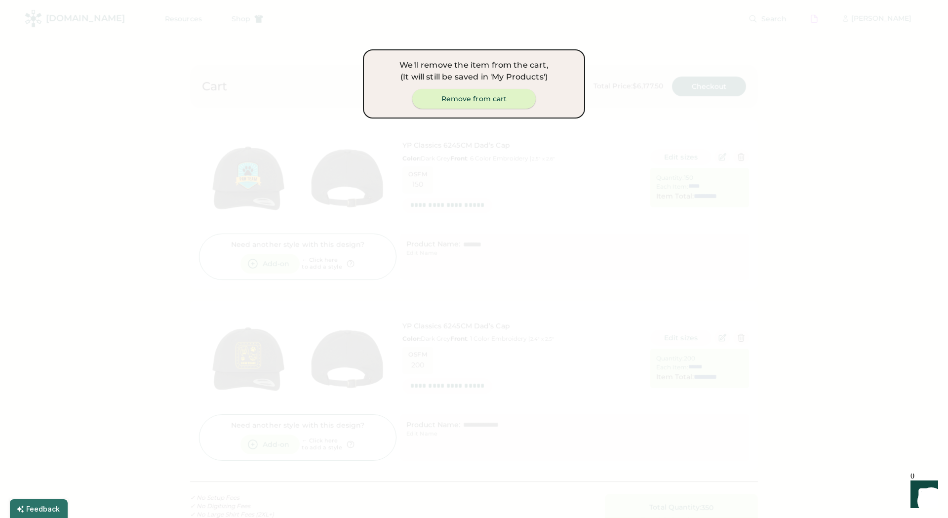
type input "**********"
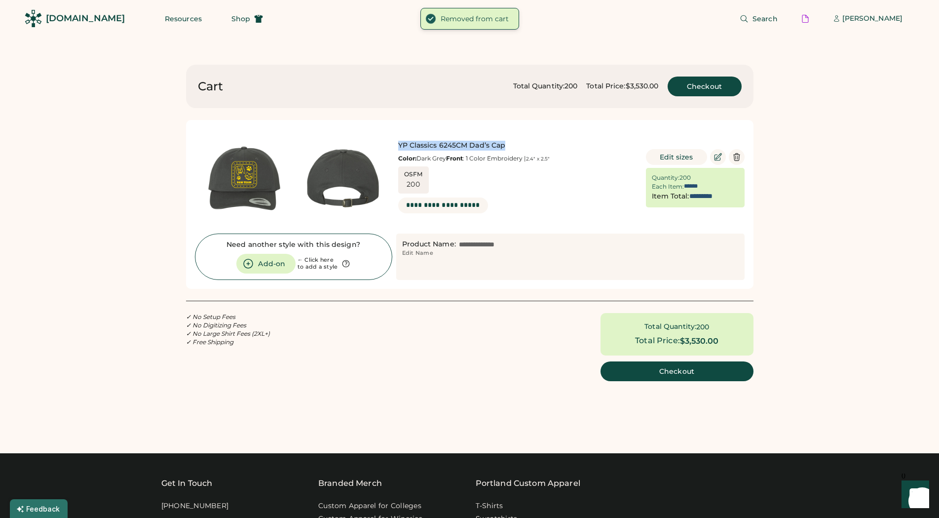
drag, startPoint x: 396, startPoint y: 141, endPoint x: 492, endPoint y: 143, distance: 95.8
click at [544, 142] on div "YP Classics 6245CM Dad’s Cap Color: Dark Grey Front : 1 Color Embroidery | 2.4"…" at bounding box center [416, 178] width 442 height 99
click at [422, 412] on div "Cart Total Quantity: 200 Total Price: $3,530.00 Checkout YP Classics 6245CM Dad…" at bounding box center [470, 241] width 568 height 353
click at [279, 260] on button "Add-on" at bounding box center [265, 264] width 59 height 20
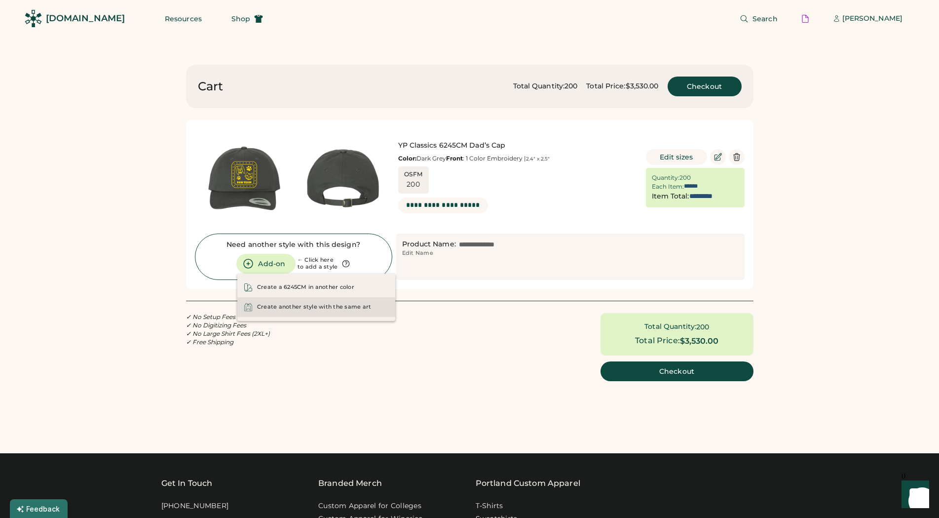
click at [294, 307] on div "Create another style with the same art" at bounding box center [314, 307] width 115 height 8
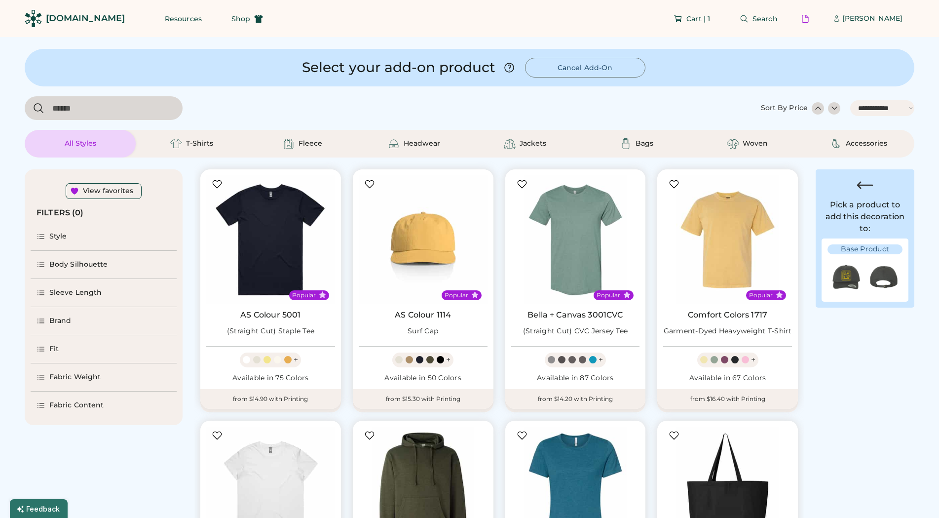
select select "*****"
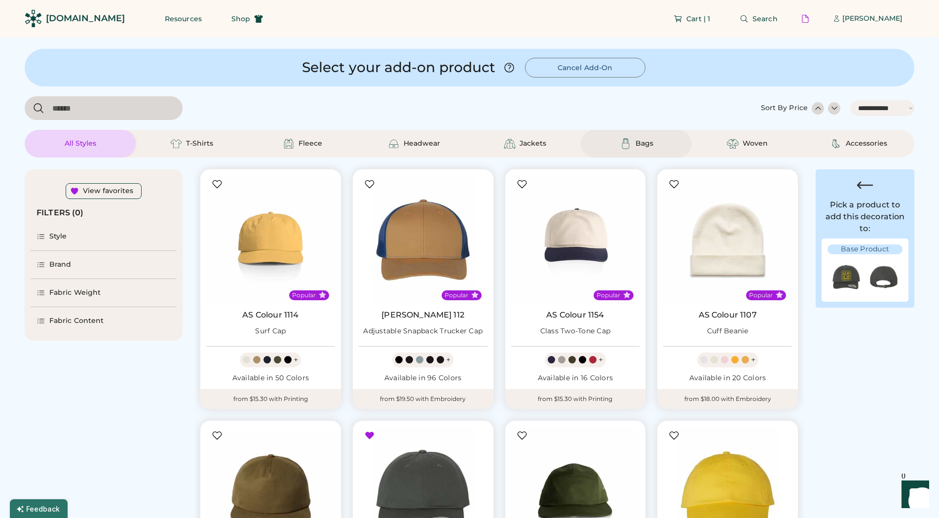
click at [650, 144] on div "Bags" at bounding box center [645, 144] width 18 height 10
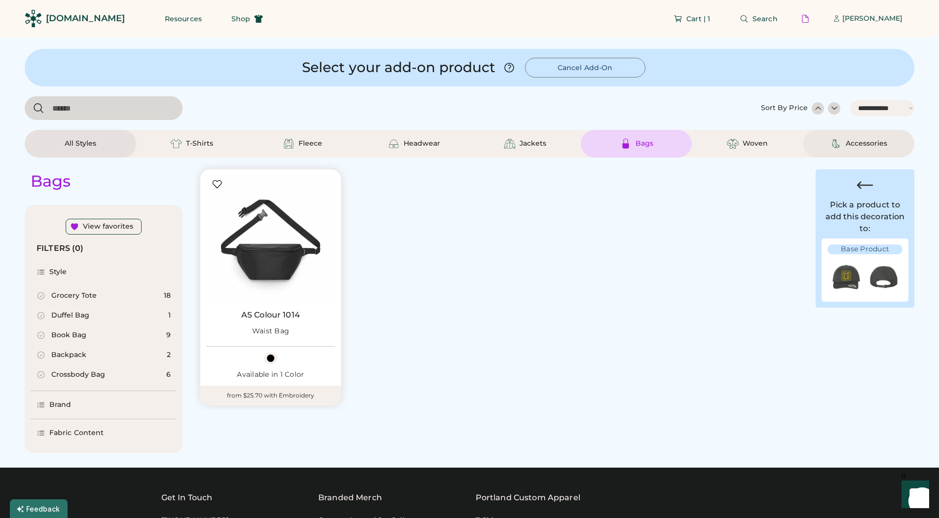
click at [877, 146] on div "Accessories" at bounding box center [866, 144] width 41 height 10
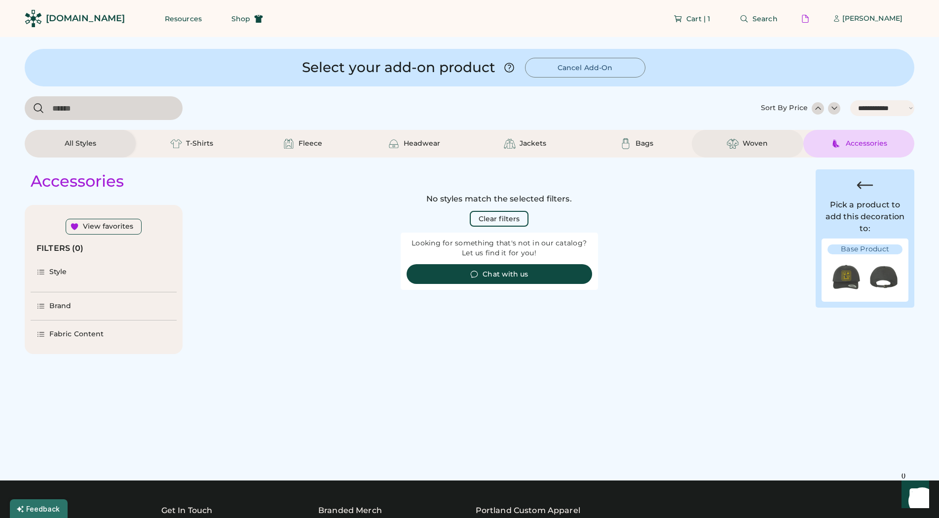
click at [758, 146] on div "Woven" at bounding box center [755, 144] width 25 height 10
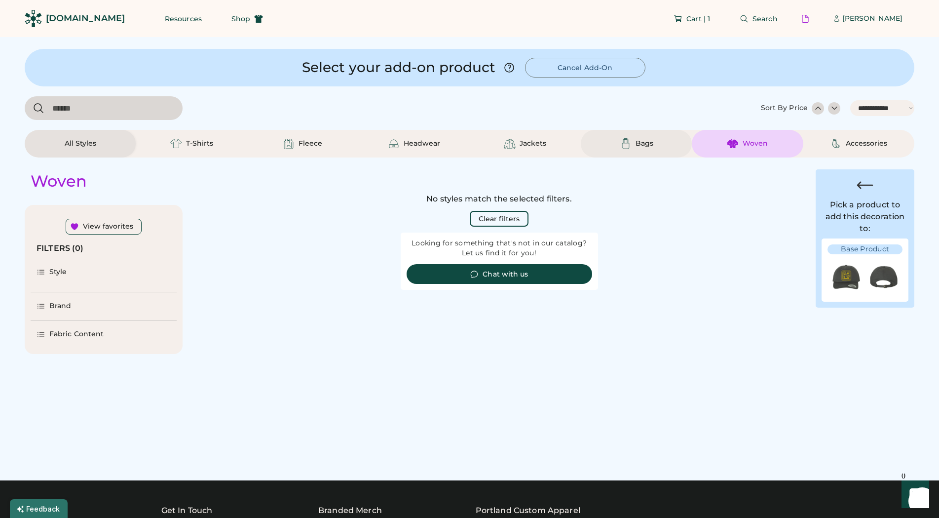
click at [632, 143] on div "Bags" at bounding box center [636, 144] width 44 height 12
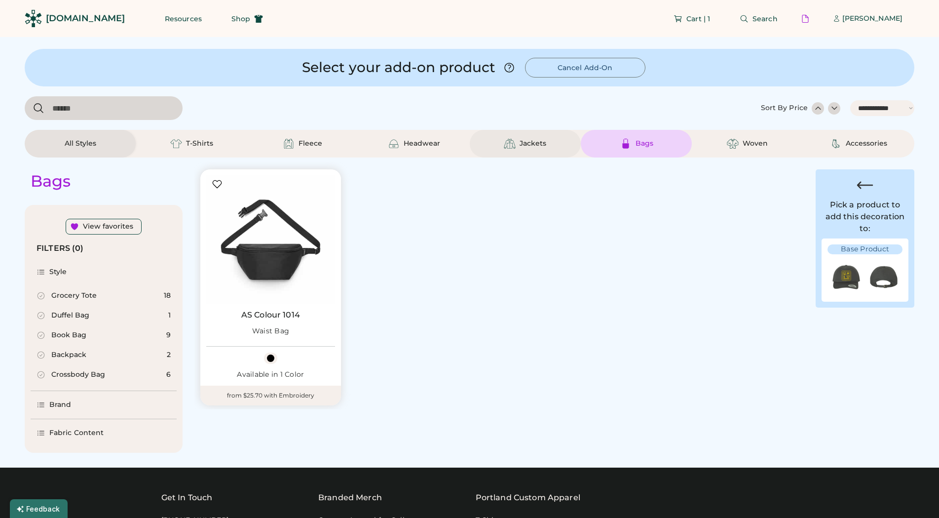
click at [534, 143] on div "Jackets" at bounding box center [533, 144] width 27 height 10
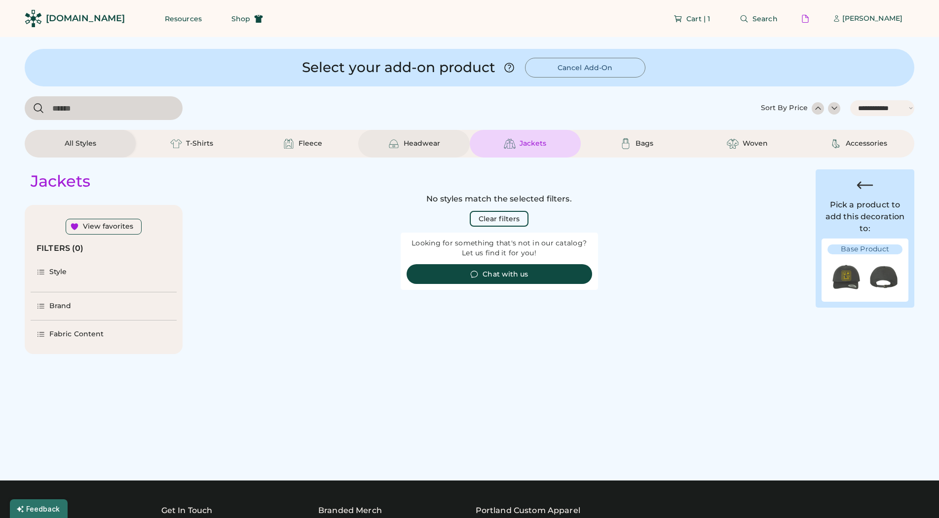
click at [435, 143] on div "Headwear" at bounding box center [422, 144] width 37 height 10
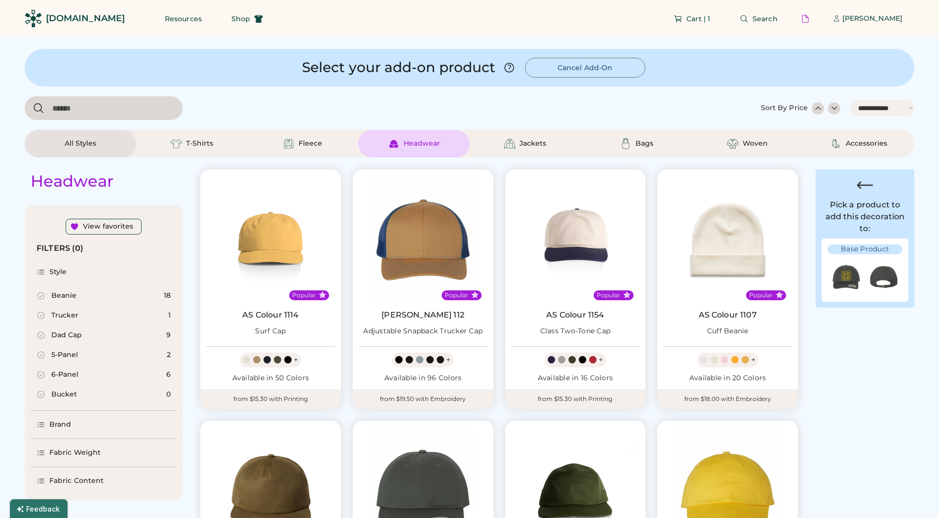
select select "*"
click at [286, 150] on div "Fleece" at bounding box center [302, 144] width 111 height 28
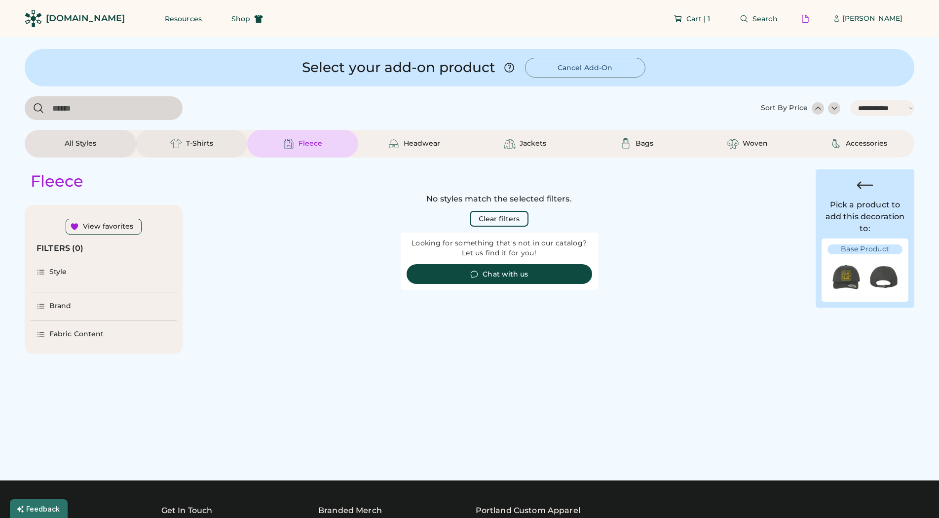
click at [202, 140] on div "T-Shirts" at bounding box center [199, 144] width 27 height 10
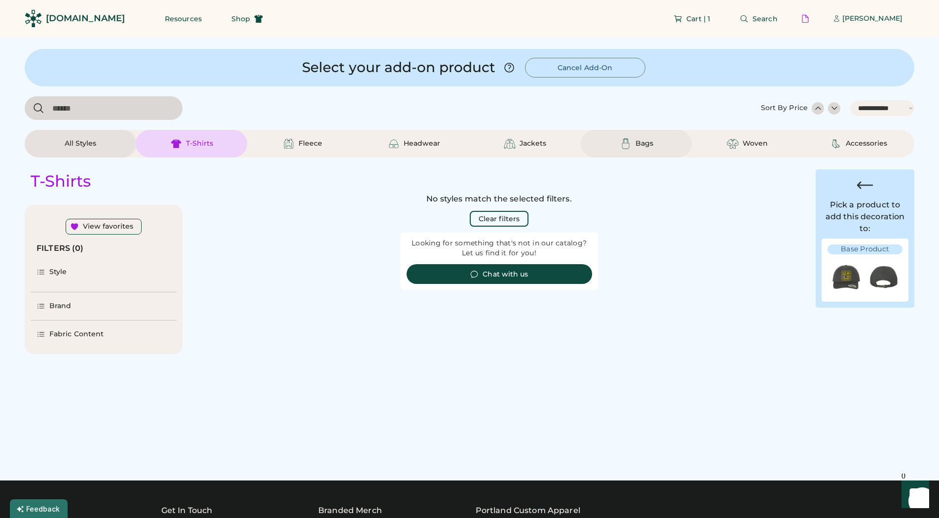
click at [646, 144] on div "Bags" at bounding box center [645, 144] width 18 height 10
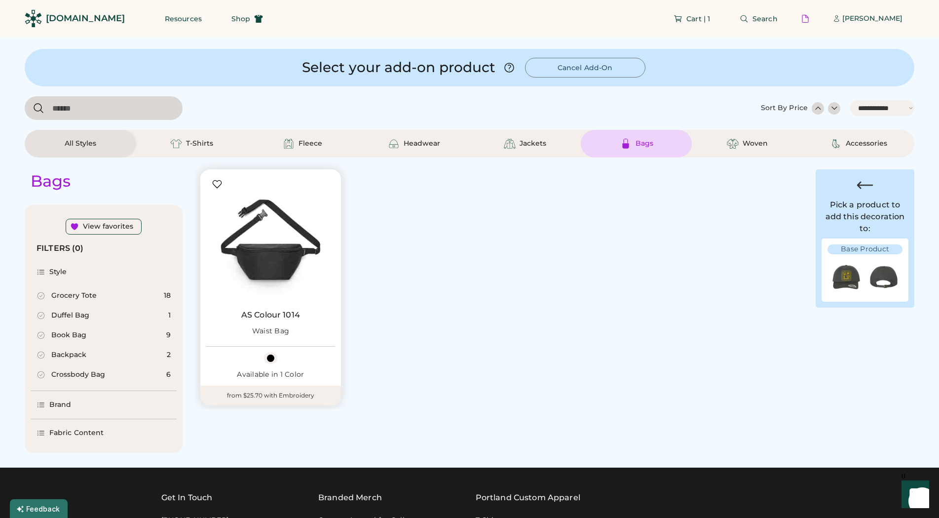
click at [268, 273] on img at bounding box center [270, 239] width 129 height 129
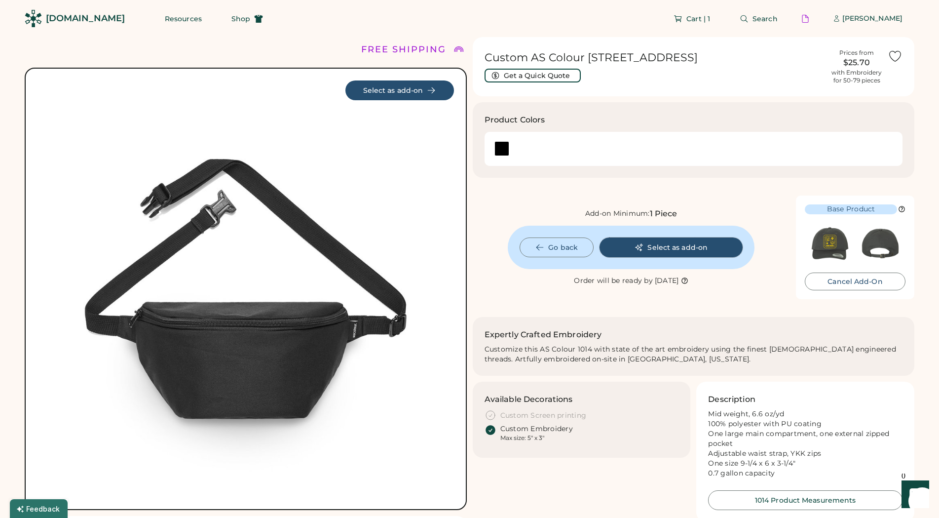
click at [696, 240] on button "Select as add-on" at bounding box center [671, 247] width 143 height 20
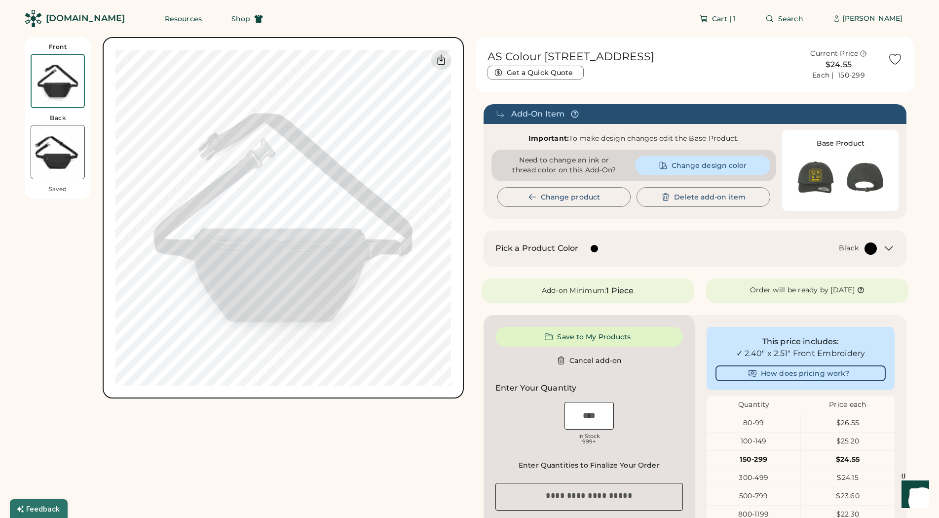
click at [592, 422] on input "input" at bounding box center [589, 416] width 49 height 28
type input "***"
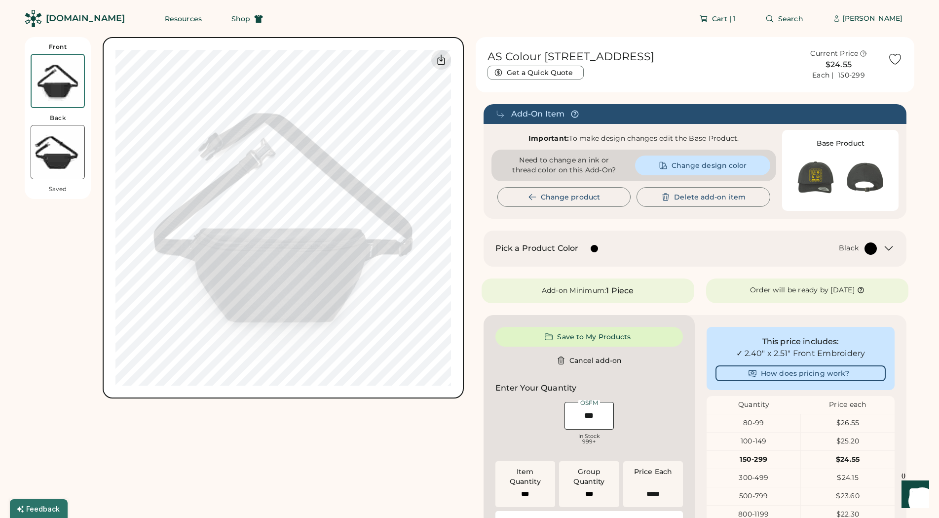
click at [618, 395] on div "Enter Your Quantity OSFM In Stock 999+ N/A" at bounding box center [590, 415] width 188 height 67
type input "******"
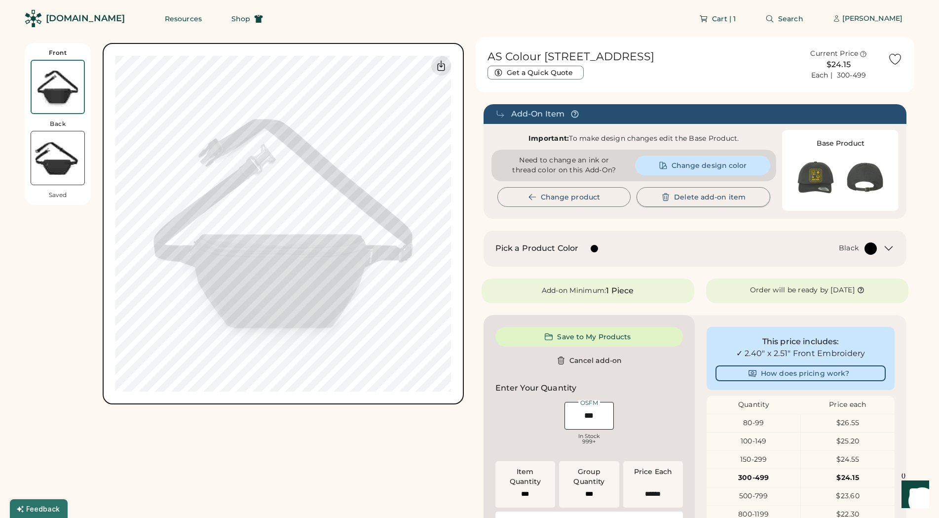
scroll to position [201, 0]
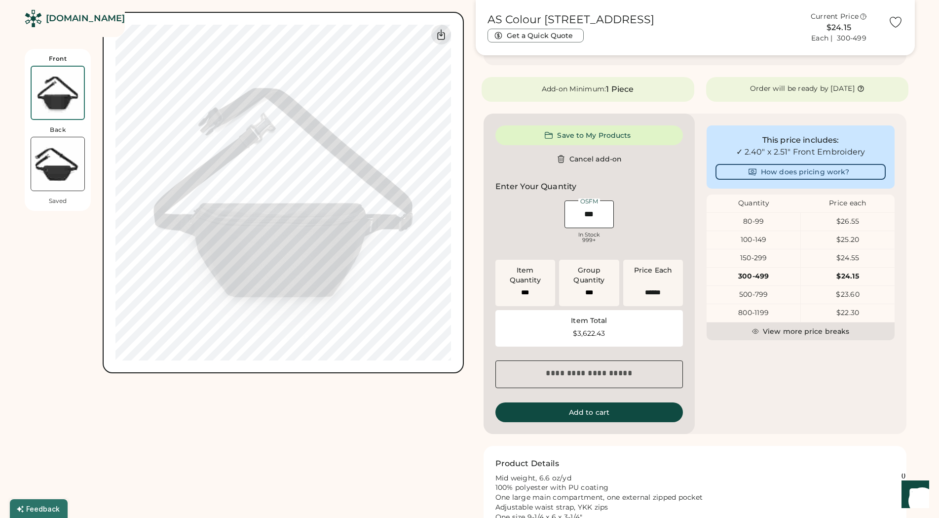
click at [344, 445] on div "Front Back Saved Guidelines are approximate; our team will confirm the correct …" at bounding box center [244, 215] width 439 height 758
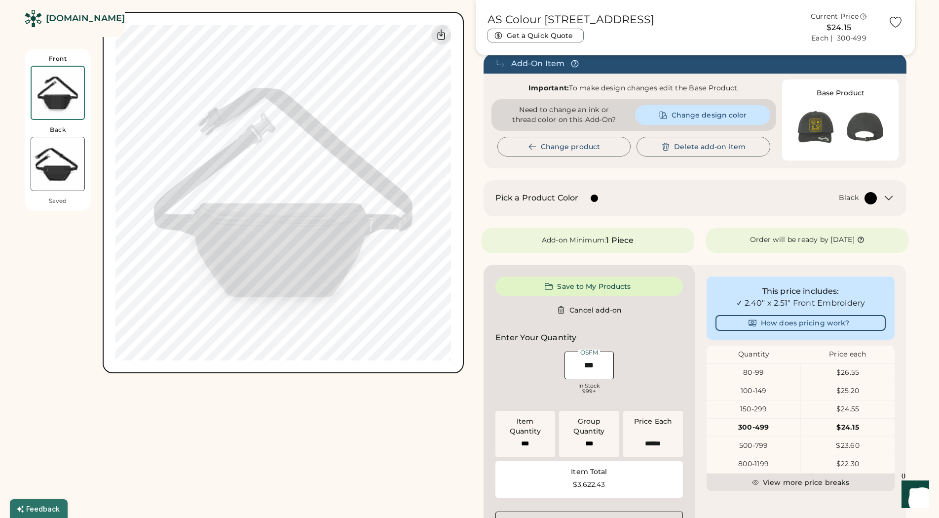
scroll to position [0, 0]
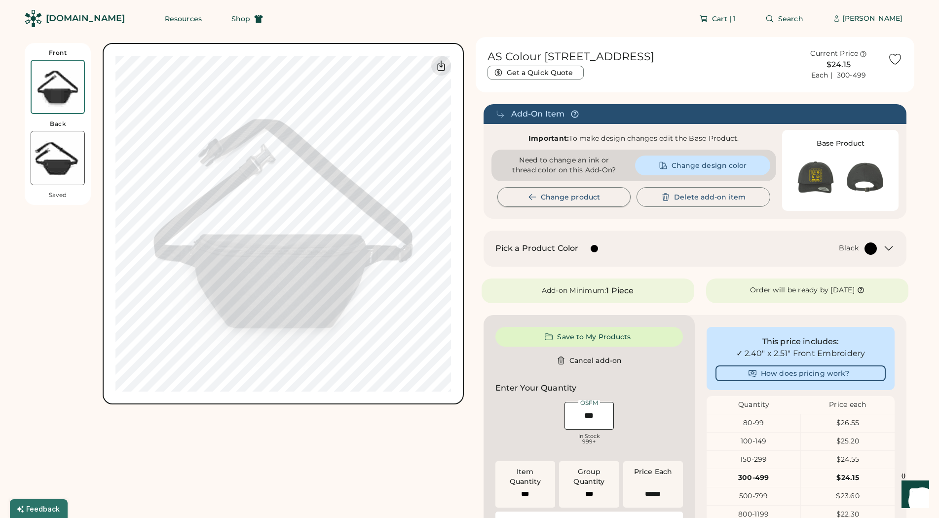
click at [538, 188] on button "Change product" at bounding box center [565, 197] width 134 height 20
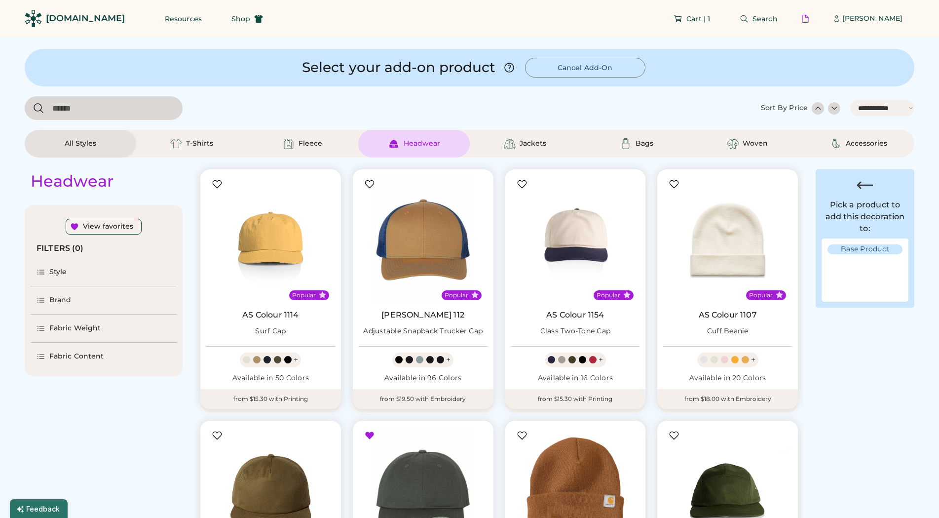
select select "*****"
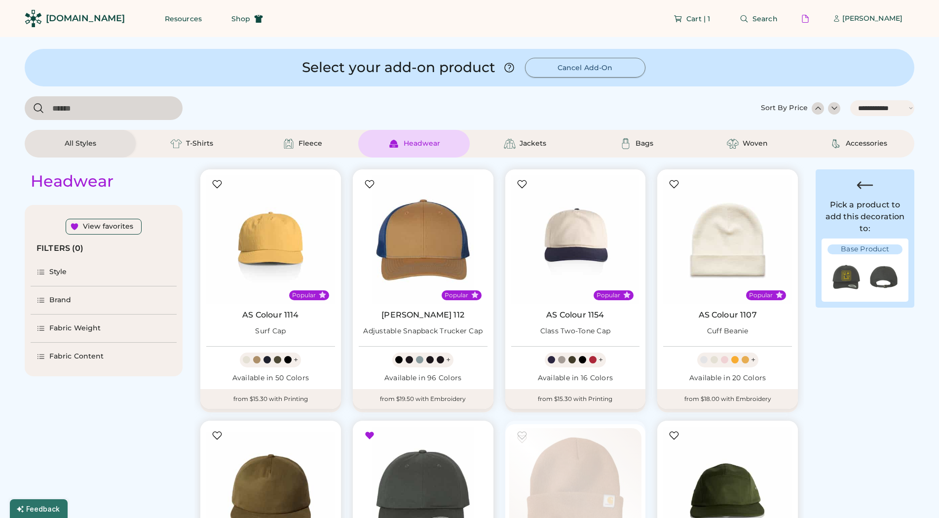
click at [608, 71] on button "Cancel Add-On" at bounding box center [585, 68] width 120 height 20
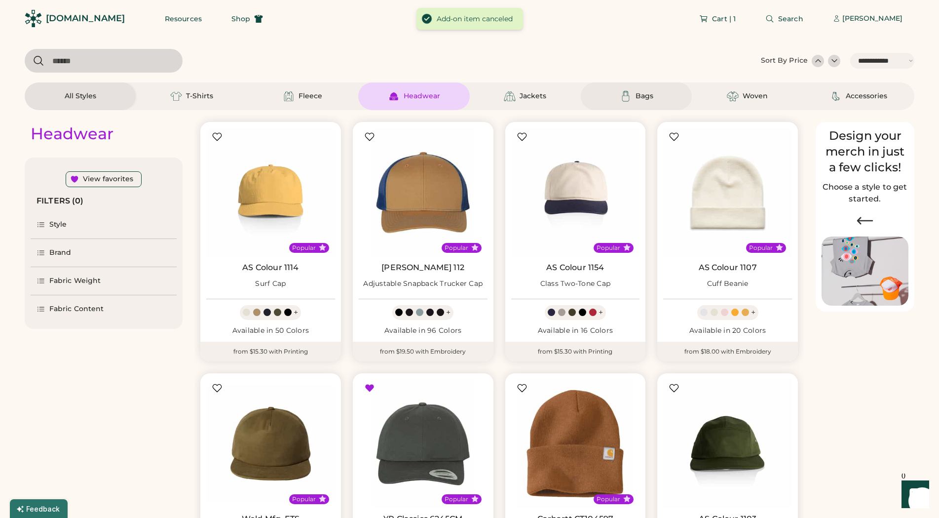
click at [639, 95] on div "Bags" at bounding box center [645, 96] width 18 height 10
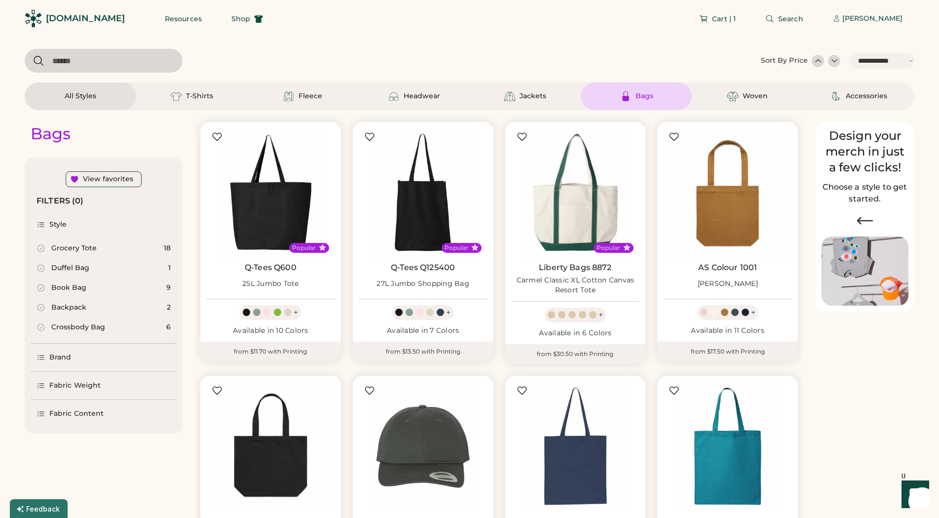
scroll to position [101, 0]
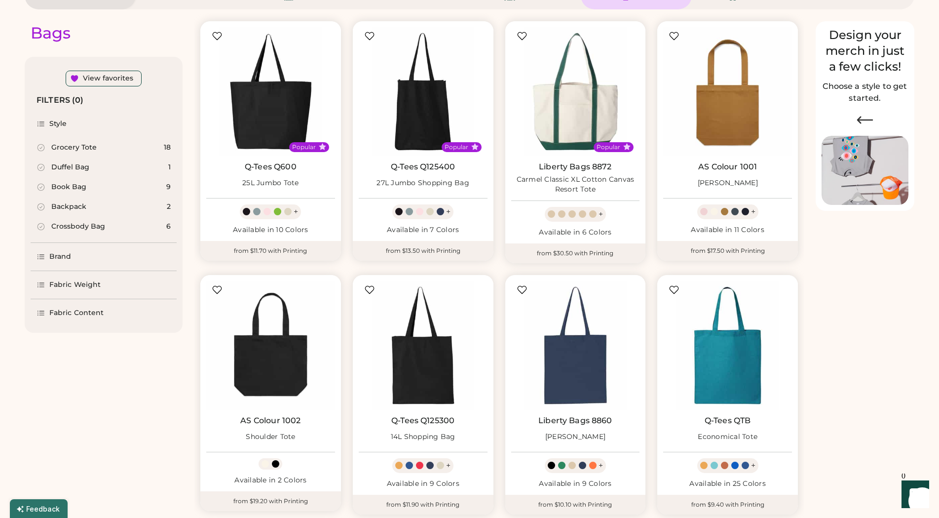
click at [906, 392] on div "Bags View favorites FILTERS (0) Style Grocery Tote 18 Duffel Bag 1 Book Bag 9 B…" at bounding box center [470, 404] width 890 height 790
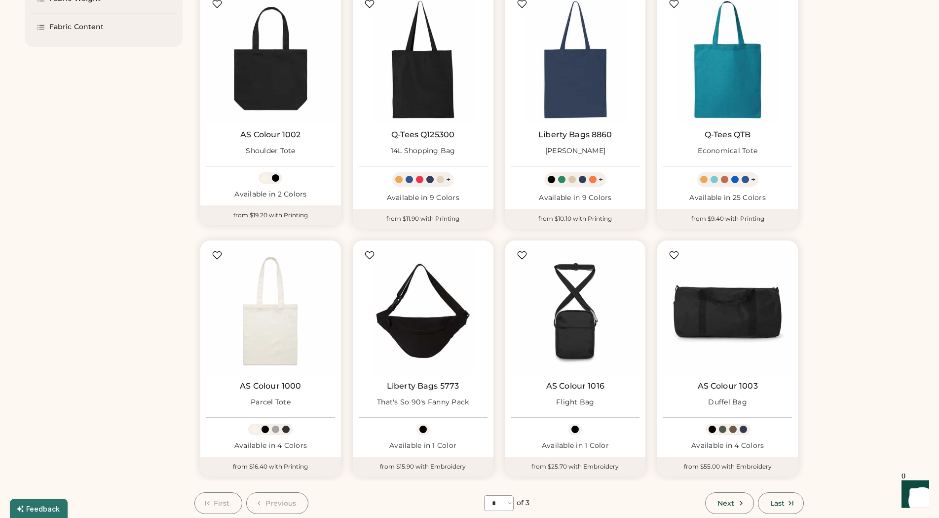
scroll to position [403, 0]
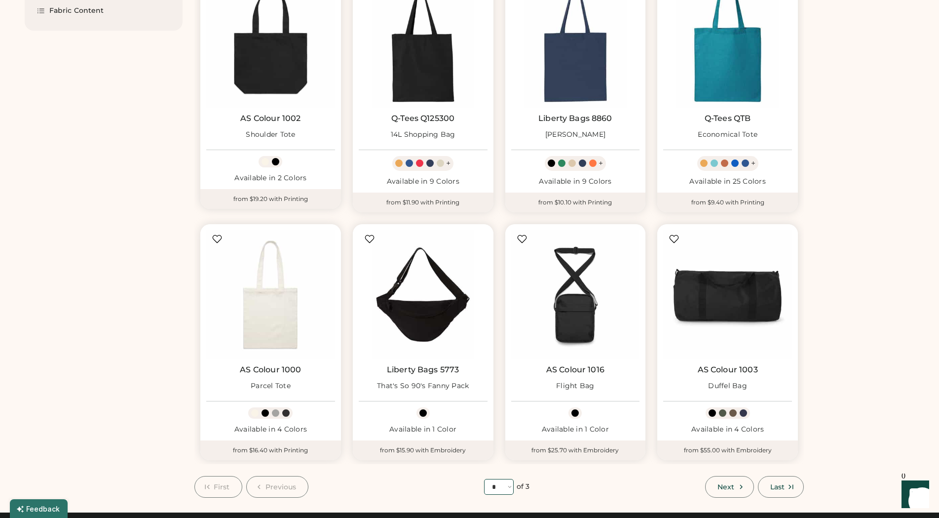
click at [484, 479] on select "**** * * *" at bounding box center [499, 487] width 30 height 16
select select "*"
click option "*" at bounding box center [0, 0] width 0 height 0
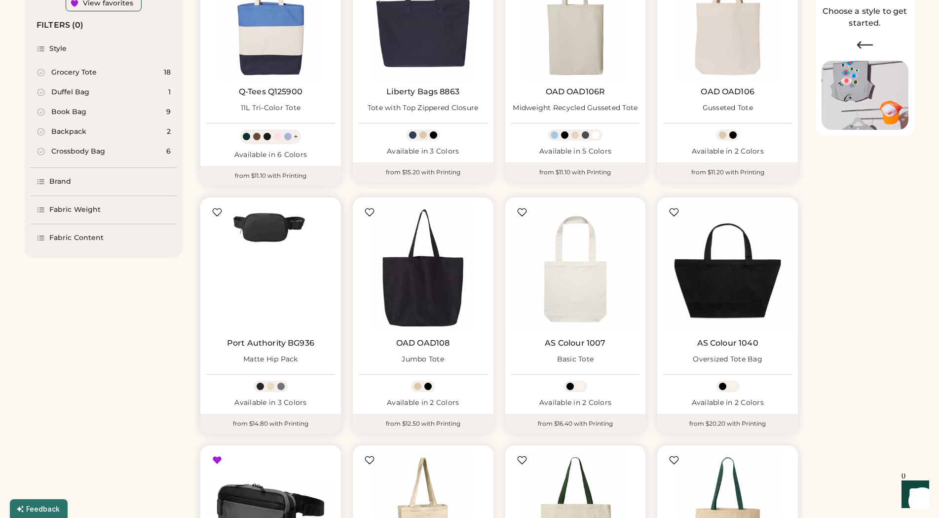
scroll to position [101, 0]
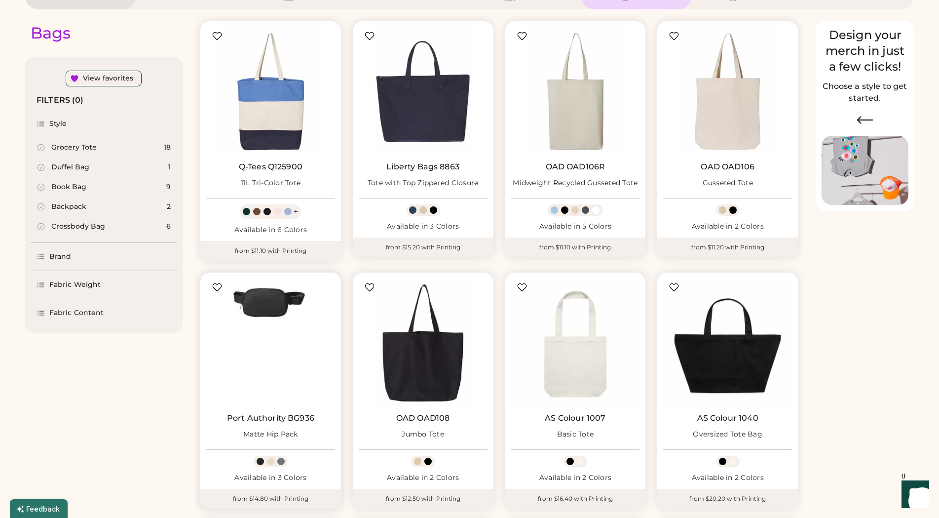
click at [278, 307] on img at bounding box center [270, 342] width 129 height 129
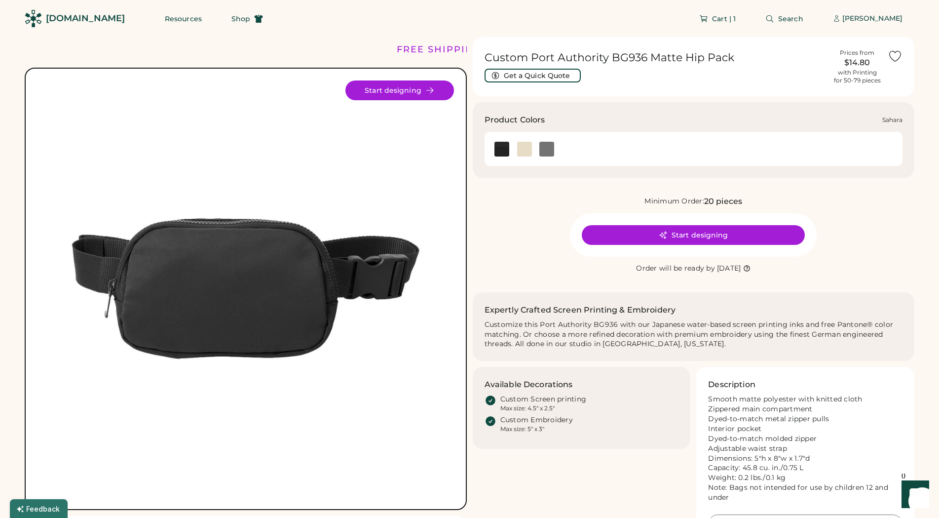
click at [526, 146] on img at bounding box center [524, 149] width 15 height 15
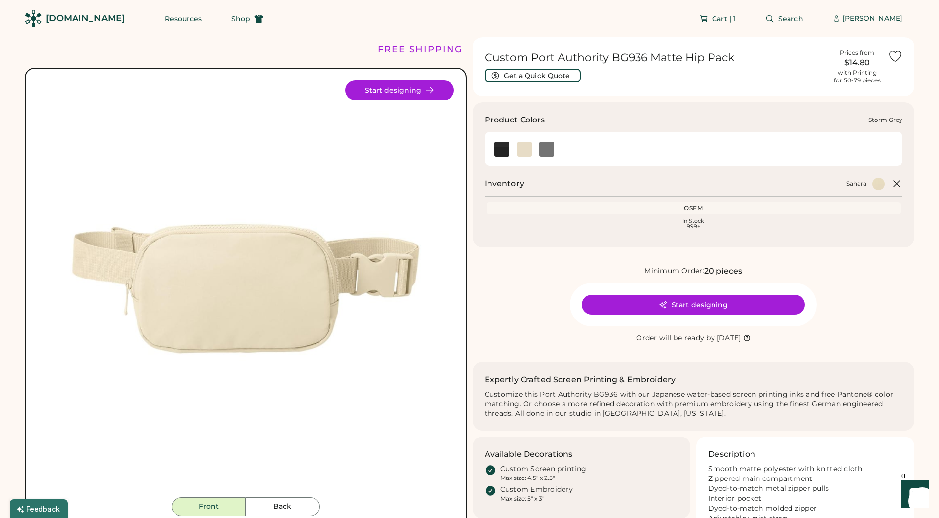
click at [549, 148] on img at bounding box center [546, 149] width 15 height 15
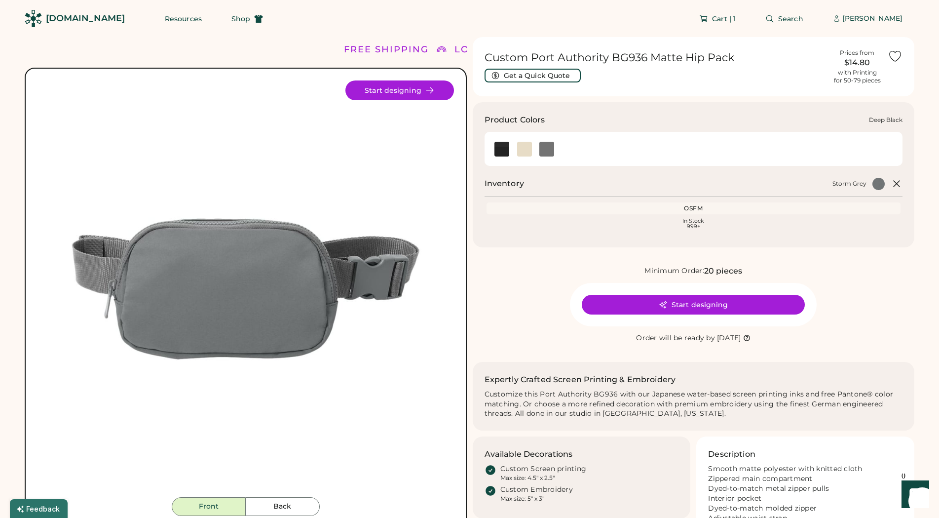
click at [504, 148] on img at bounding box center [502, 149] width 15 height 15
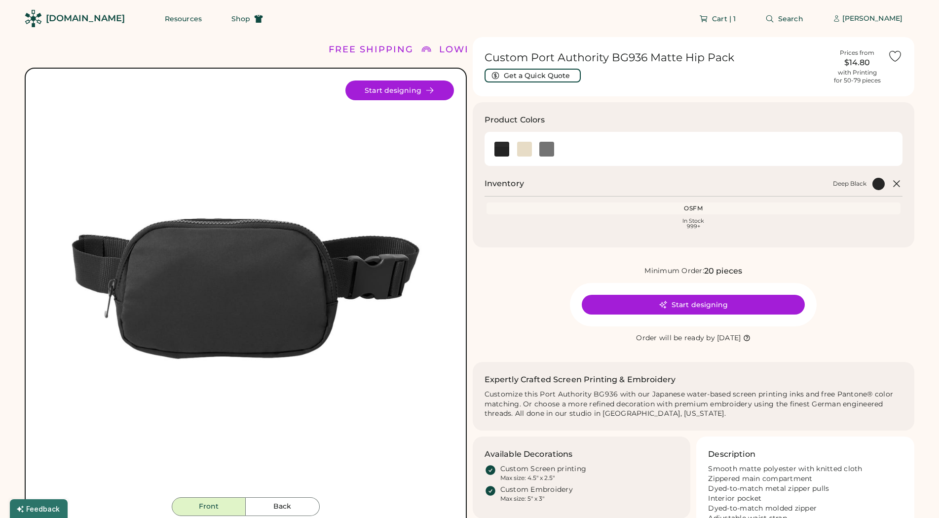
click at [716, 314] on div "Start designing" at bounding box center [693, 304] width 247 height 43
click at [698, 307] on button "Start designing" at bounding box center [693, 305] width 223 height 20
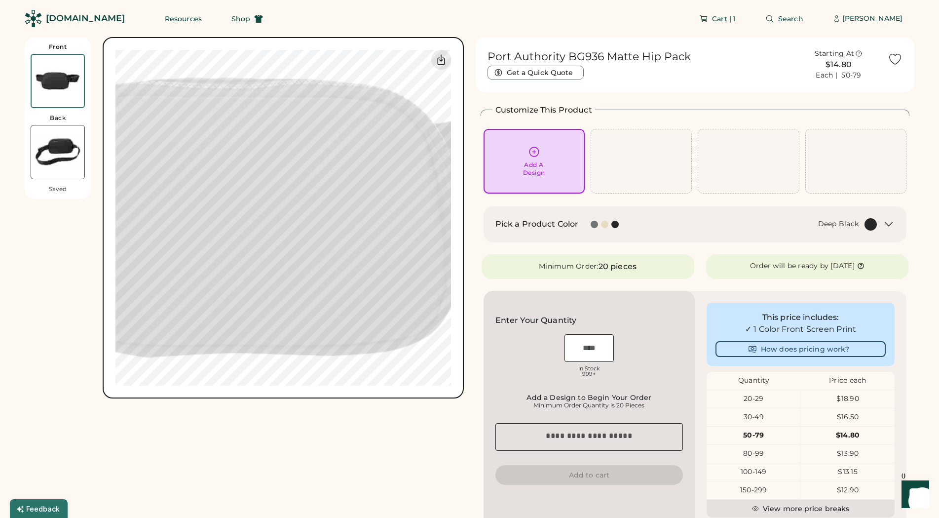
click at [531, 151] on icon at bounding box center [534, 152] width 12 height 12
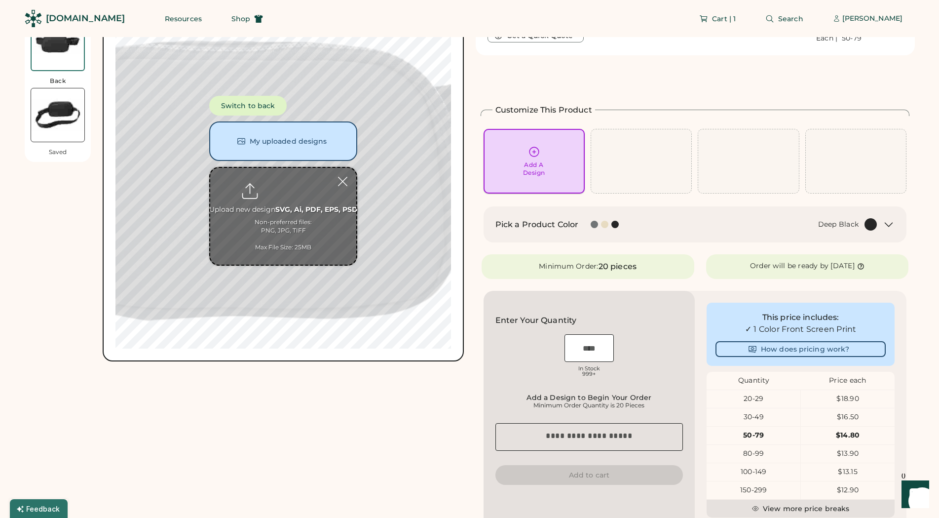
scroll to position [37, 0]
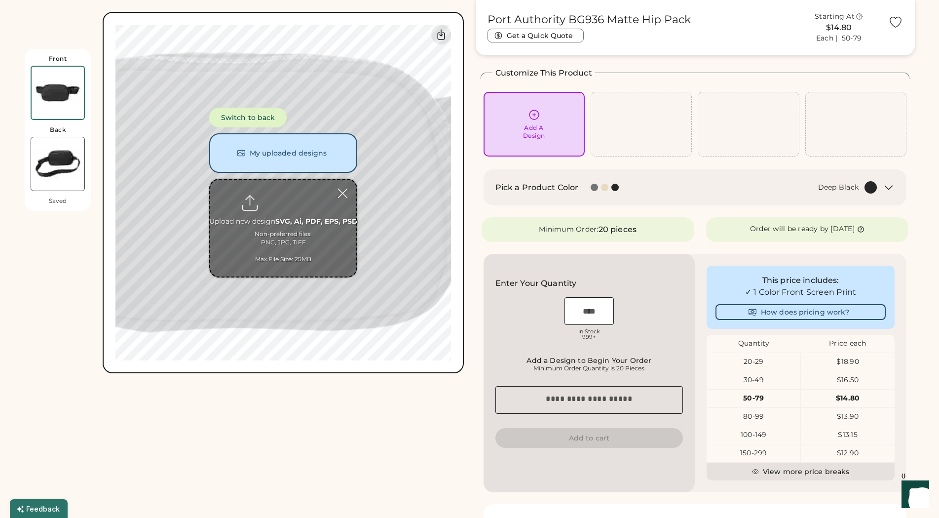
click at [284, 215] on input "file" at bounding box center [283, 228] width 146 height 97
type input "**********"
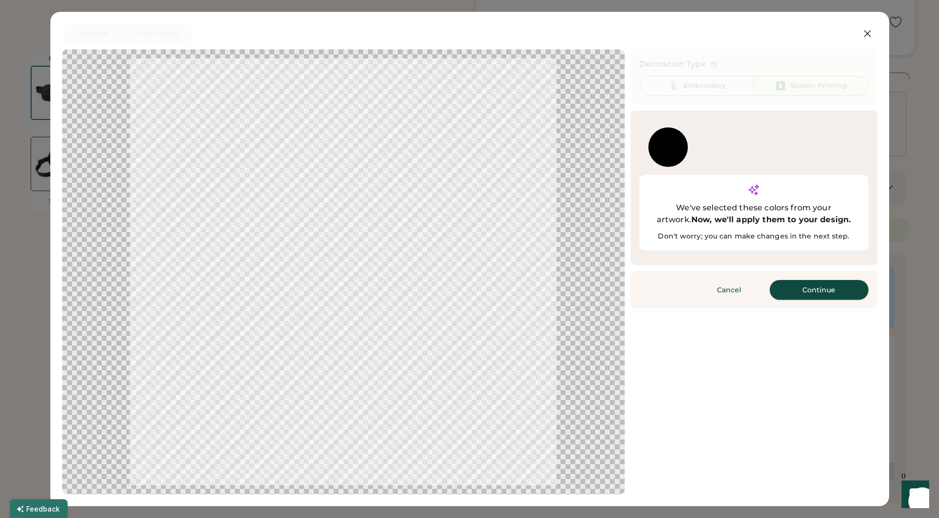
click at [815, 280] on button "Continue" at bounding box center [819, 290] width 99 height 20
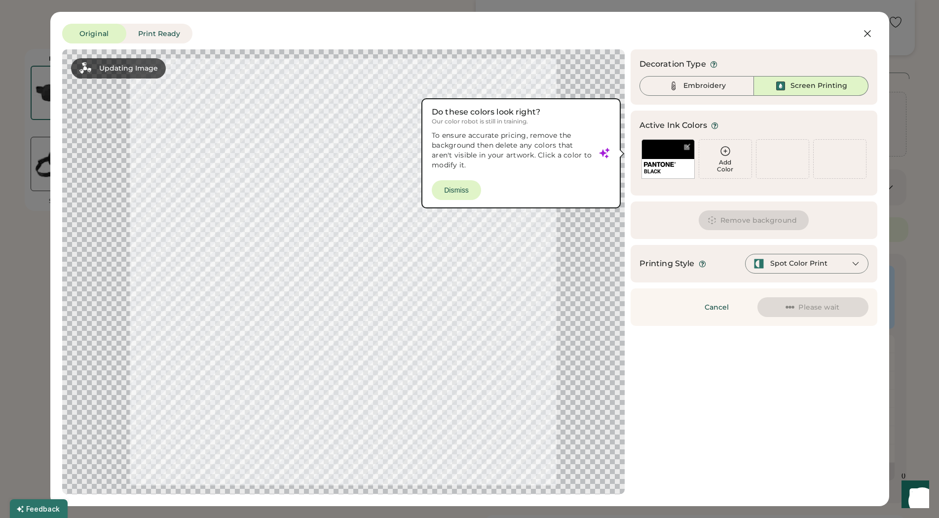
click at [430, 182] on div at bounding box center [343, 271] width 545 height 427
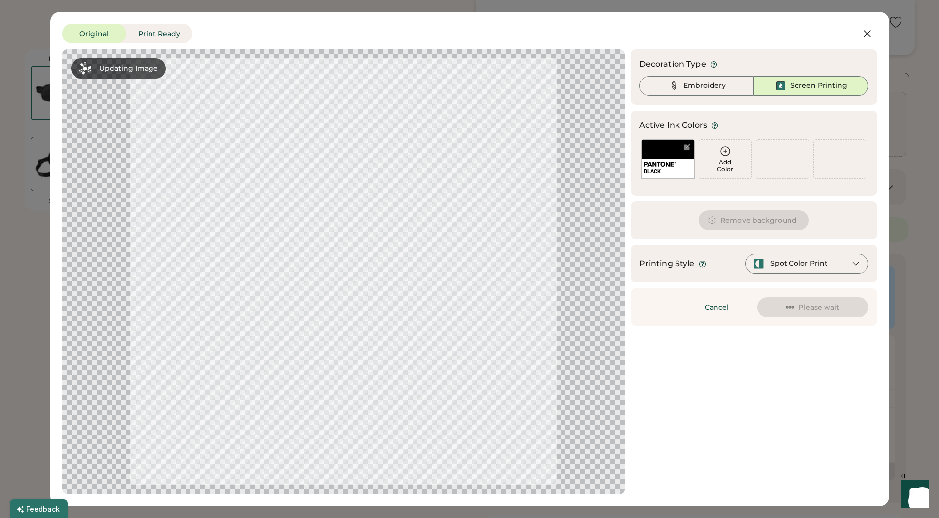
click at [459, 189] on div at bounding box center [343, 271] width 545 height 427
click at [721, 153] on icon at bounding box center [726, 151] width 12 height 12
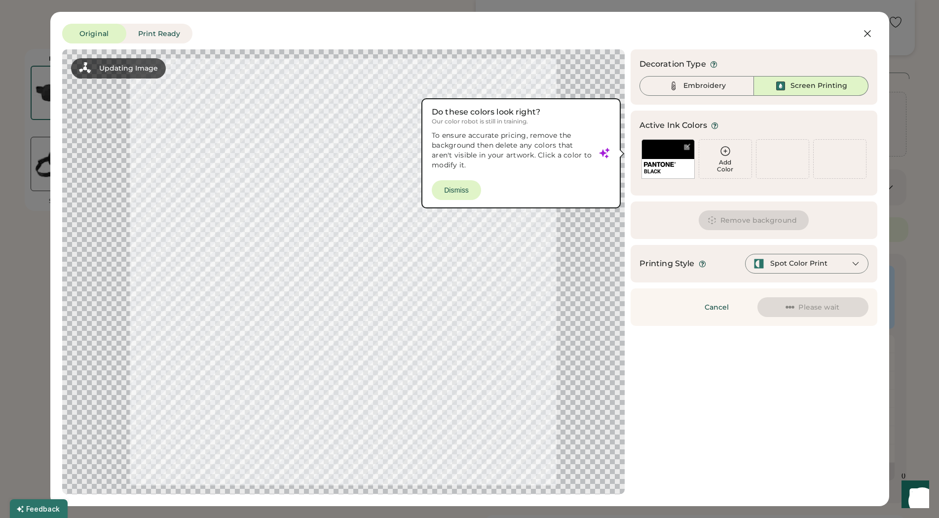
click at [725, 152] on icon at bounding box center [726, 151] width 12 height 12
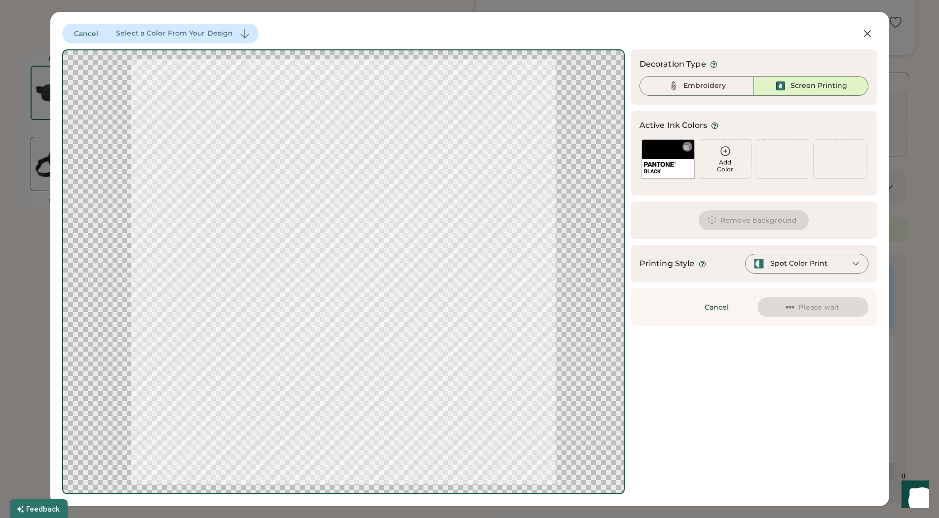
click at [666, 147] on div "BLACK" at bounding box center [668, 158] width 53 height 39
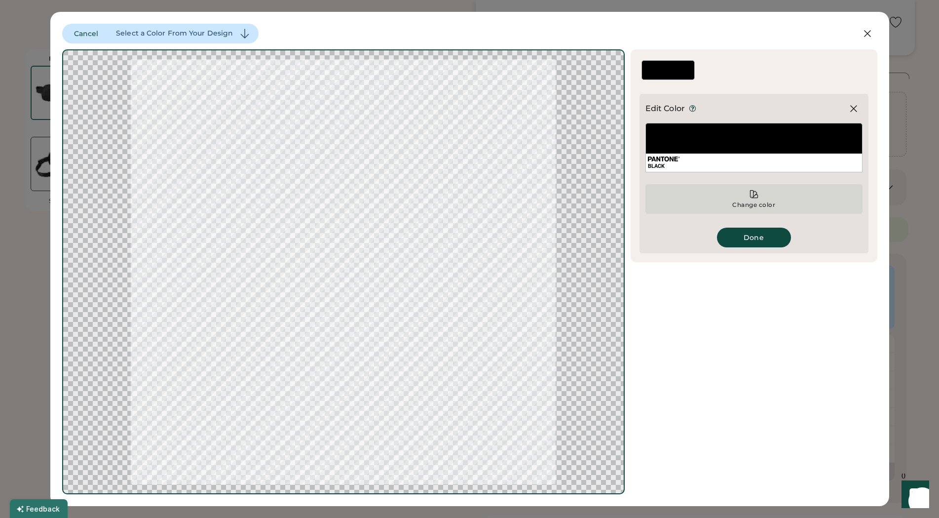
click at [750, 205] on div "Change color" at bounding box center [754, 205] width 44 height 8
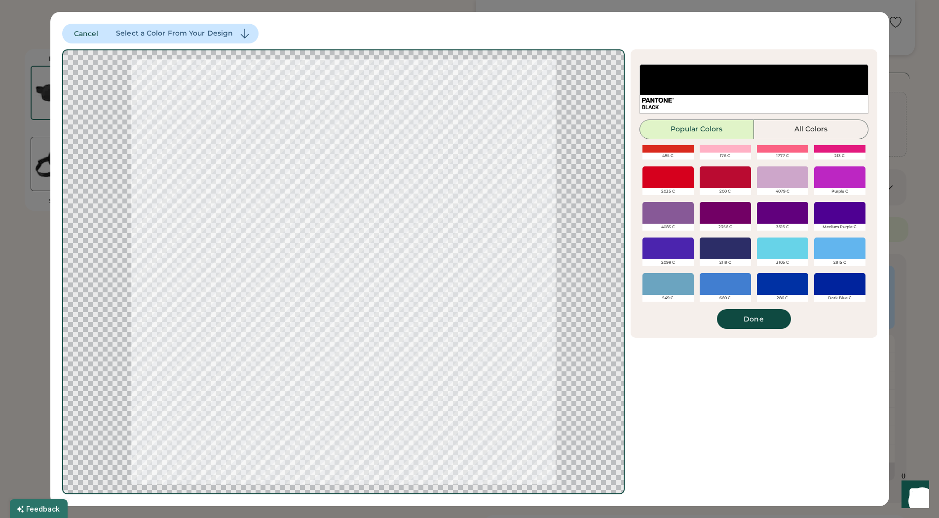
scroll to position [174, 0]
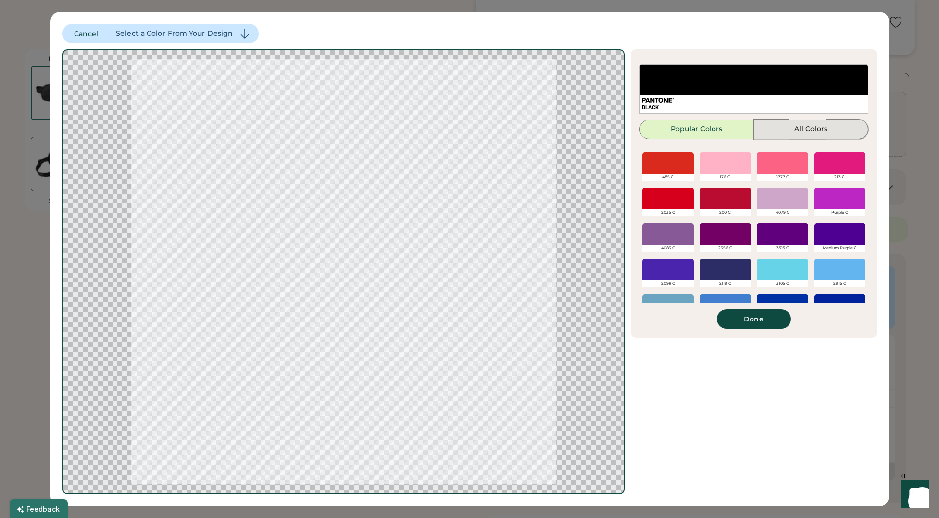
click at [792, 130] on button "All Colors" at bounding box center [811, 129] width 115 height 20
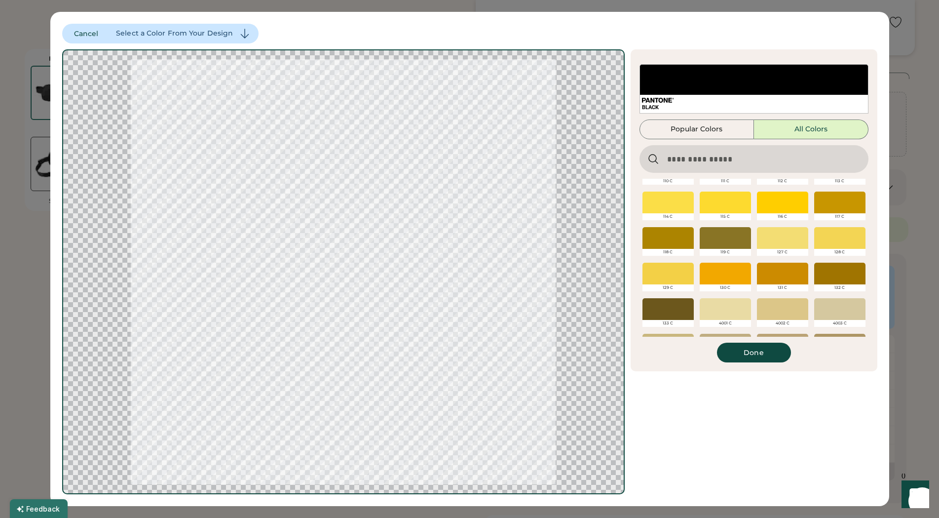
scroll to position [588, 0]
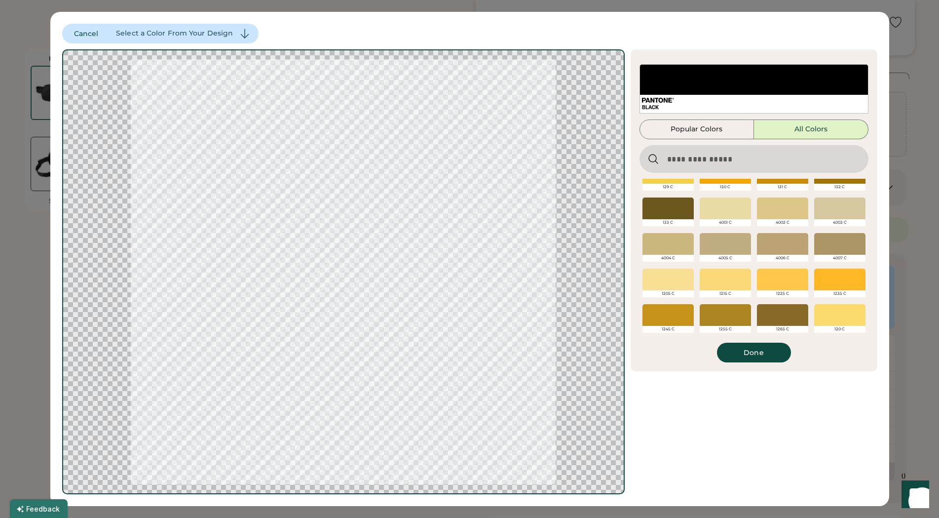
click at [722, 160] on input "input" at bounding box center [754, 159] width 229 height 28
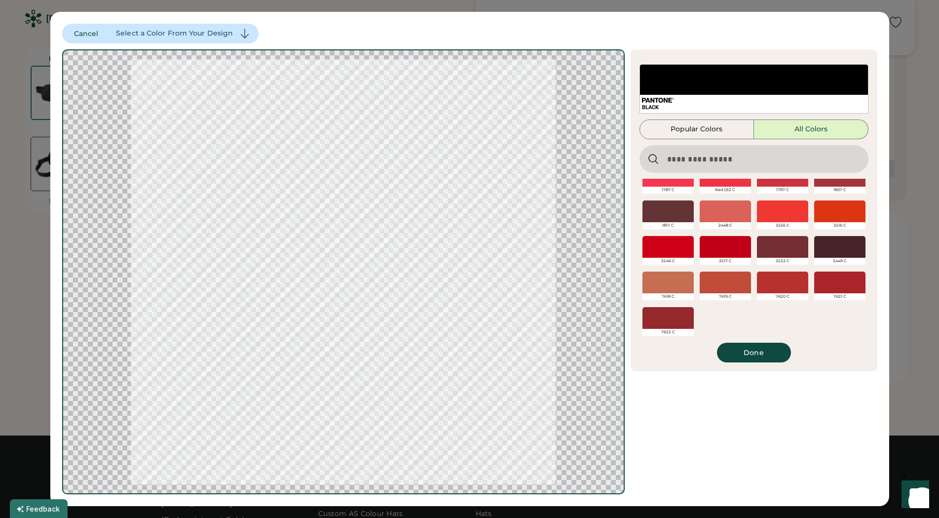
scroll to position [3573, 0]
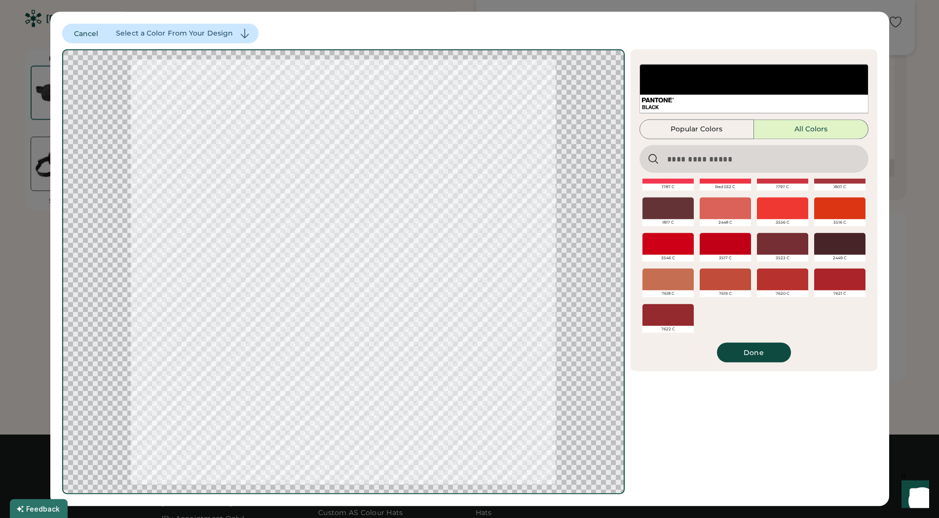
click at [717, 158] on input "input" at bounding box center [754, 159] width 229 height 28
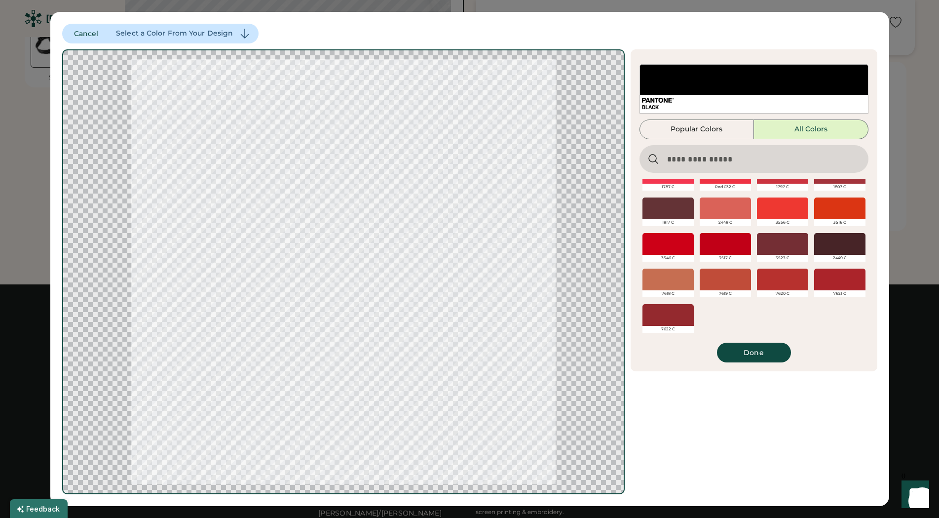
click at [715, 159] on input "input" at bounding box center [754, 159] width 229 height 28
type input "*****"
click at [714, 160] on input "input" at bounding box center [754, 159] width 229 height 28
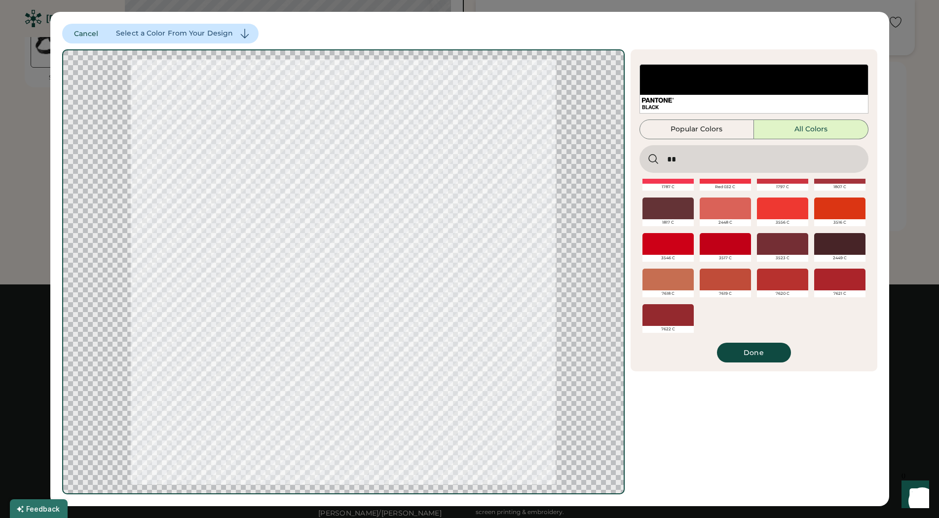
click at [706, 162] on input "input" at bounding box center [754, 159] width 229 height 28
click at [706, 163] on input "input" at bounding box center [754, 159] width 229 height 28
click at [697, 162] on input "input" at bounding box center [754, 159] width 229 height 28
click at [689, 145] on input "input" at bounding box center [754, 159] width 229 height 28
click at [636, 30] on div "Original Print Ready Cancel Select a Color From Your Design Updating Image Appr…" at bounding box center [469, 259] width 839 height 494
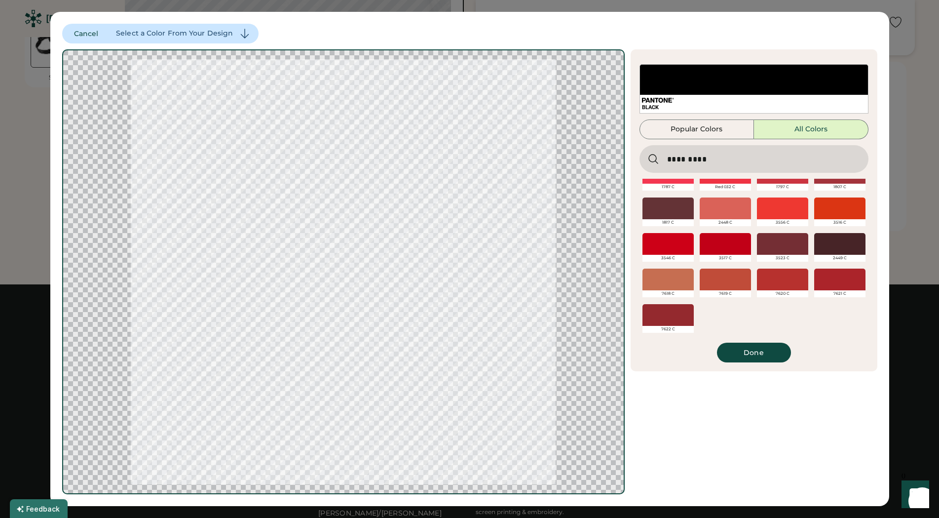
click at [729, 159] on input "input" at bounding box center [754, 159] width 229 height 28
click at [731, 162] on input "input" at bounding box center [754, 159] width 229 height 28
click at [583, 0] on div "Original Print Ready Cancel Select a Color From Your Design Updating Image Appr…" at bounding box center [469, 259] width 939 height 518
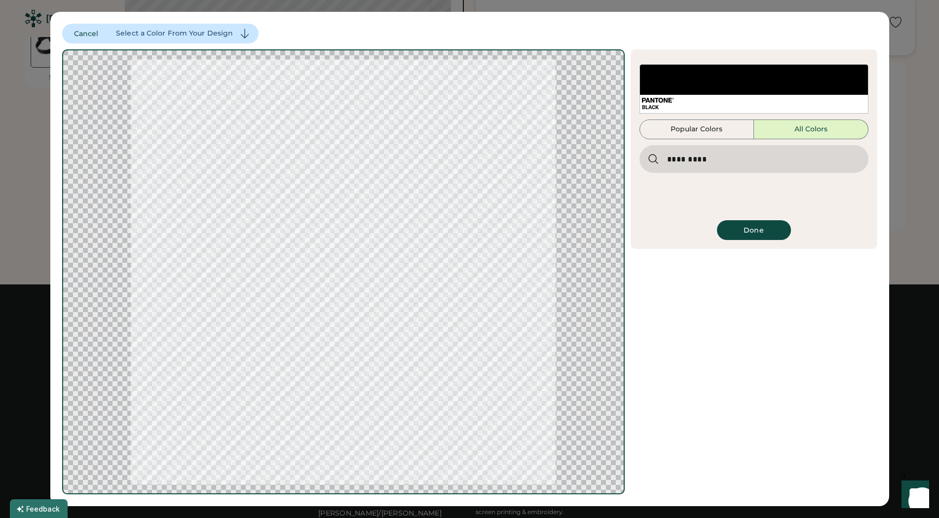
scroll to position [0, 0]
click at [712, 160] on input "input" at bounding box center [754, 159] width 229 height 28
drag, startPoint x: 696, startPoint y: 157, endPoint x: 585, endPoint y: 154, distance: 111.1
click at [640, 154] on input "input" at bounding box center [754, 159] width 229 height 28
type input "*"
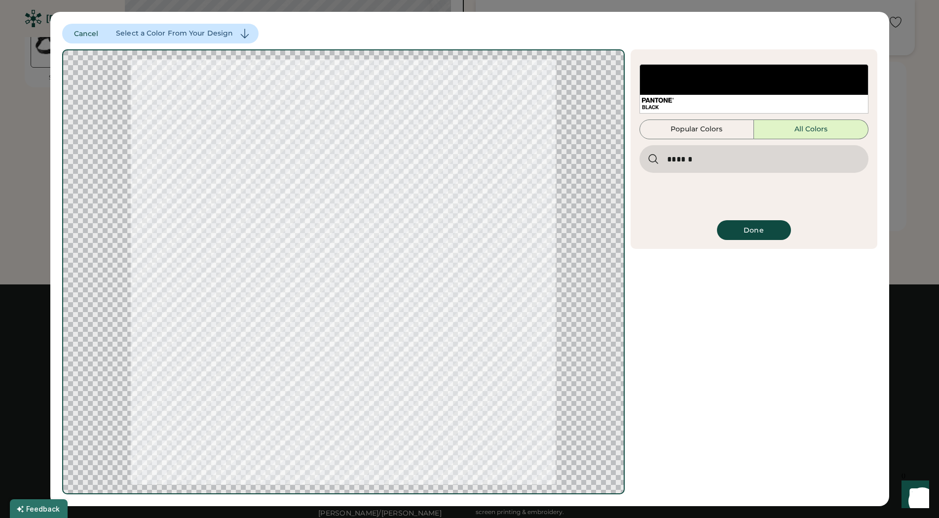
click at [725, 161] on input "input" at bounding box center [754, 159] width 229 height 28
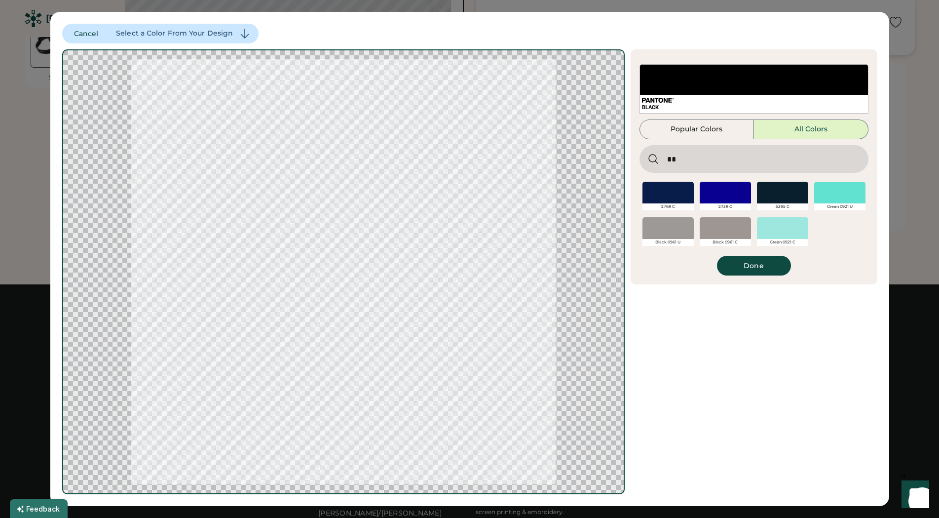
type input "*"
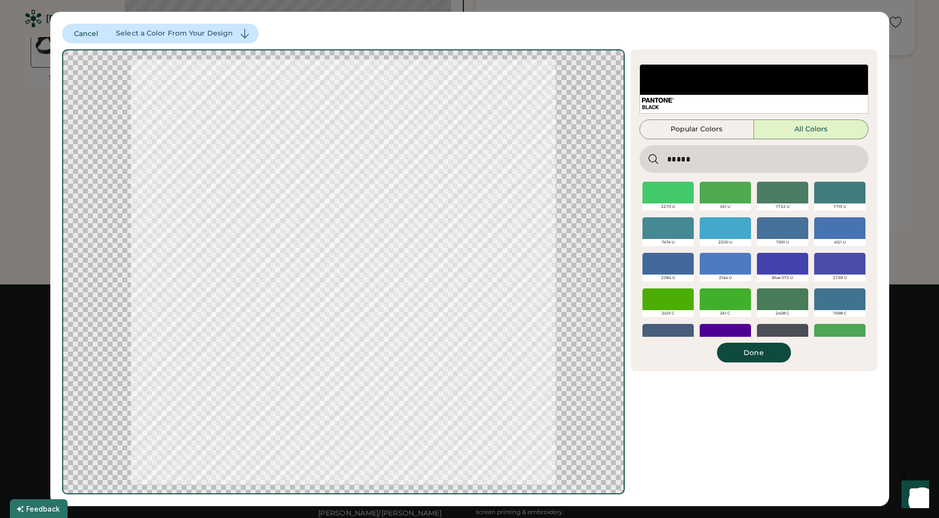
type input "******"
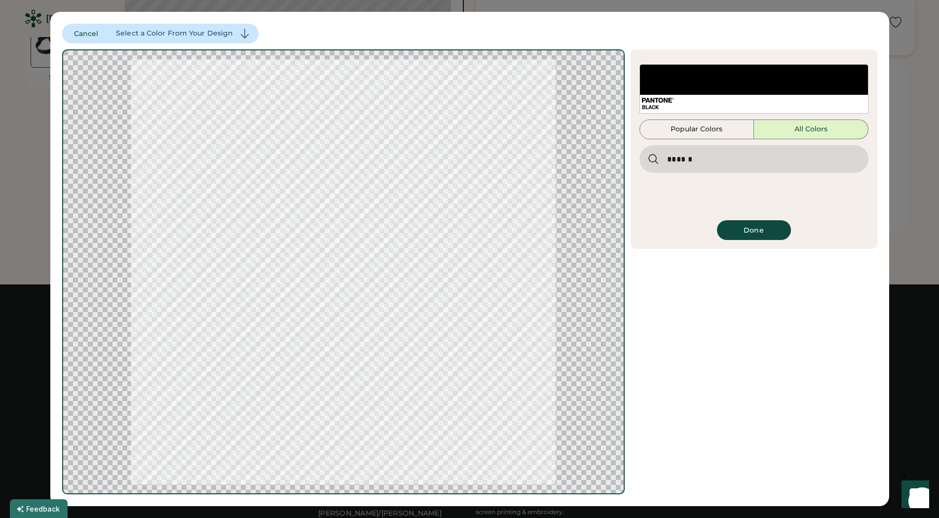
click at [682, 159] on input "input" at bounding box center [754, 159] width 229 height 28
click at [683, 159] on input "input" at bounding box center [754, 159] width 229 height 28
click at [685, 159] on input "input" at bounding box center [754, 159] width 229 height 28
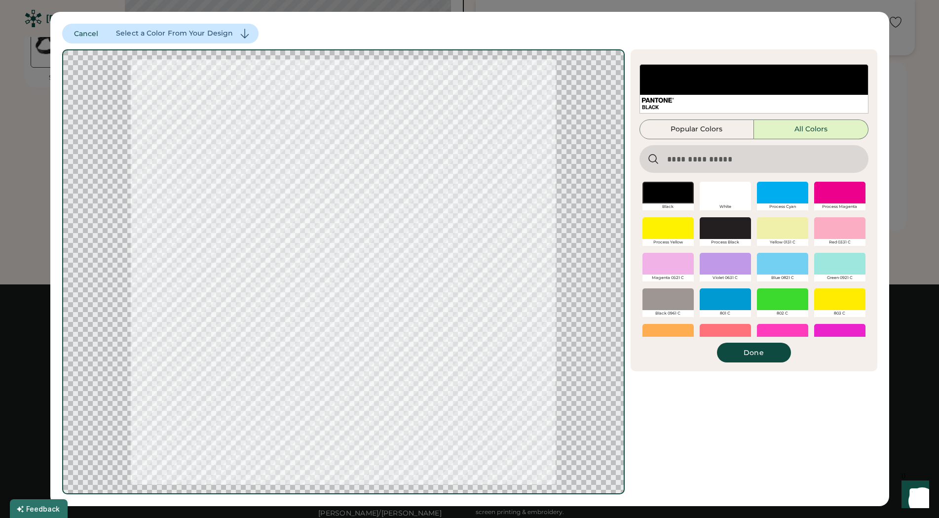
click at [674, 104] on div "BLACK" at bounding box center [754, 107] width 224 height 7
click at [709, 162] on input "input" at bounding box center [754, 159] width 229 height 28
click at [685, 157] on input "input" at bounding box center [754, 159] width 229 height 28
paste input "**********"
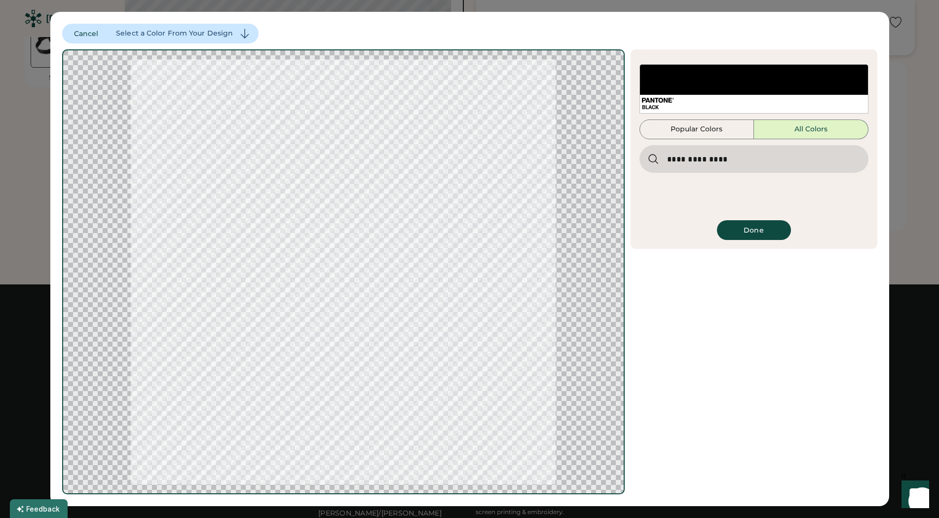
click at [765, 157] on input "input" at bounding box center [754, 159] width 229 height 28
type input "**********"
click at [779, 161] on input "input" at bounding box center [754, 159] width 229 height 28
click at [768, 192] on div "Black White Process Cyan Process Magenta Process Yellow Process Black Yellow 01…" at bounding box center [754, 197] width 229 height 36
drag, startPoint x: 705, startPoint y: 154, endPoint x: 547, endPoint y: 153, distance: 158.0
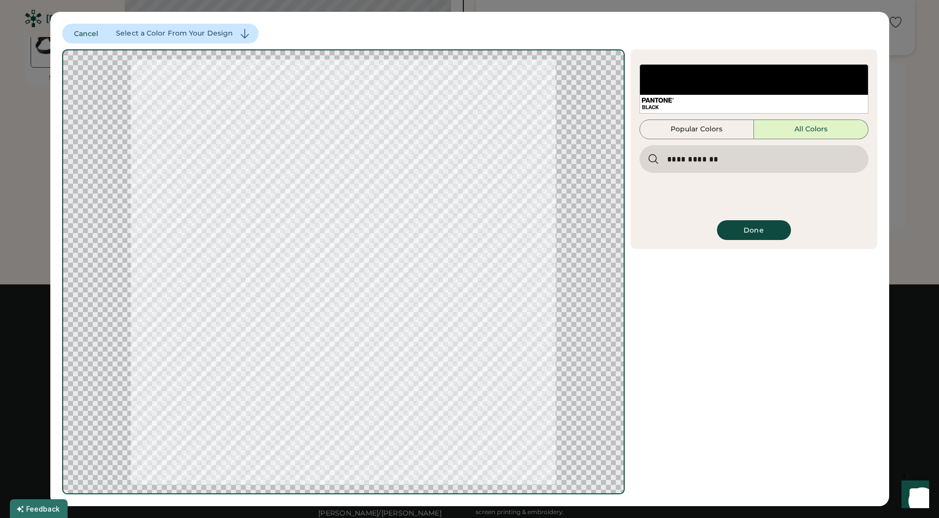
click at [640, 153] on input "input" at bounding box center [754, 159] width 229 height 28
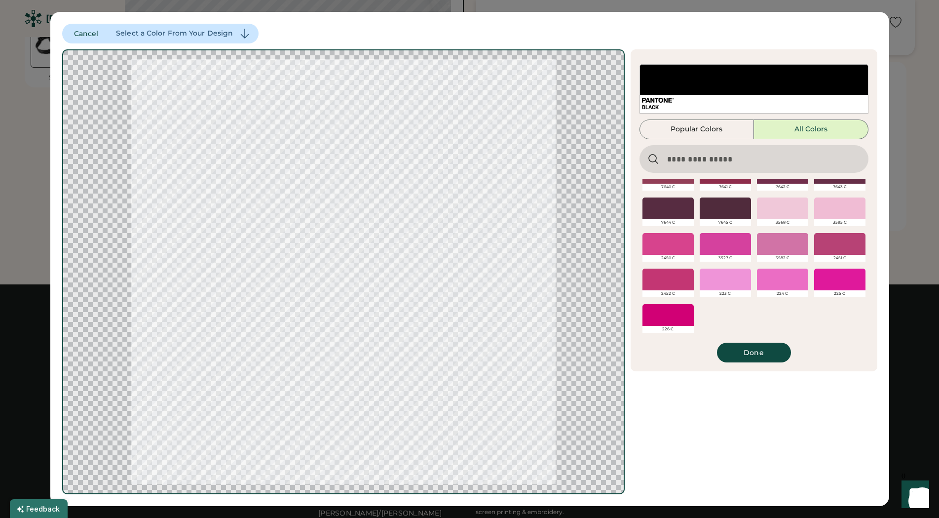
scroll to position [691, 0]
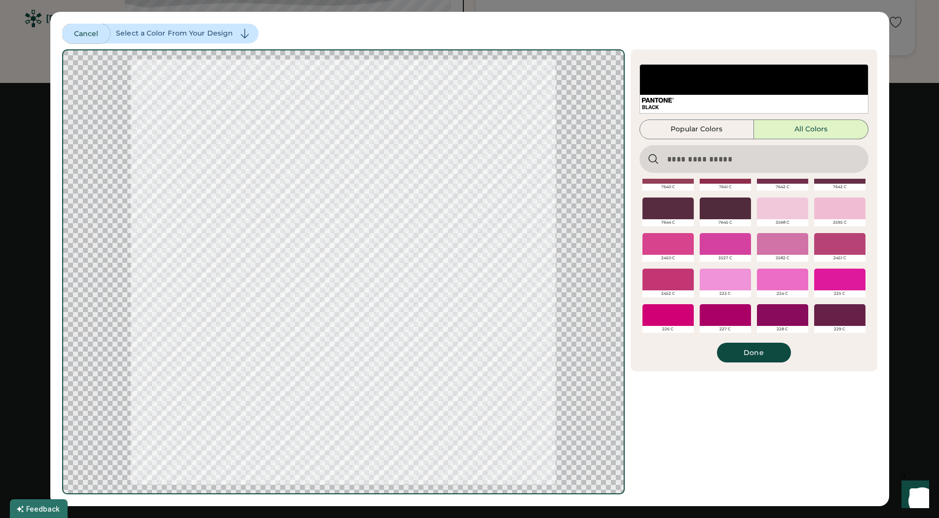
click at [508, 200] on div "Original Print Ready Cancel Select a Color From Your Design Updating Image Appr…" at bounding box center [469, 259] width 815 height 470
click at [744, 352] on button "Done" at bounding box center [754, 353] width 74 height 20
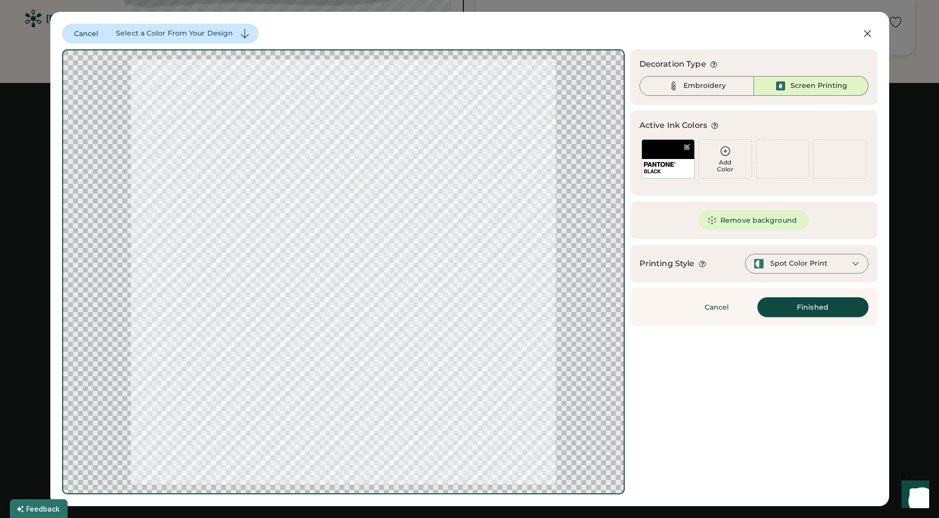
click at [823, 304] on button "Finished" at bounding box center [813, 307] width 111 height 20
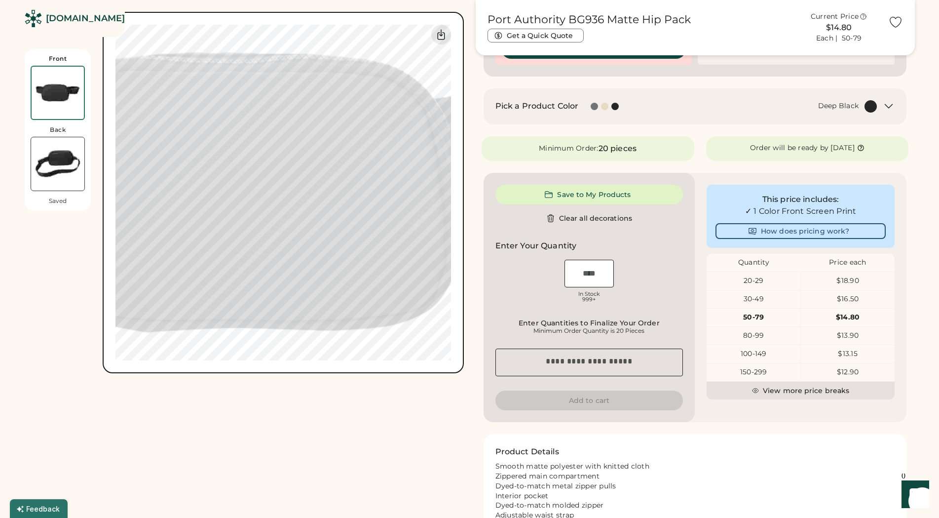
scroll to position [138, 0]
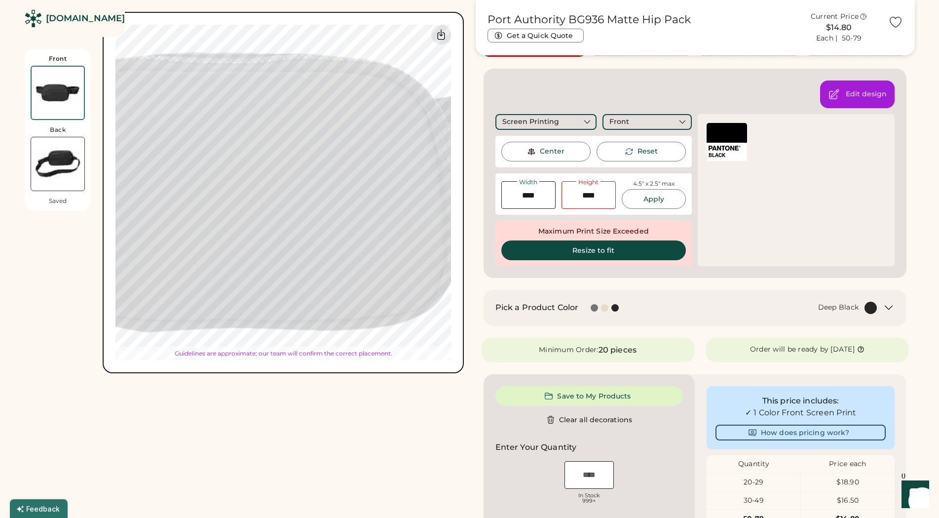
type input "****"
click at [644, 201] on button "Apply" at bounding box center [654, 199] width 64 height 20
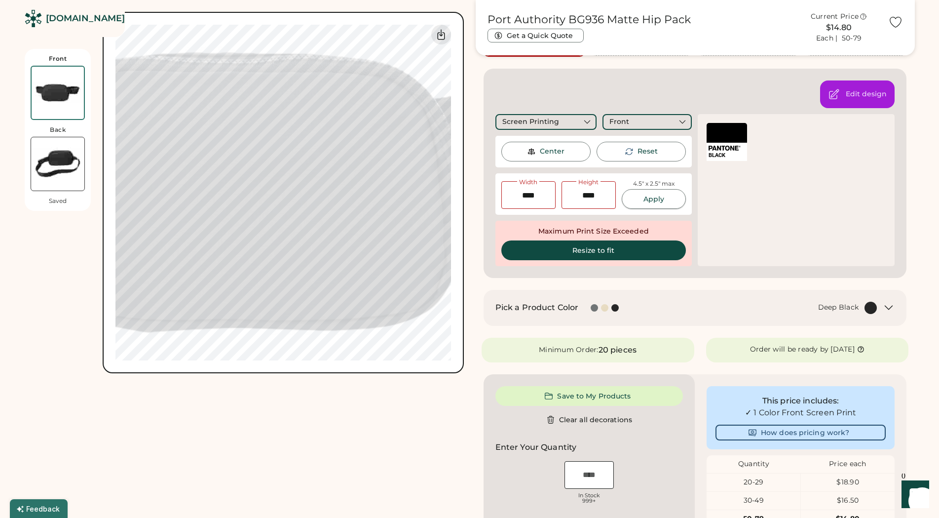
click at [658, 199] on button "Apply" at bounding box center [654, 199] width 64 height 20
click at [659, 200] on button "Apply" at bounding box center [654, 199] width 64 height 20
click at [557, 156] on div "Center" at bounding box center [545, 152] width 89 height 20
click at [655, 197] on button "Apply" at bounding box center [654, 199] width 64 height 20
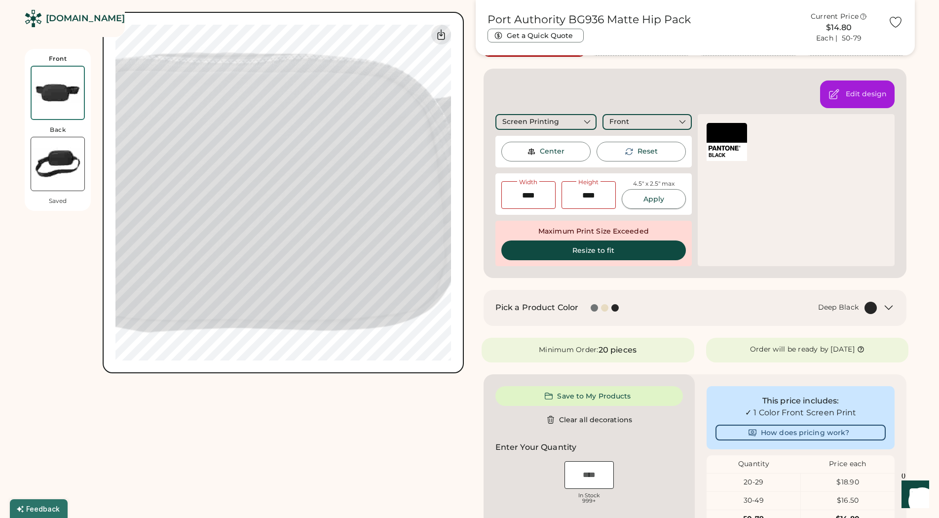
click at [650, 201] on button "Apply" at bounding box center [654, 199] width 64 height 20
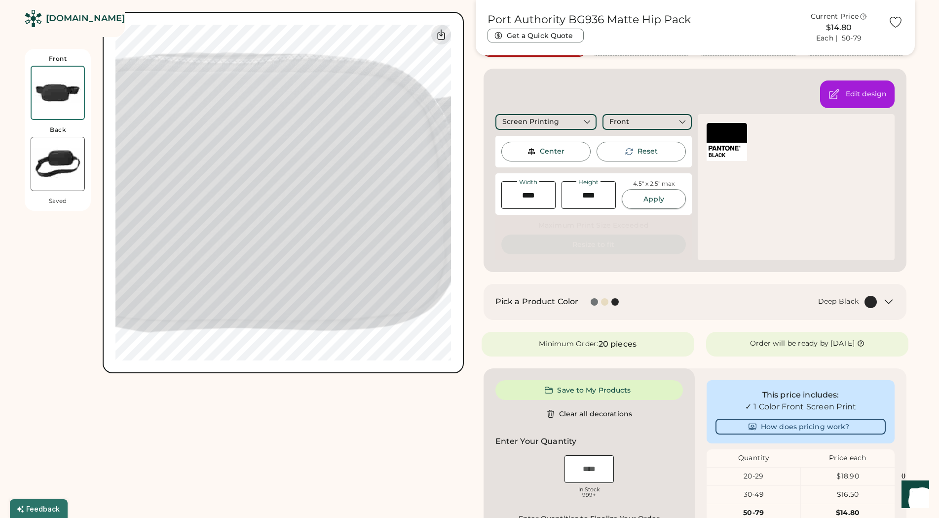
click at [646, 197] on button "Apply" at bounding box center [654, 199] width 64 height 20
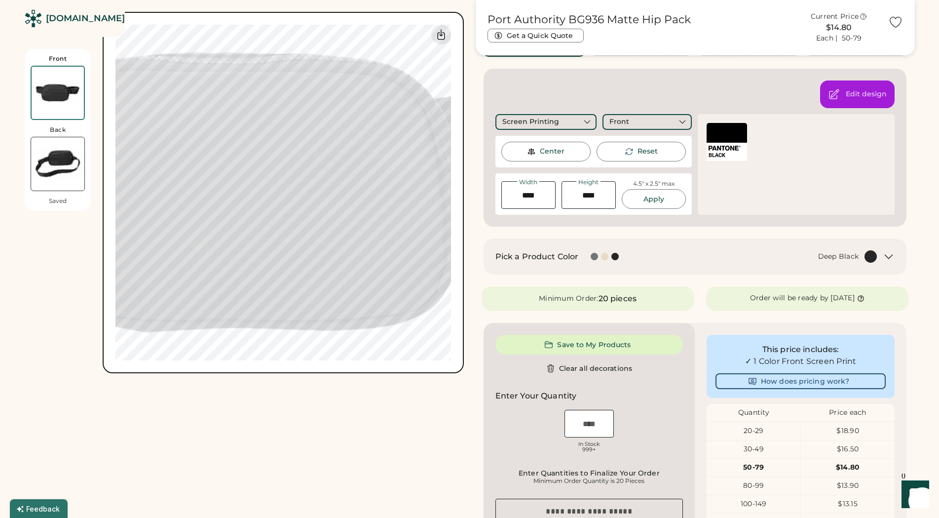
click at [385, 402] on div "Front Back Saved Switch to back My uploaded designs Upload new design SVG, Ai, …" at bounding box center [244, 335] width 439 height 872
click at [399, 381] on div "Front Back Saved Switch to back My uploaded designs Upload new design SVG, Ai, …" at bounding box center [244, 335] width 439 height 872
click at [550, 150] on div "Center" at bounding box center [552, 152] width 25 height 10
click at [352, 439] on div "Front Back Saved Switch to back My uploaded designs Upload new design SVG, Ai, …" at bounding box center [244, 335] width 439 height 872
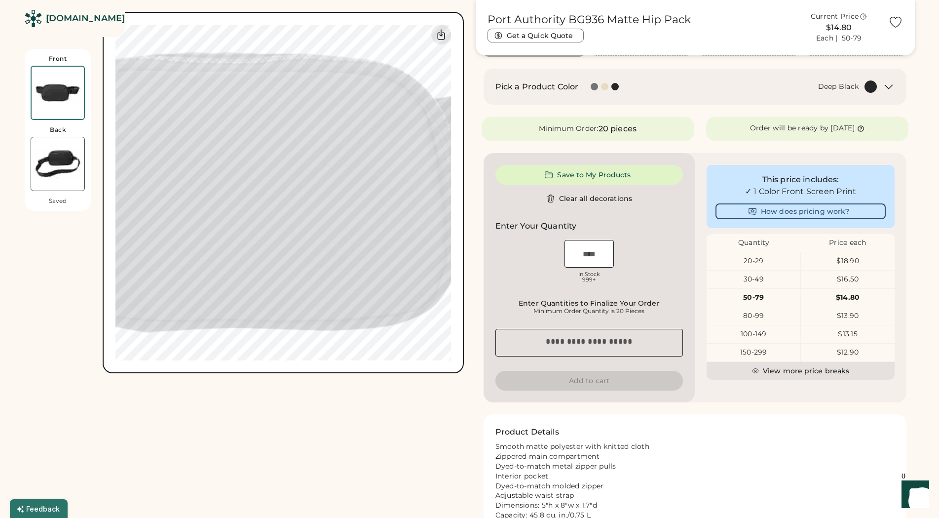
click at [389, 376] on div "Front Back Saved Switch to back My uploaded designs Upload new design SVG, Ai, …" at bounding box center [244, 250] width 439 height 702
click at [590, 259] on input "input" at bounding box center [589, 254] width 49 height 28
type input "***"
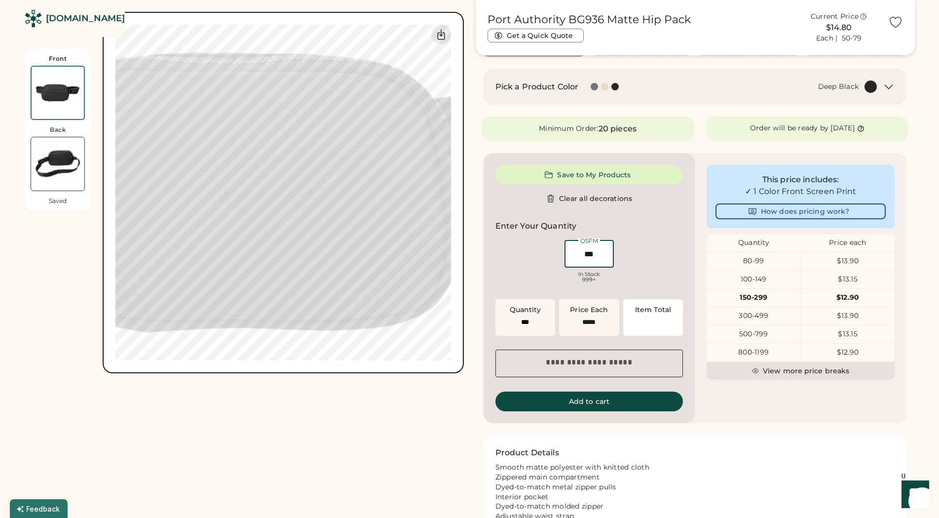
type input "******"
type input "***"
click at [600, 271] on div "In Stock 999+" at bounding box center [589, 276] width 49 height 11
click at [564, 276] on div "OSFM In Stock 999+" at bounding box center [589, 262] width 53 height 49
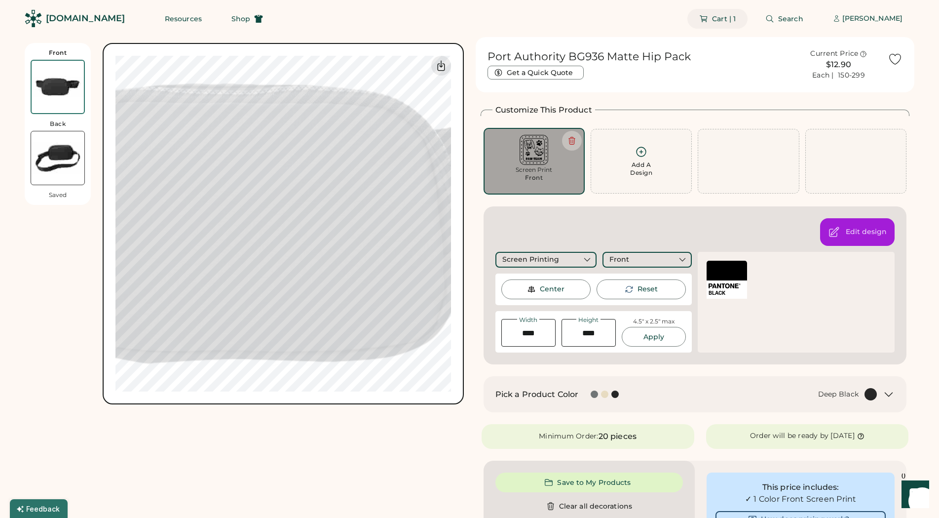
click at [732, 15] on span "Cart | 1" at bounding box center [724, 18] width 24 height 7
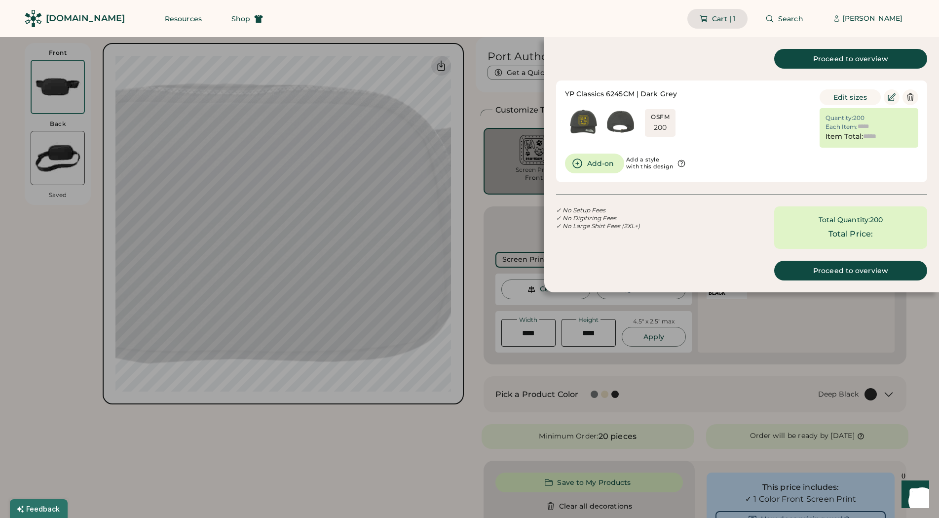
type input "******"
type input "*********"
drag, startPoint x: 563, startPoint y: 93, endPoint x: 710, endPoint y: 96, distance: 147.1
click at [711, 97] on div "YP Classics 6245CM | Dark Grey OSFM 200 Edit sizes Quantity: 200 Each Item: Ite…" at bounding box center [741, 131] width 371 height 102
click at [626, 93] on div "YP Classics 6245CM | Dark Grey" at bounding box center [621, 94] width 112 height 10
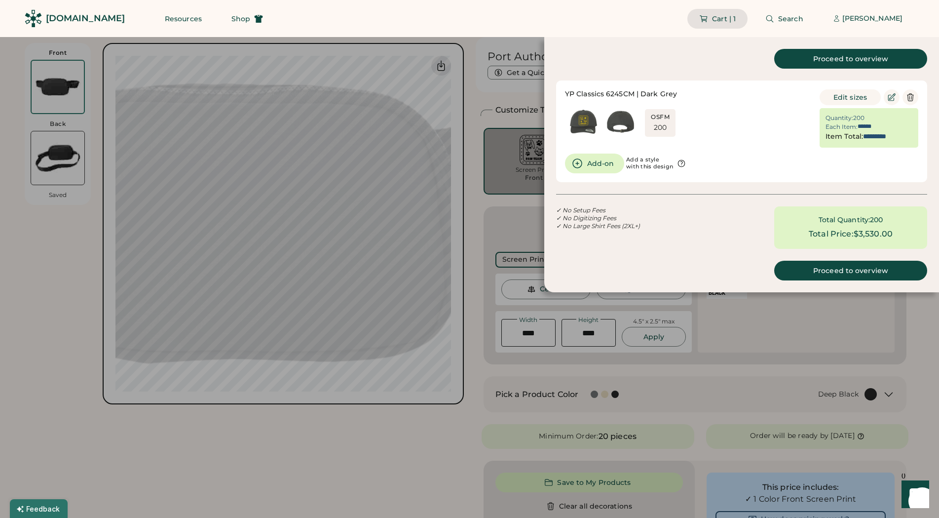
click at [626, 92] on div "YP Classics 6245CM | Dark Grey" at bounding box center [621, 94] width 112 height 10
click at [695, 179] on div "YP Classics 6245CM | Dark Grey OSFM 200 Edit sizes Quantity: 200 Each Item: Ite…" at bounding box center [741, 131] width 371 height 102
drag, startPoint x: 448, startPoint y: 442, endPoint x: 456, endPoint y: 446, distance: 8.6
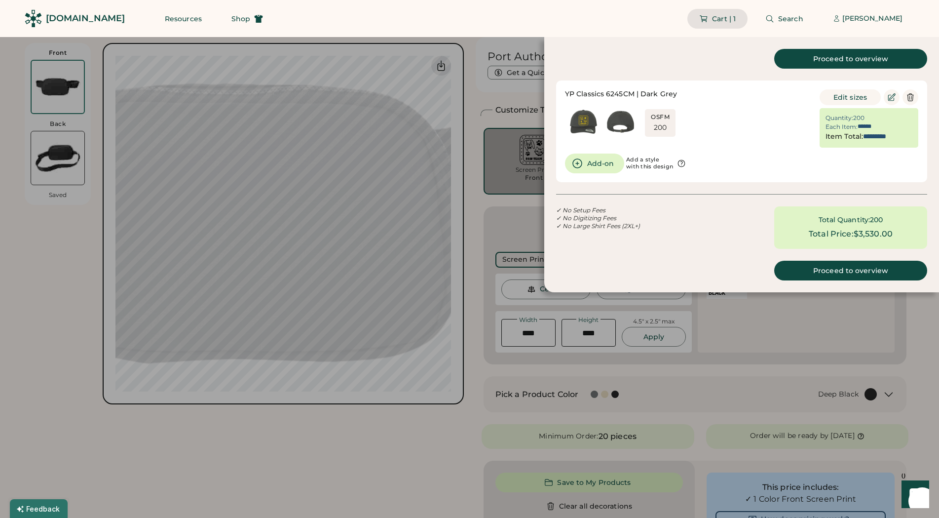
click at [449, 441] on div at bounding box center [469, 259] width 939 height 518
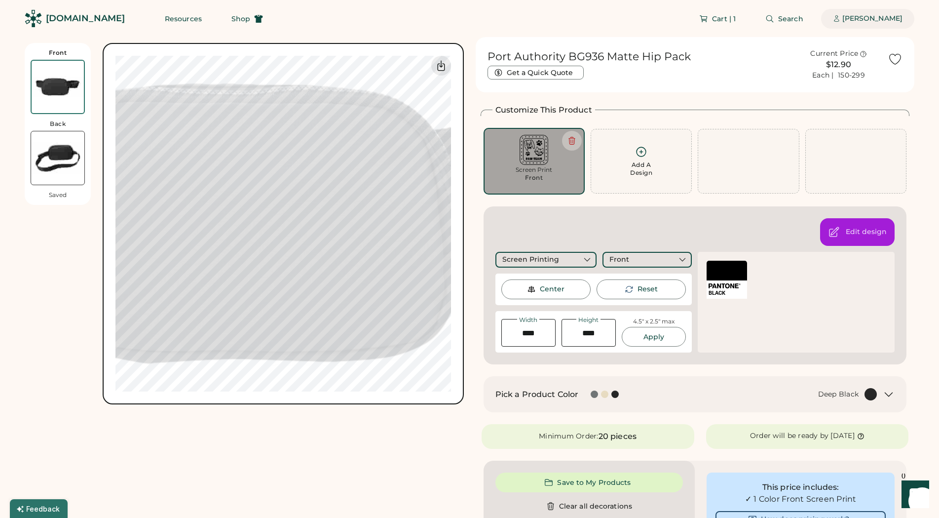
click at [886, 13] on div "[PERSON_NAME]" at bounding box center [873, 19] width 60 height 20
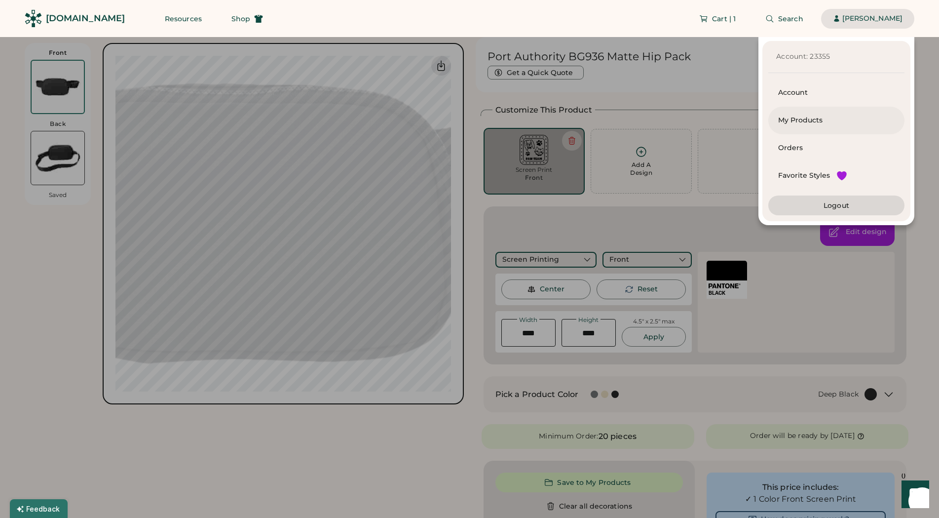
click at [809, 123] on div "My Products" at bounding box center [836, 120] width 116 height 10
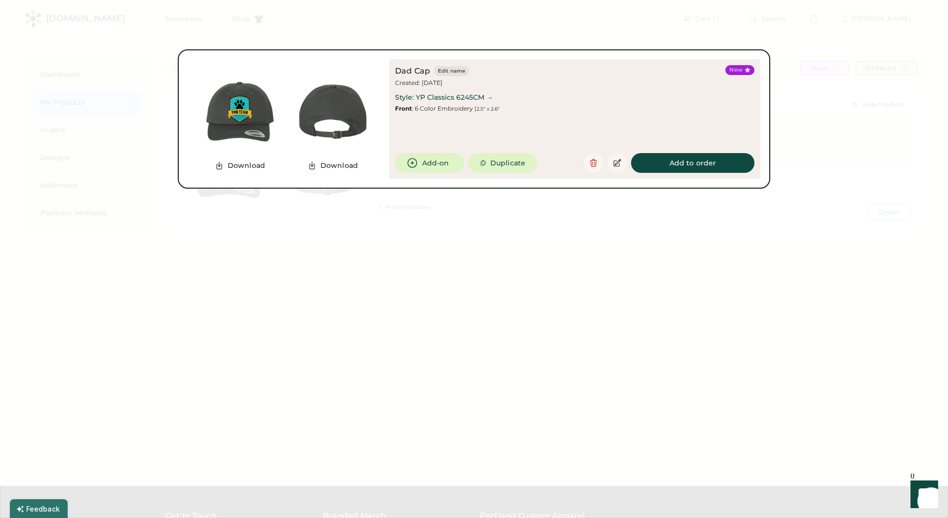
click at [431, 98] on div "Style: YP Classics 6245CM →" at bounding box center [444, 98] width 98 height 10
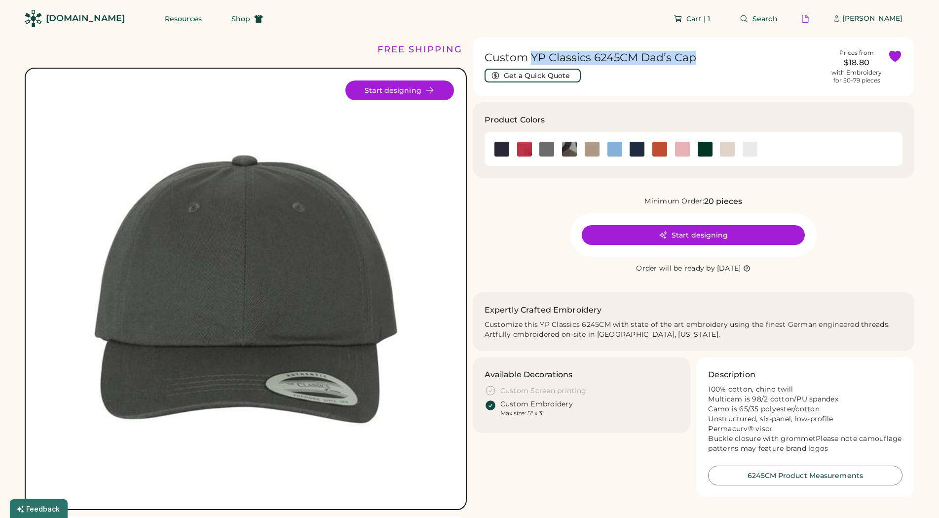
drag, startPoint x: 533, startPoint y: 58, endPoint x: 734, endPoint y: 54, distance: 201.4
click at [734, 54] on h1 "Custom YP Classics 6245CM Dad’s Cap" at bounding box center [656, 58] width 342 height 14
copy h1 "YP Classics 6245CM Dad’s Cap"
click at [541, 143] on img at bounding box center [546, 149] width 15 height 15
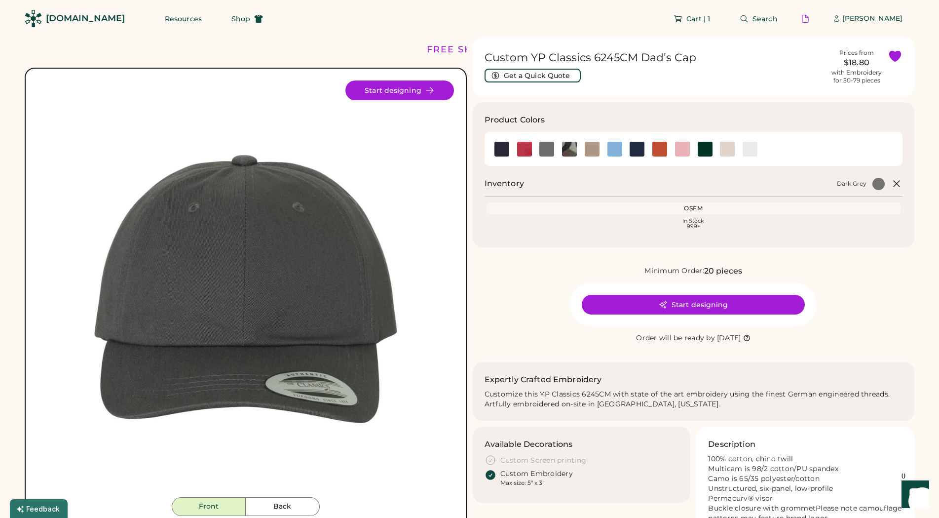
click at [411, 52] on div "FREE SHIPPING LOWER 48 STATES ALL ORDERS FREE SHIPPING LOWER 48 STATES ALL ORDE…" at bounding box center [246, 49] width 442 height 25
click at [231, 22] on span "Shop" at bounding box center [240, 18] width 19 height 7
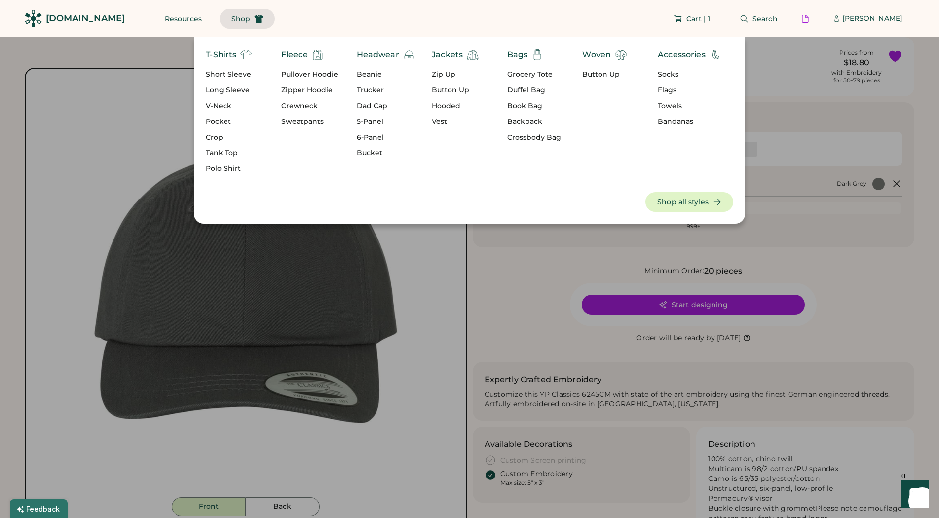
click at [545, 137] on div "Crossbody Bag" at bounding box center [534, 138] width 54 height 10
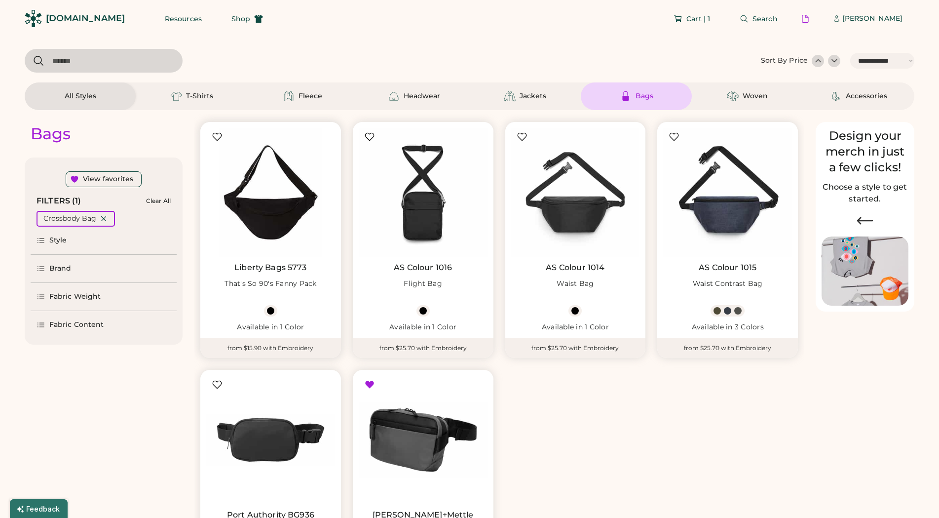
select select "*****"
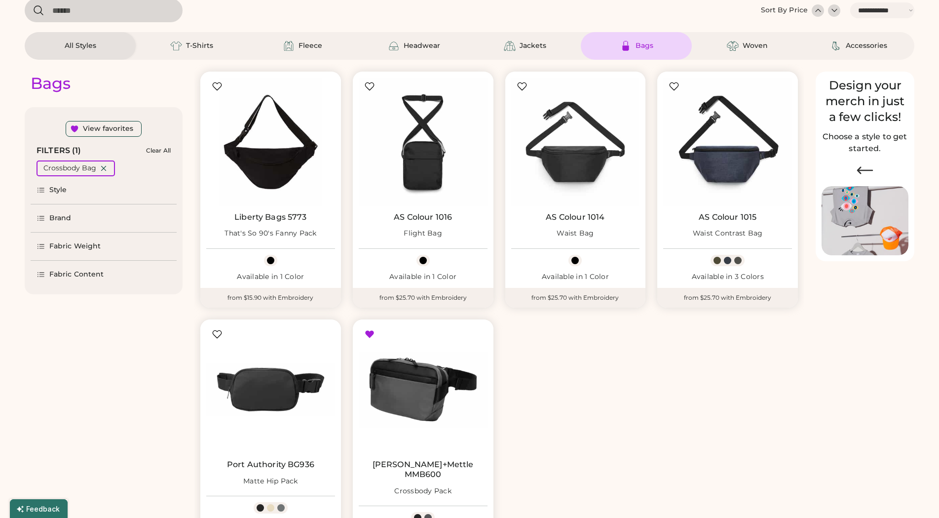
select select "*****"
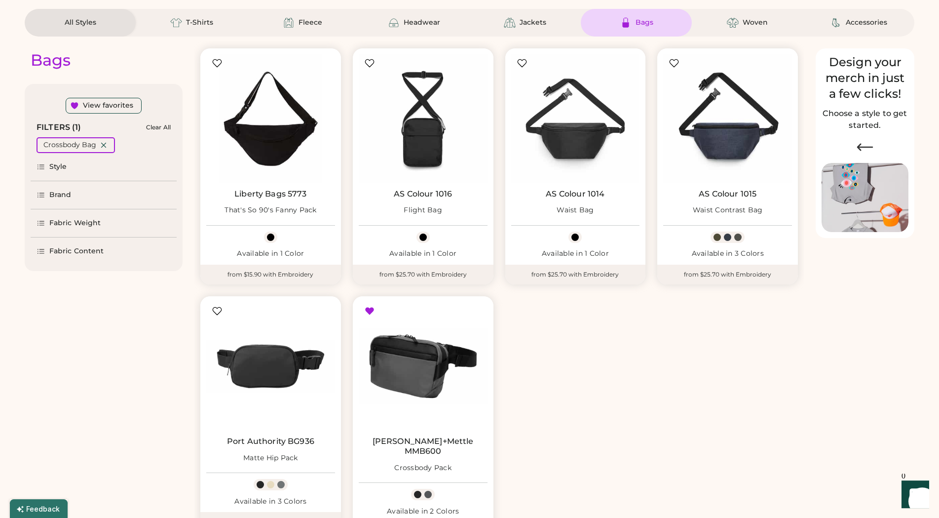
scroll to position [101, 0]
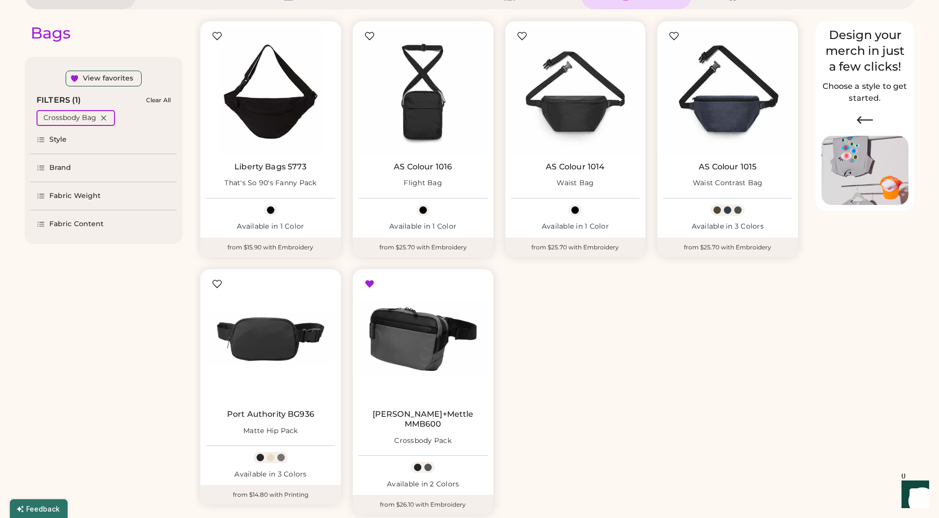
click at [660, 347] on div "Liberty Bags 5773 That's So 90's Fanny Pack Available in 1 Color from $15.90 wi…" at bounding box center [499, 265] width 610 height 505
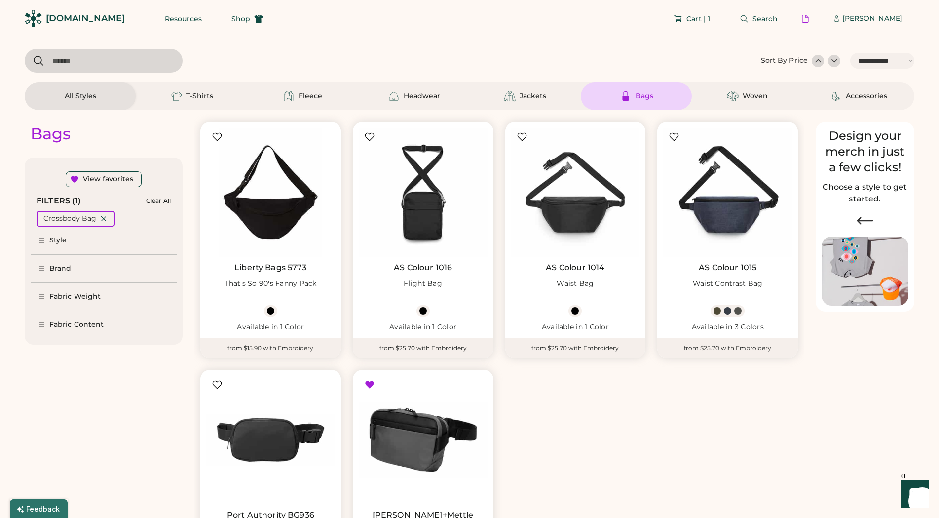
click at [621, 90] on div "Bags" at bounding box center [636, 96] width 111 height 28
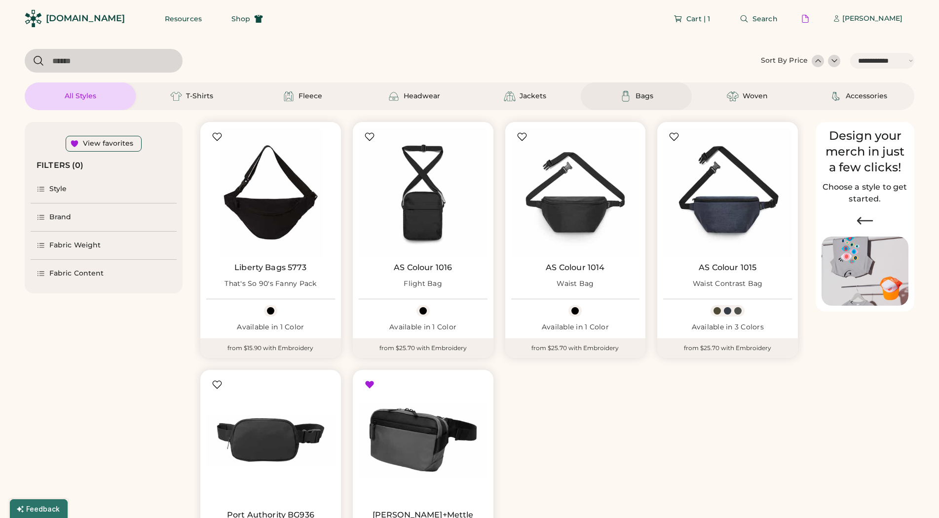
select select "*"
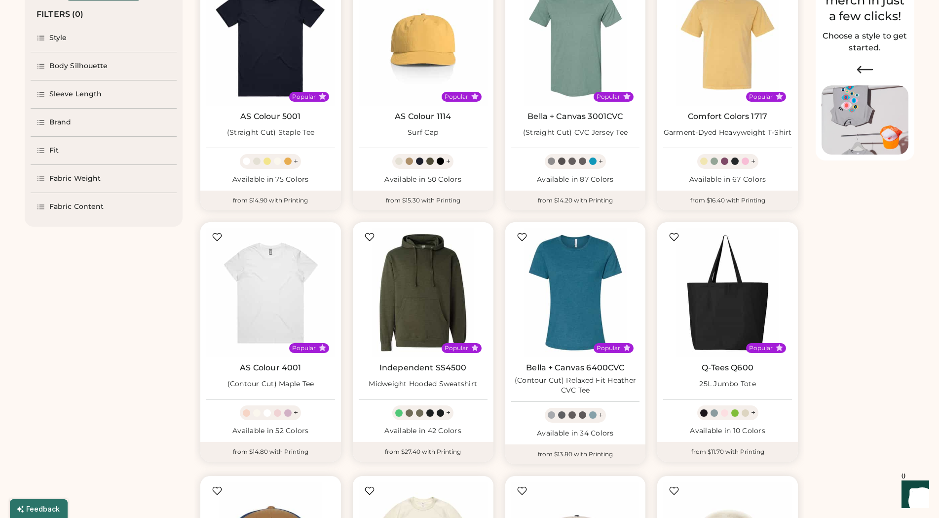
scroll to position [352, 0]
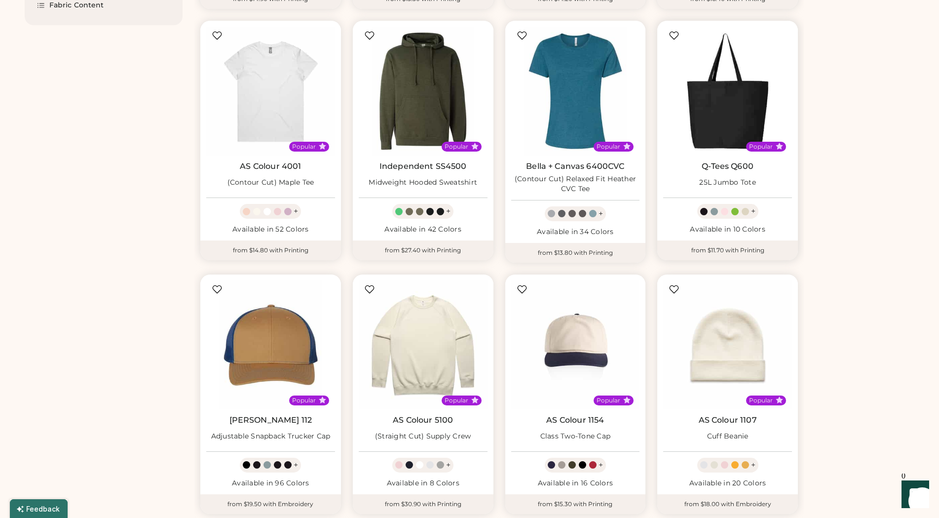
click at [728, 87] on img at bounding box center [727, 91] width 129 height 129
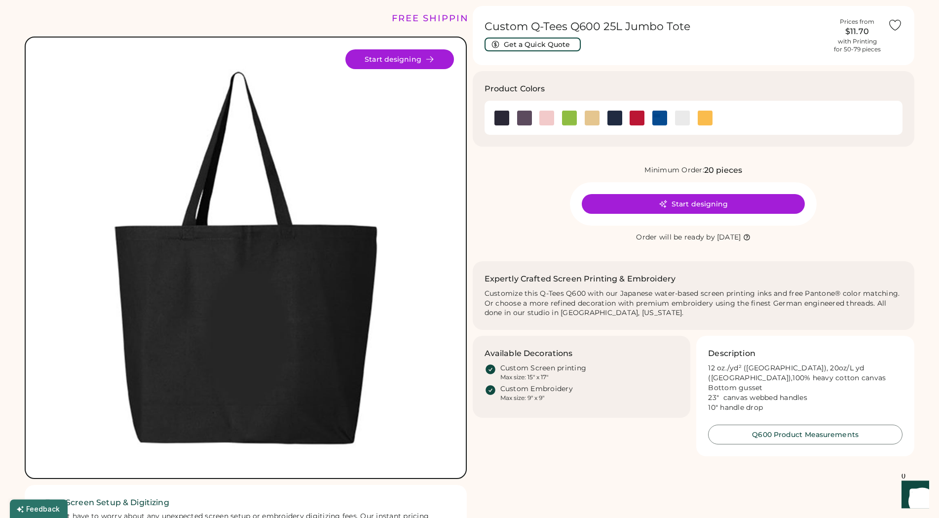
scroll to position [50, 0]
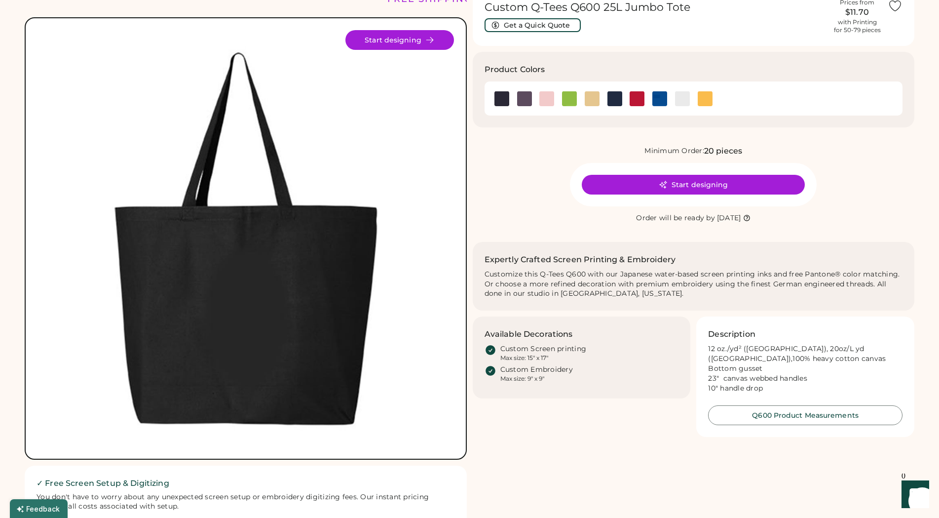
click at [286, 298] on img at bounding box center [246, 238] width 417 height 417
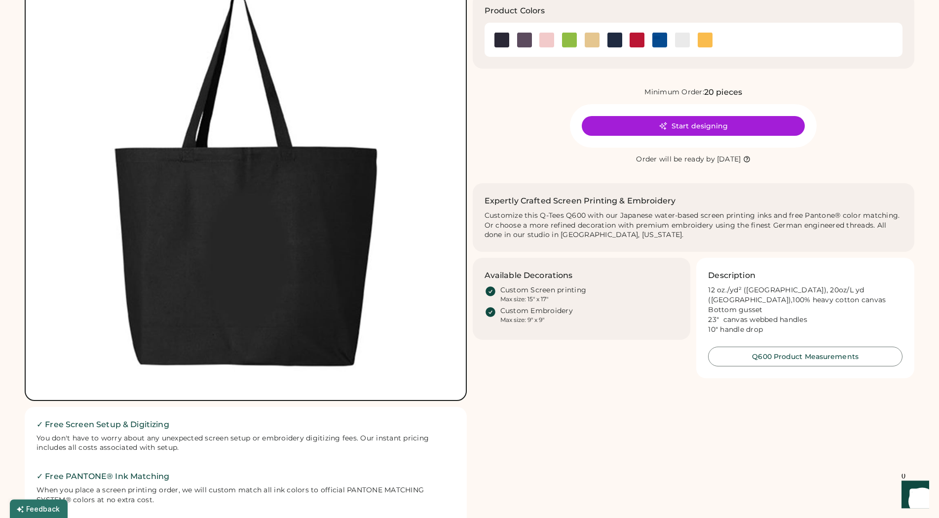
scroll to position [201, 0]
